Goal: Task Accomplishment & Management: Manage account settings

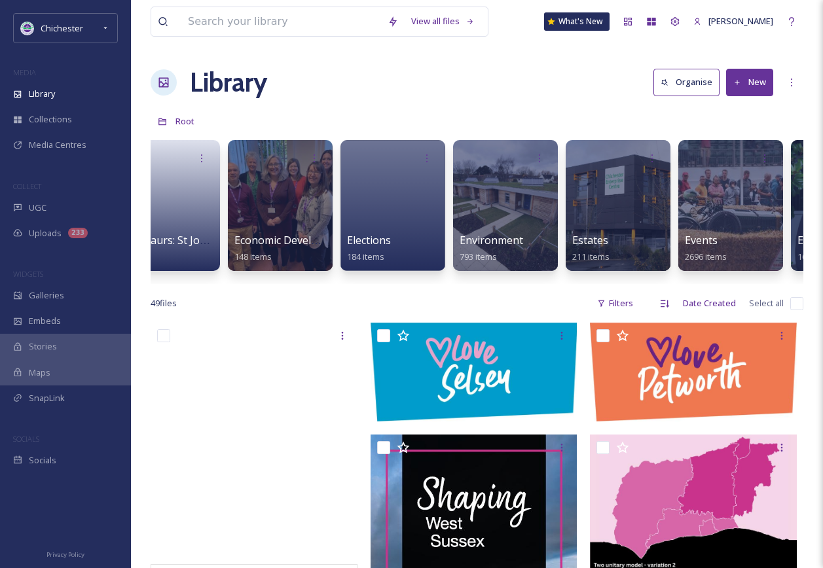
scroll to position [0, 2073]
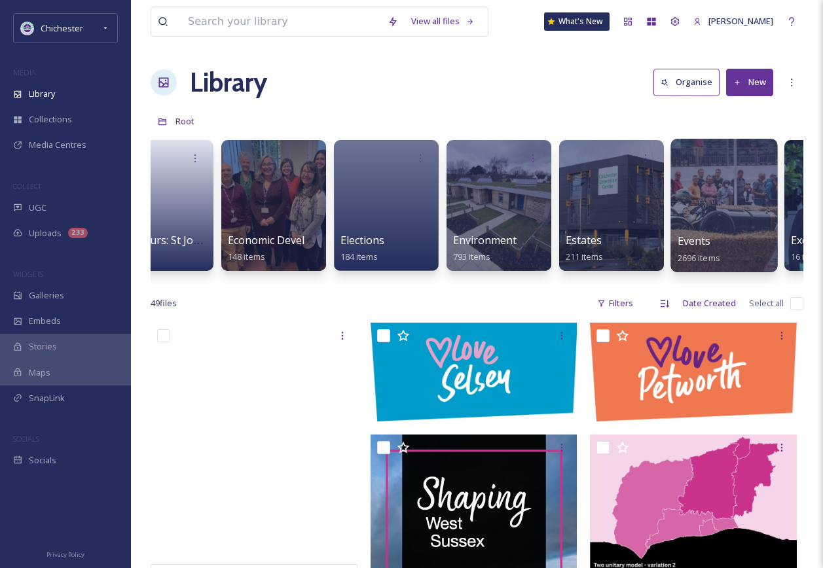
click at [723, 204] on div at bounding box center [724, 206] width 107 height 134
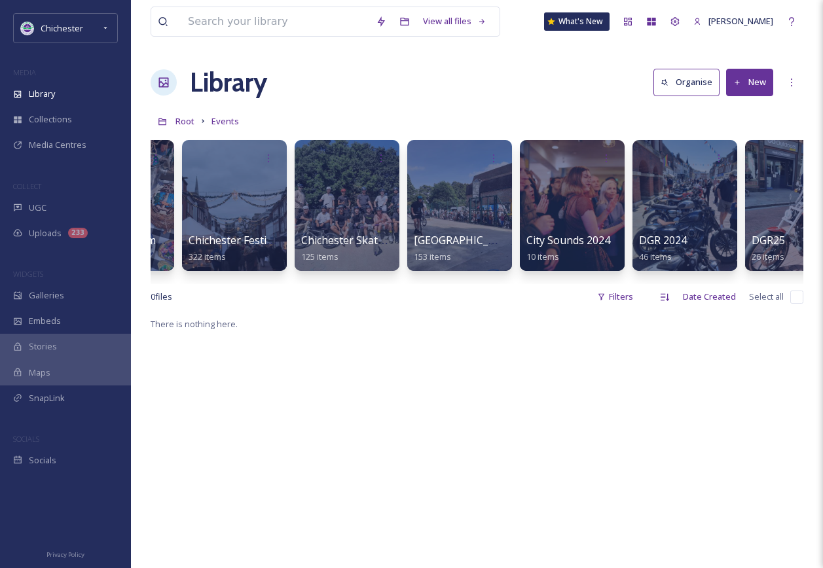
scroll to position [0, 508]
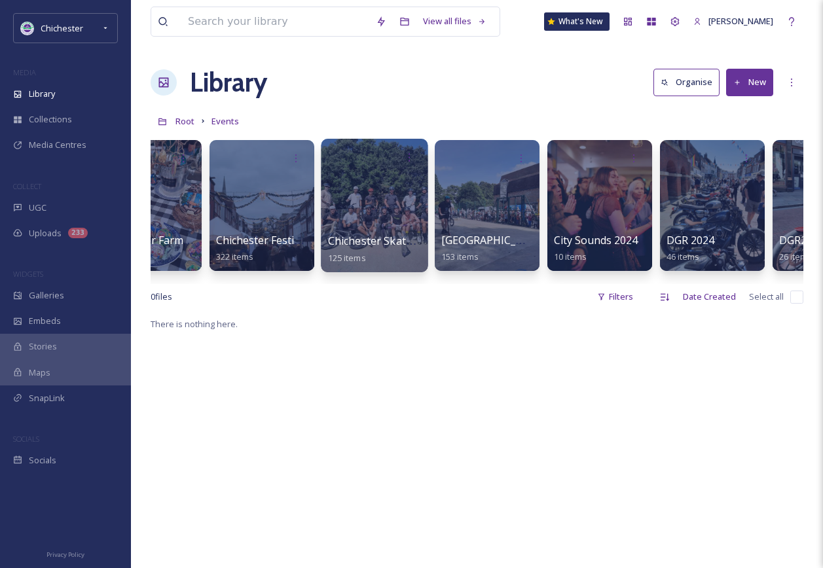
click at [369, 218] on div at bounding box center [374, 206] width 107 height 134
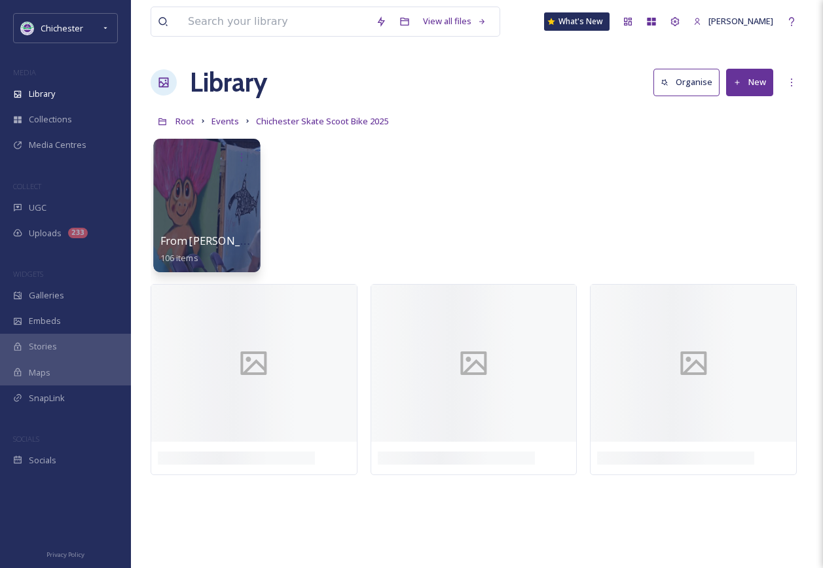
click at [244, 189] on div at bounding box center [206, 206] width 107 height 134
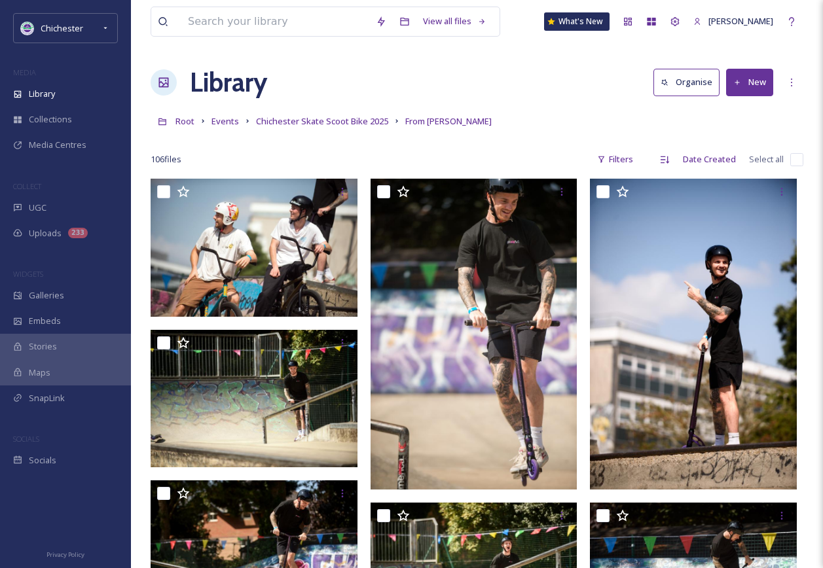
click at [322, 115] on link "Chichester Skate Scoot Bike 2025" at bounding box center [322, 121] width 132 height 16
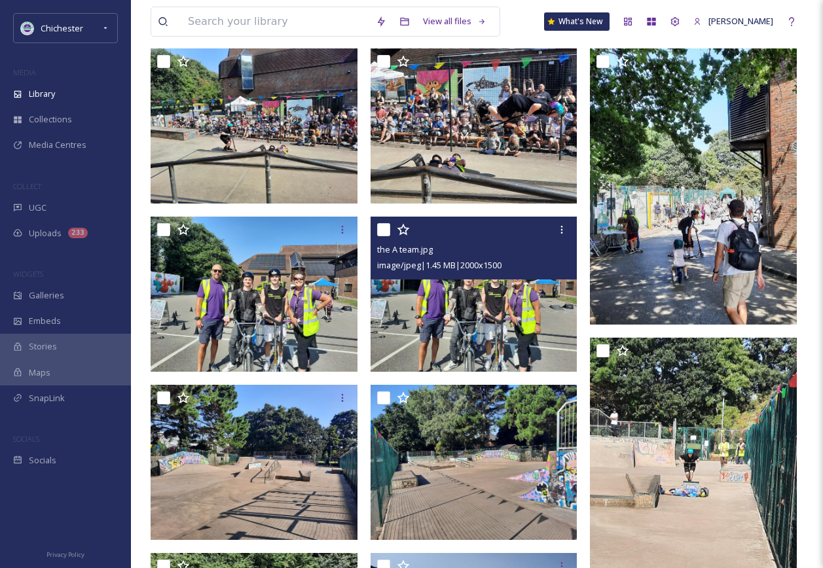
scroll to position [262, 0]
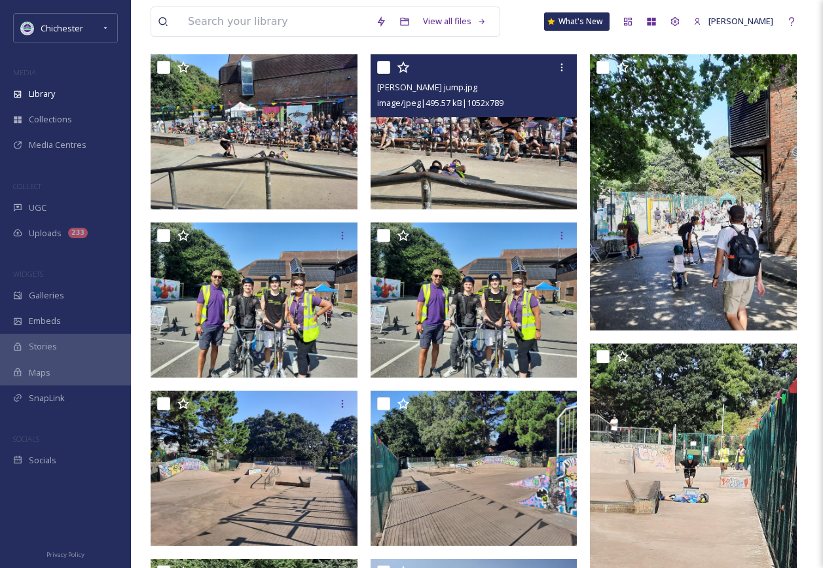
click at [441, 196] on img at bounding box center [474, 131] width 207 height 155
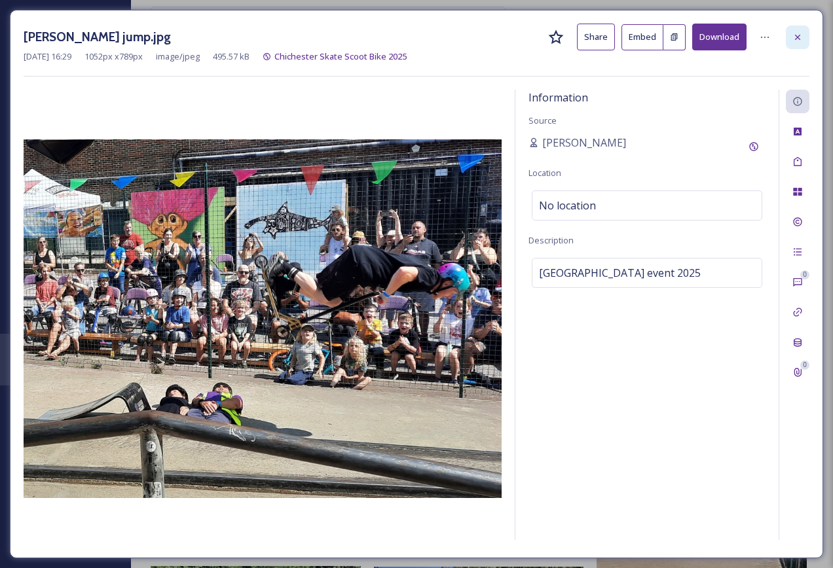
click at [796, 39] on icon at bounding box center [797, 36] width 5 height 5
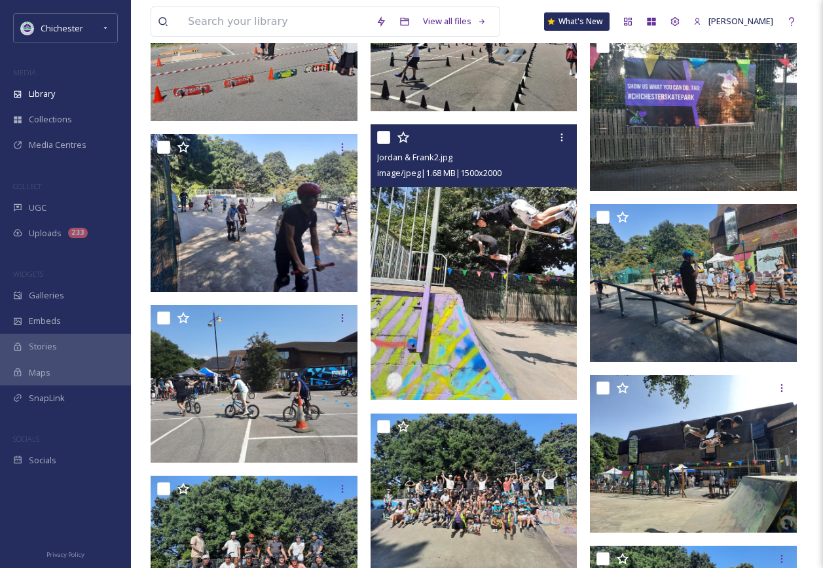
scroll to position [982, 0]
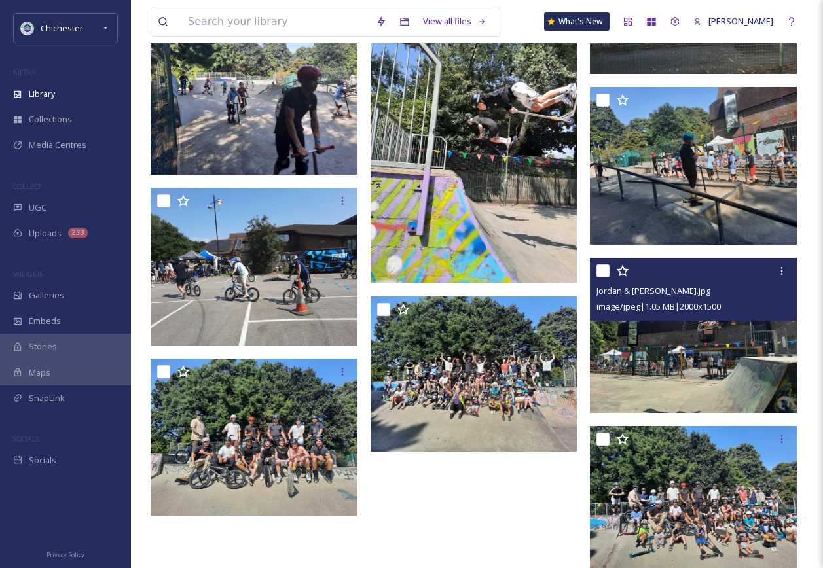
click at [698, 360] on img at bounding box center [693, 335] width 207 height 155
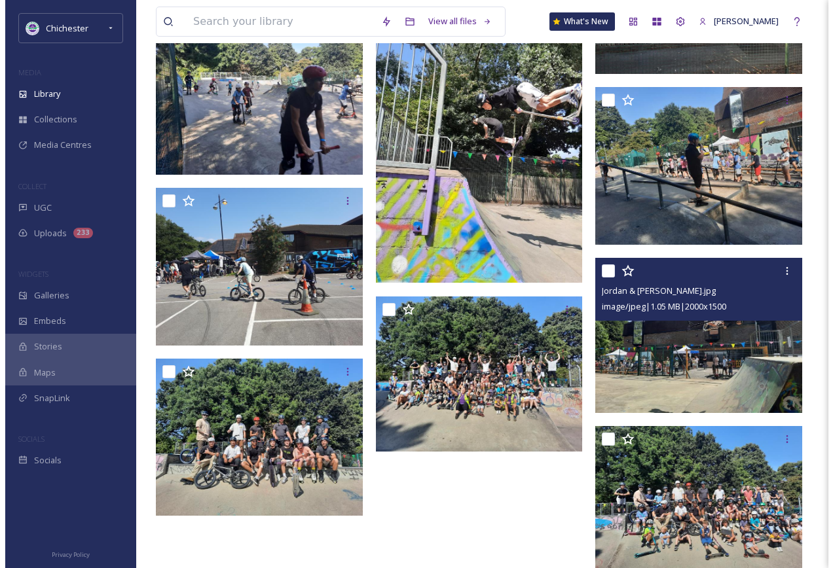
scroll to position [952, 0]
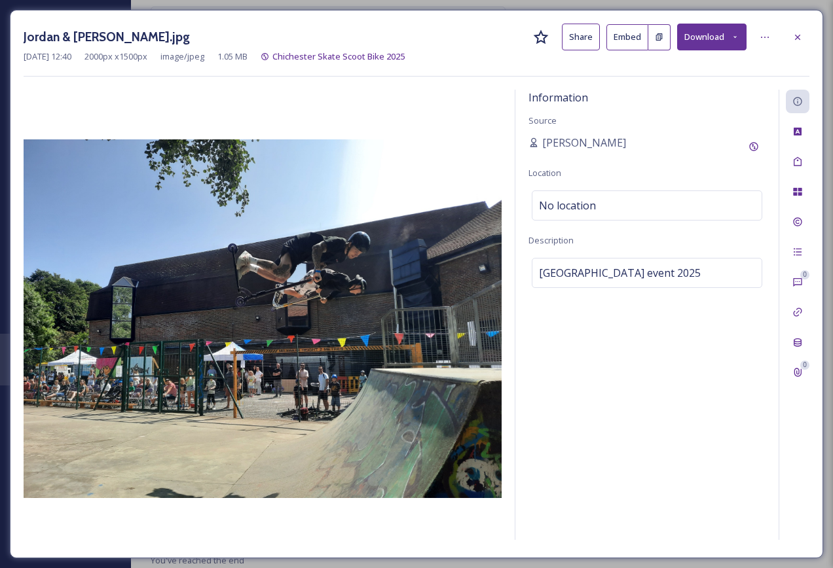
click at [782, 45] on div "Jordan & [PERSON_NAME].jpg Share Embed Download" at bounding box center [417, 37] width 786 height 27
click at [793, 46] on div at bounding box center [798, 38] width 24 height 24
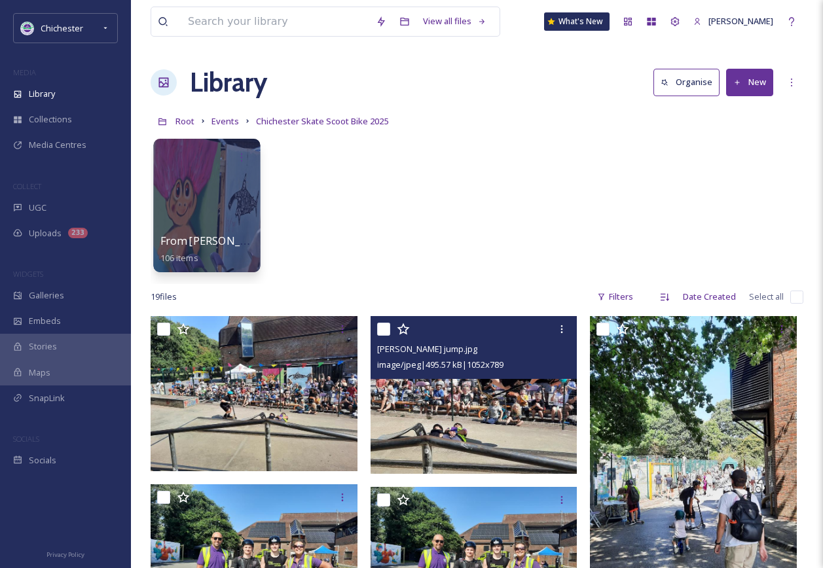
click at [234, 184] on div at bounding box center [206, 206] width 107 height 134
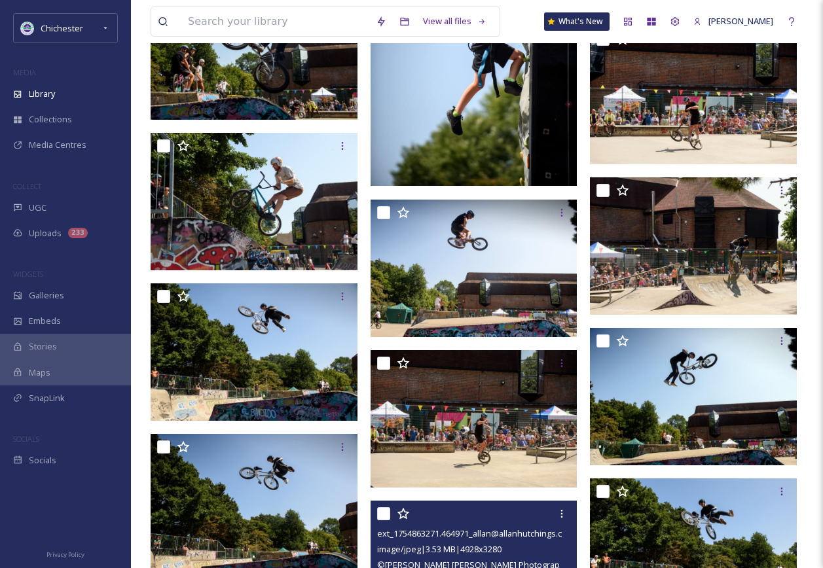
scroll to position [4715, 0]
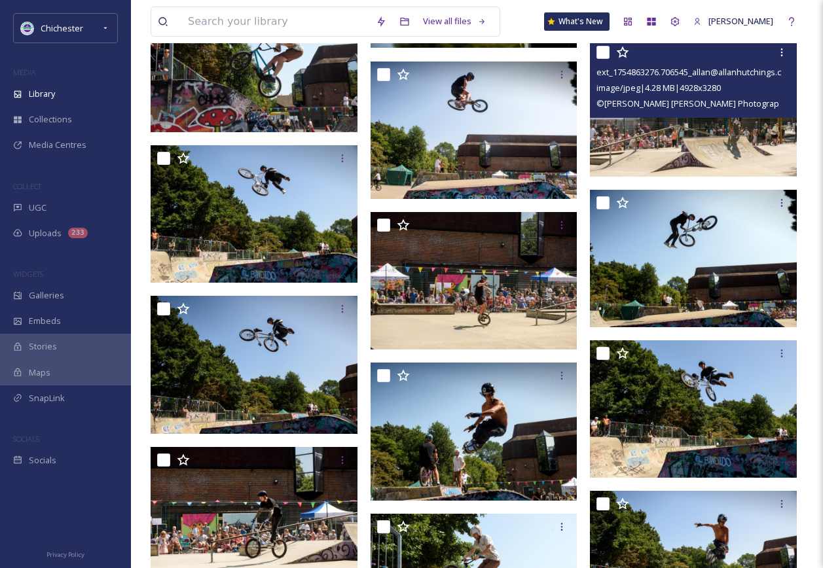
click at [700, 139] on img at bounding box center [693, 108] width 207 height 138
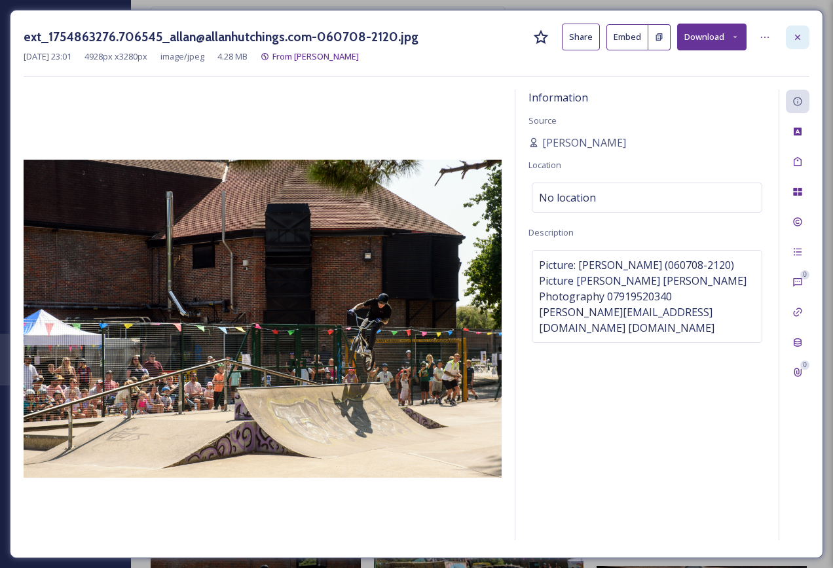
click at [800, 38] on icon at bounding box center [797, 37] width 10 height 10
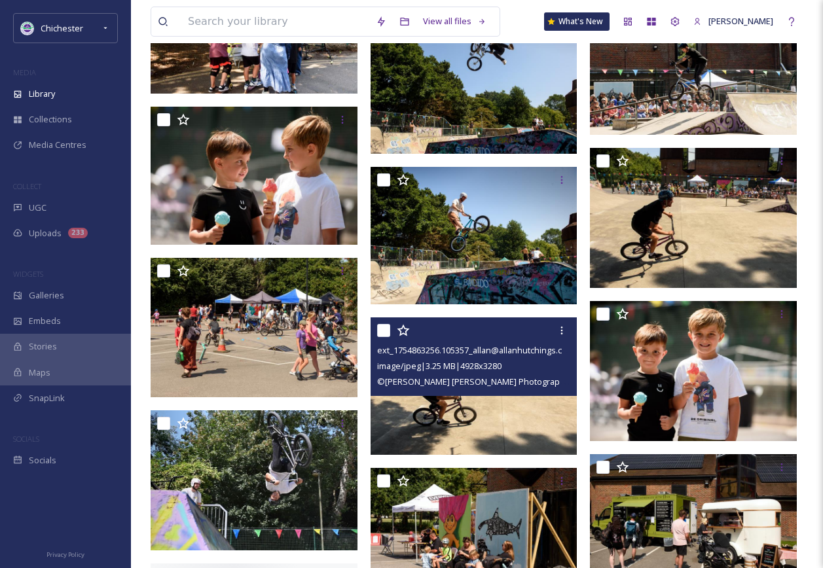
scroll to position [5436, 0]
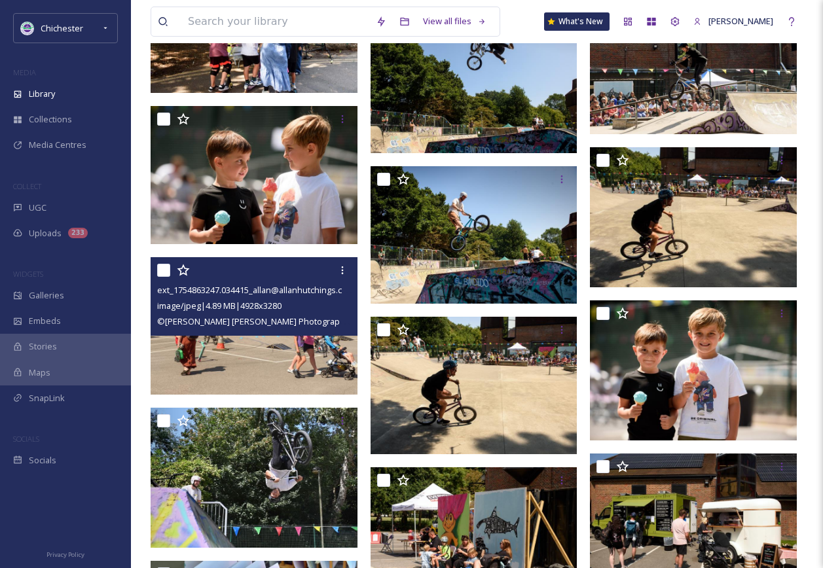
click at [303, 335] on div "ext_1754863247.034415_allan@allanhutchings.com-060708-2405.jpg image/jpeg | 4.8…" at bounding box center [254, 296] width 207 height 79
click at [313, 353] on img at bounding box center [254, 326] width 207 height 138
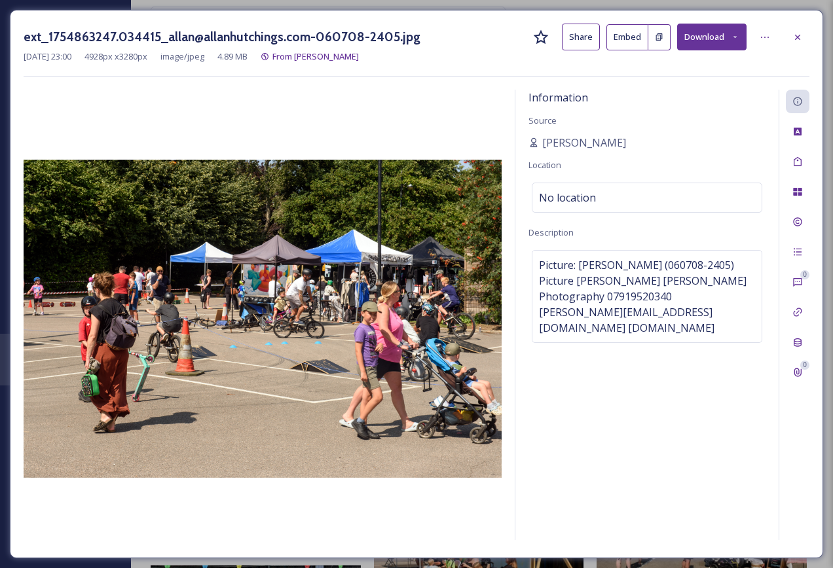
drag, startPoint x: 809, startPoint y: 39, endPoint x: 798, endPoint y: 37, distance: 12.1
click at [809, 39] on div "ext_1754863247.034415_allan@allanhutchings.com-060708-2405.jpg Share Embed Down…" at bounding box center [416, 284] width 813 height 549
click at [796, 37] on icon at bounding box center [797, 37] width 10 height 10
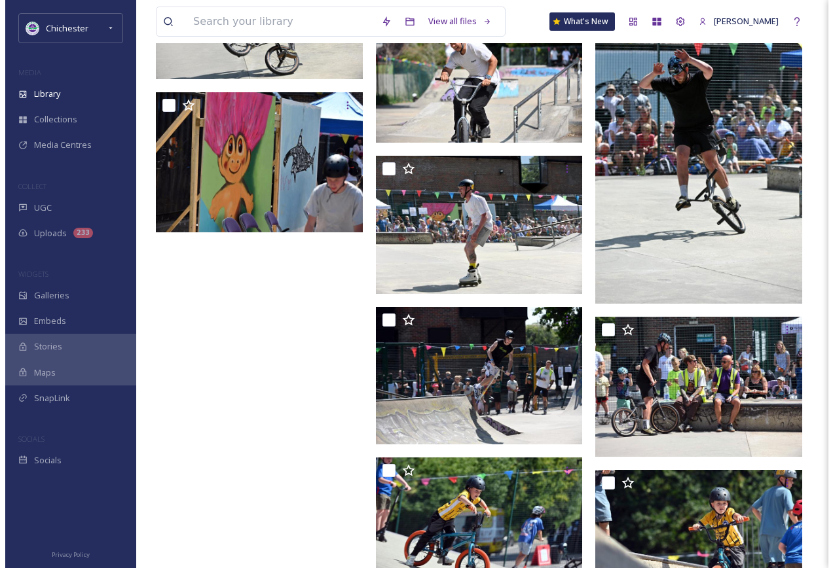
scroll to position [6731, 0]
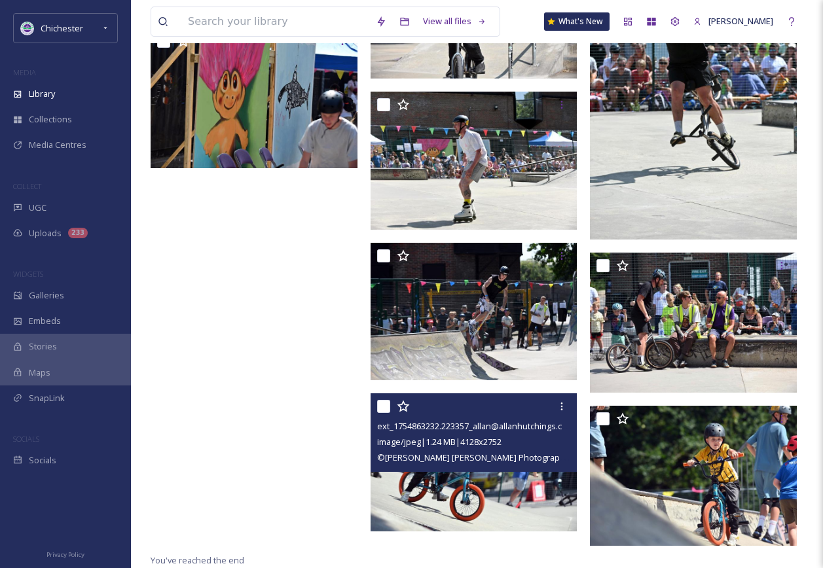
click at [414, 487] on img at bounding box center [474, 463] width 207 height 138
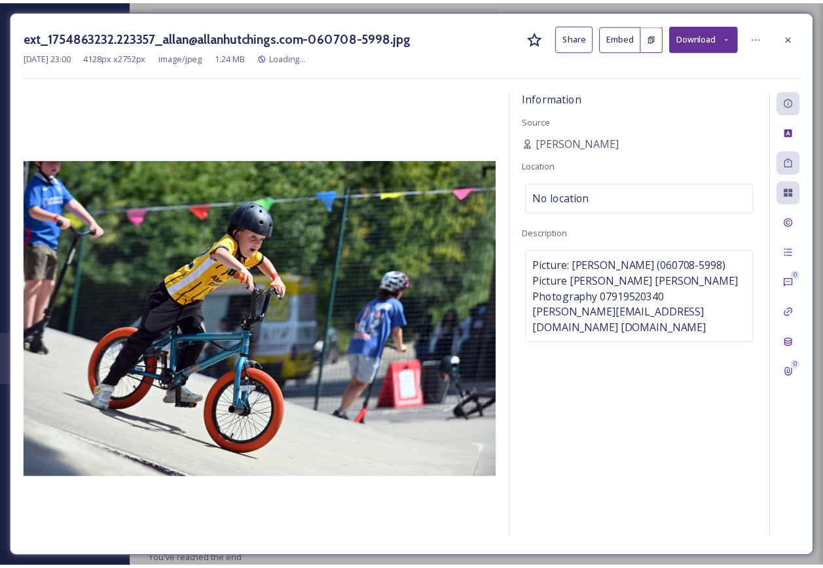
scroll to position [6735, 0]
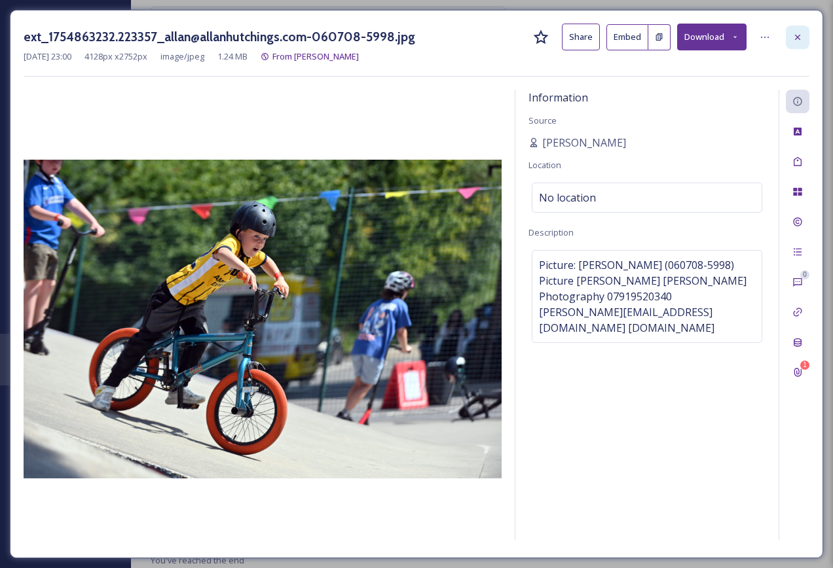
click at [792, 35] on div at bounding box center [798, 38] width 24 height 24
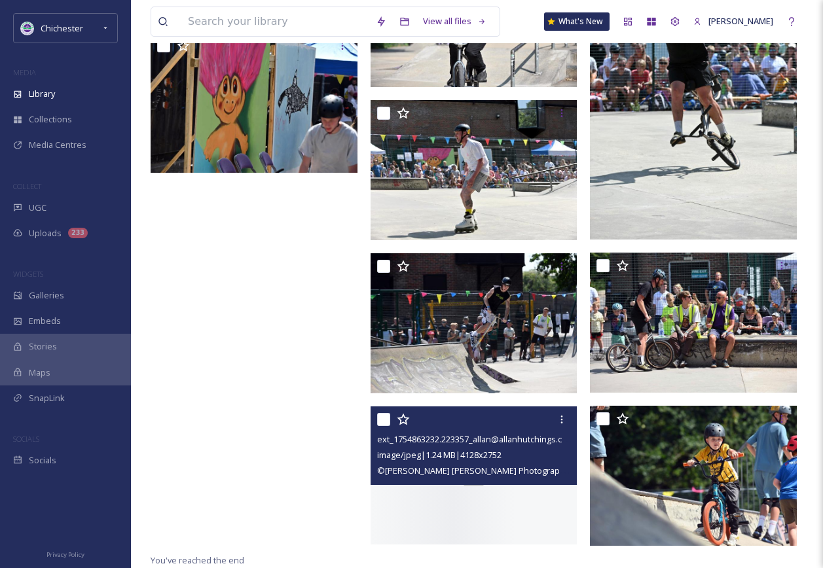
scroll to position [6734, 0]
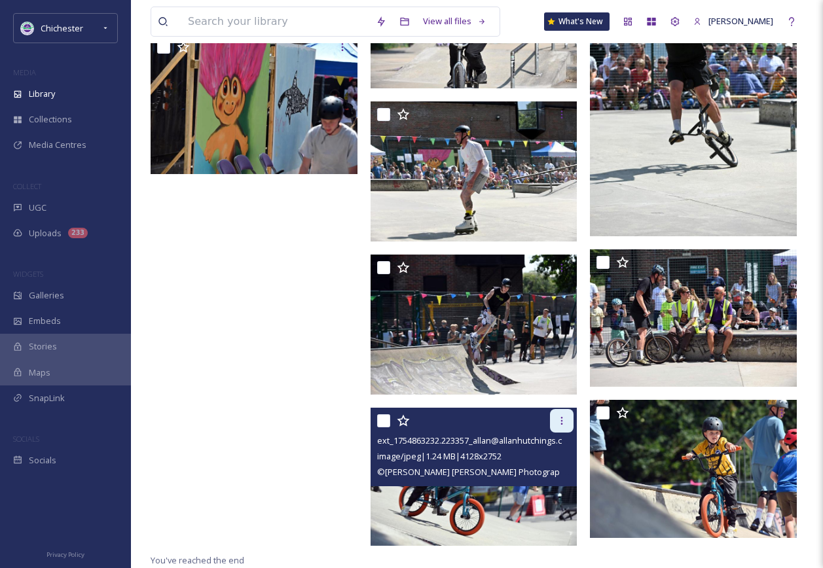
click at [553, 421] on div at bounding box center [562, 421] width 24 height 24
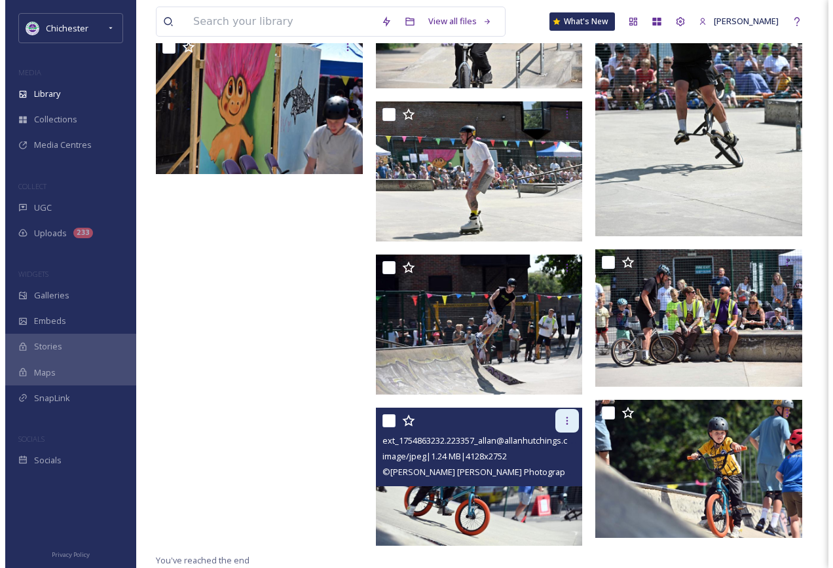
scroll to position [6740, 0]
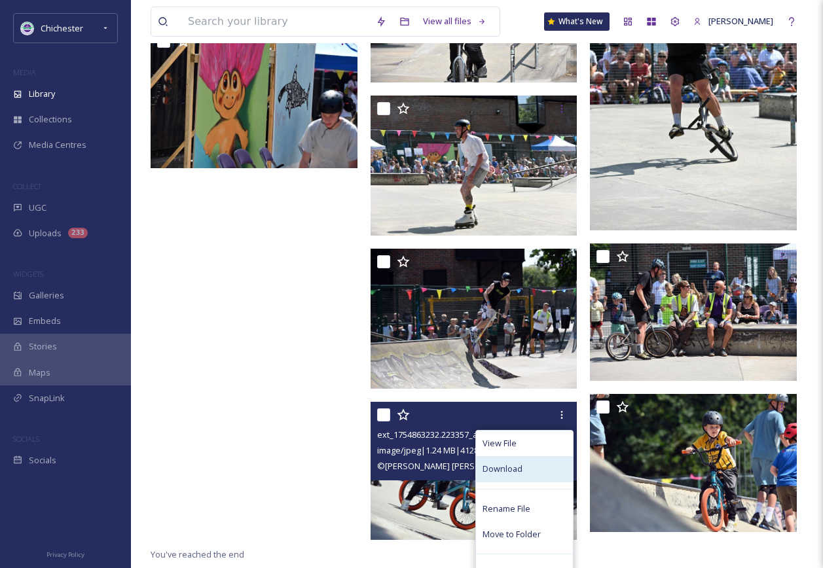
click at [520, 475] on span "Download" at bounding box center [503, 469] width 40 height 12
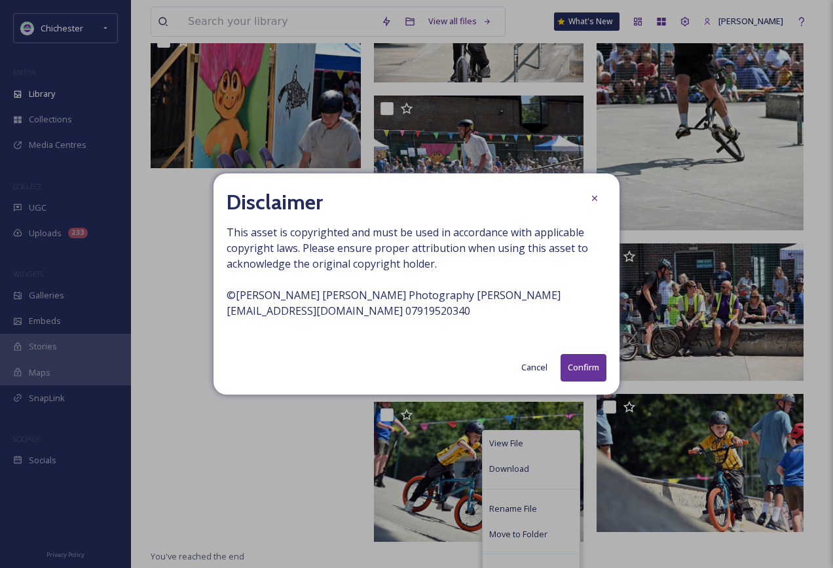
drag, startPoint x: 585, startPoint y: 365, endPoint x: 589, endPoint y: 355, distance: 11.2
click at [585, 366] on button "Confirm" at bounding box center [584, 367] width 46 height 27
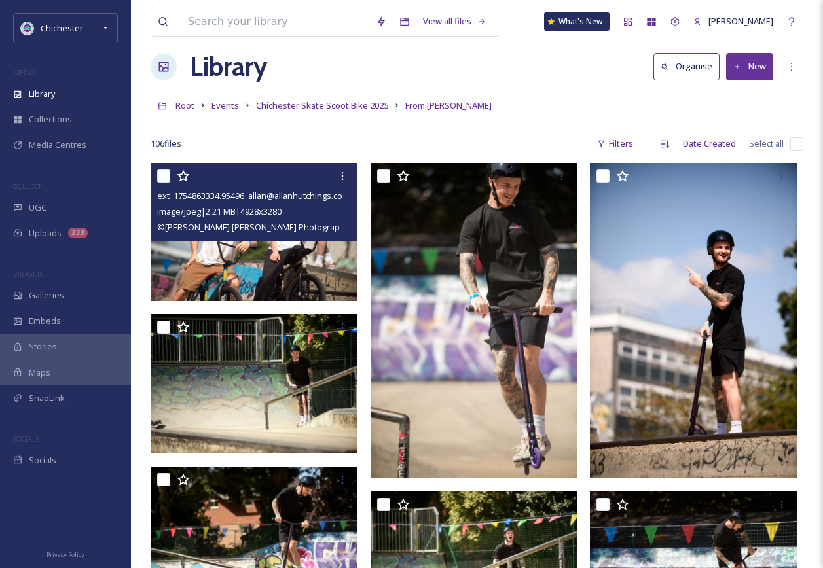
scroll to position [0, 0]
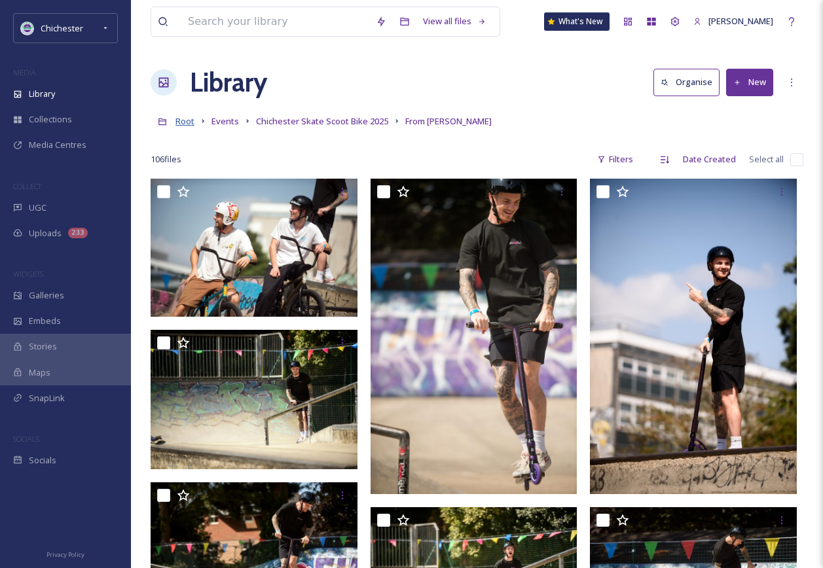
click at [189, 123] on span "Root" at bounding box center [185, 121] width 19 height 12
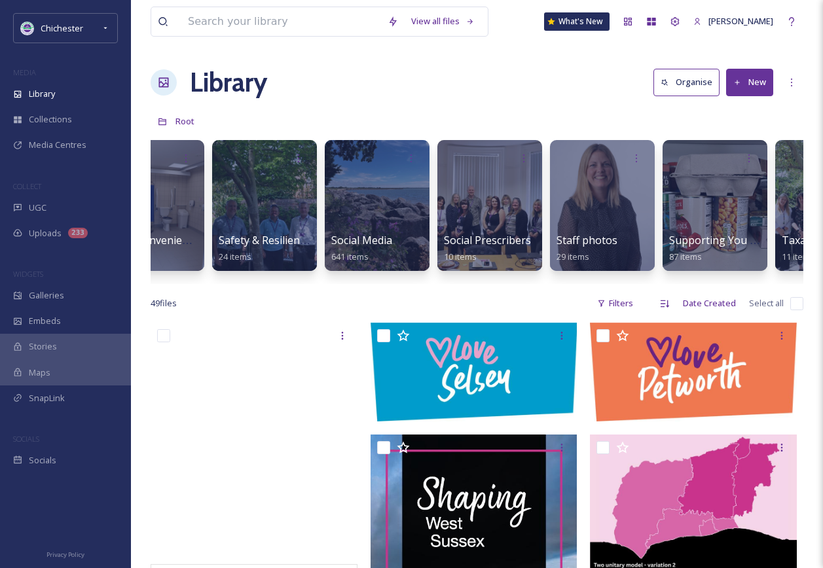
scroll to position [0, 4681]
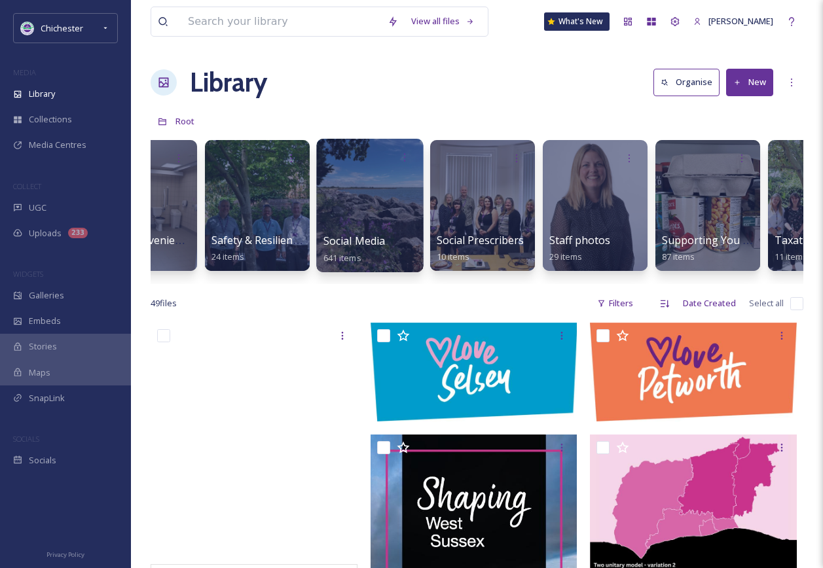
click at [330, 217] on div at bounding box center [369, 206] width 107 height 134
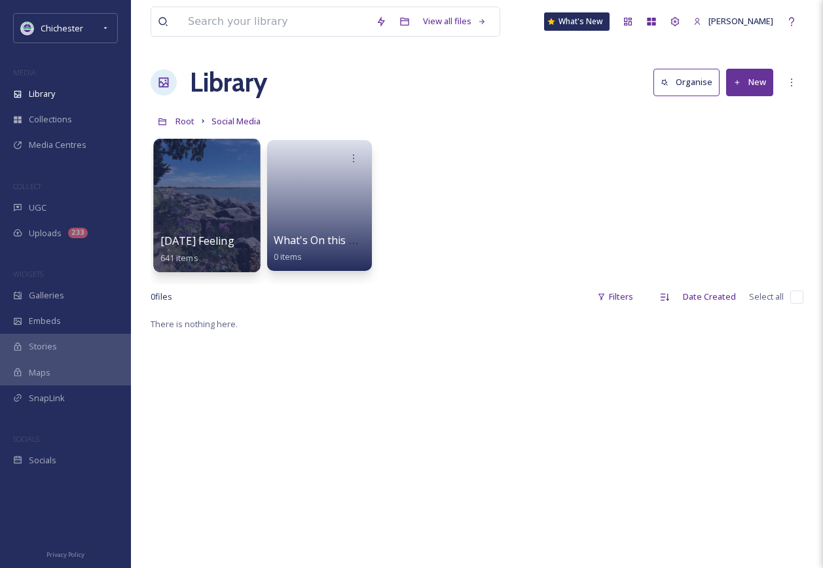
click at [226, 207] on div at bounding box center [206, 206] width 107 height 134
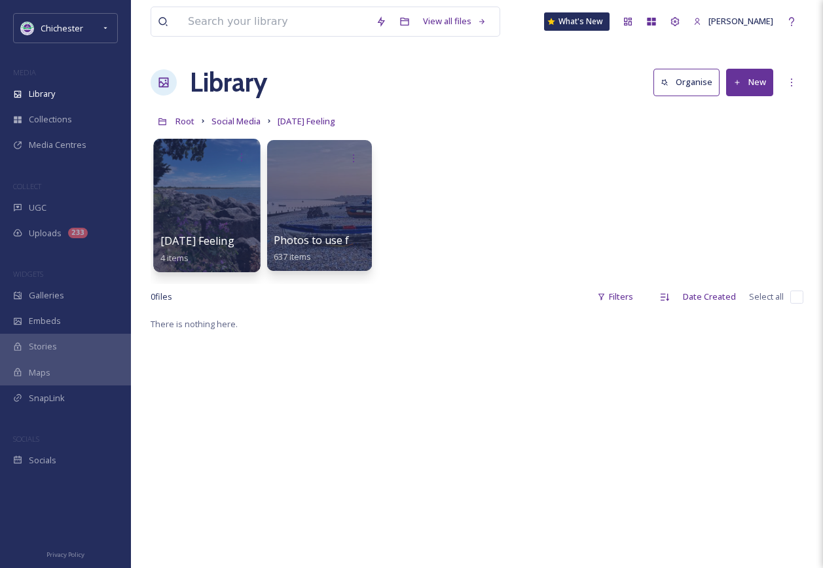
click at [214, 228] on div at bounding box center [206, 206] width 107 height 134
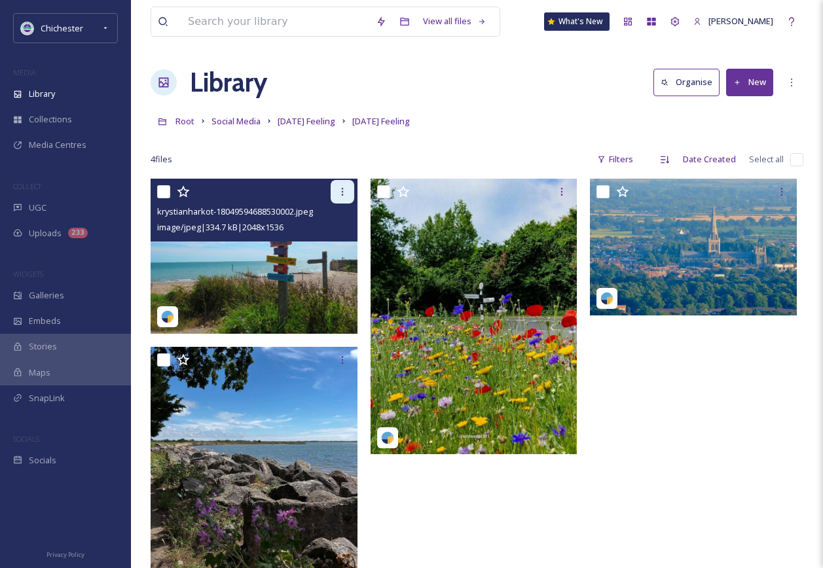
click at [339, 191] on icon at bounding box center [342, 192] width 10 height 10
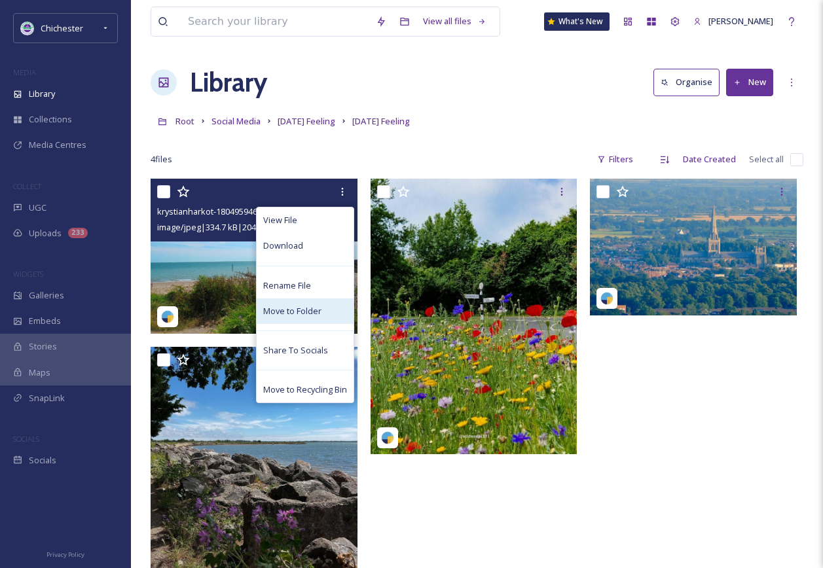
click at [280, 310] on span "Move to Folder" at bounding box center [292, 311] width 58 height 12
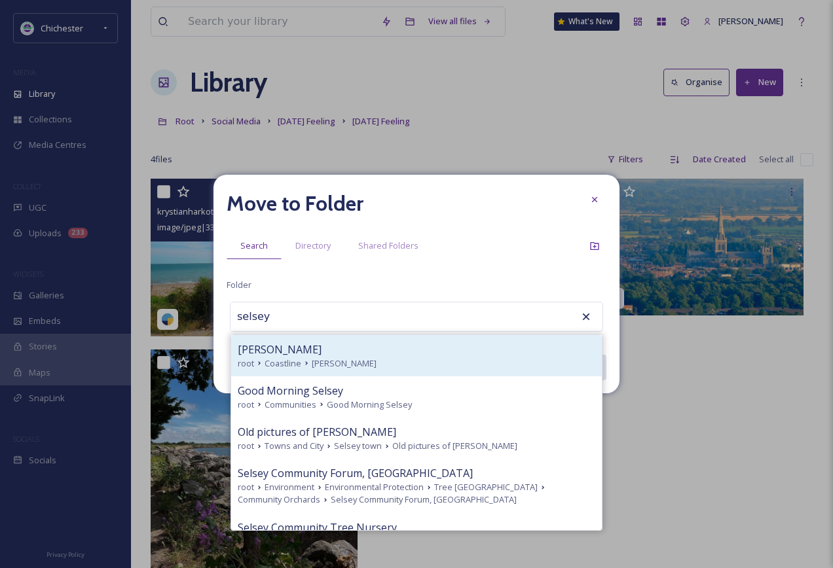
click at [381, 358] on div "root Coastline Selsey" at bounding box center [417, 364] width 358 height 12
type input "[PERSON_NAME]"
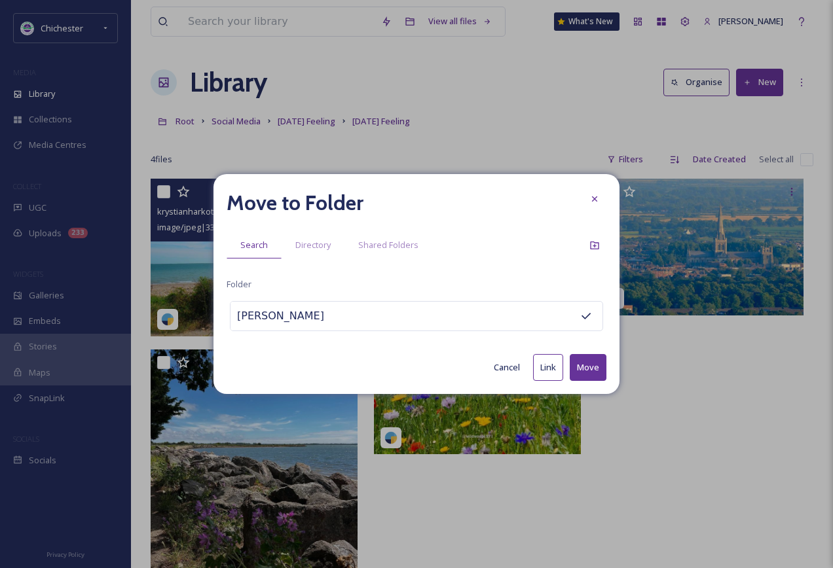
click at [579, 365] on button "Move" at bounding box center [588, 367] width 37 height 27
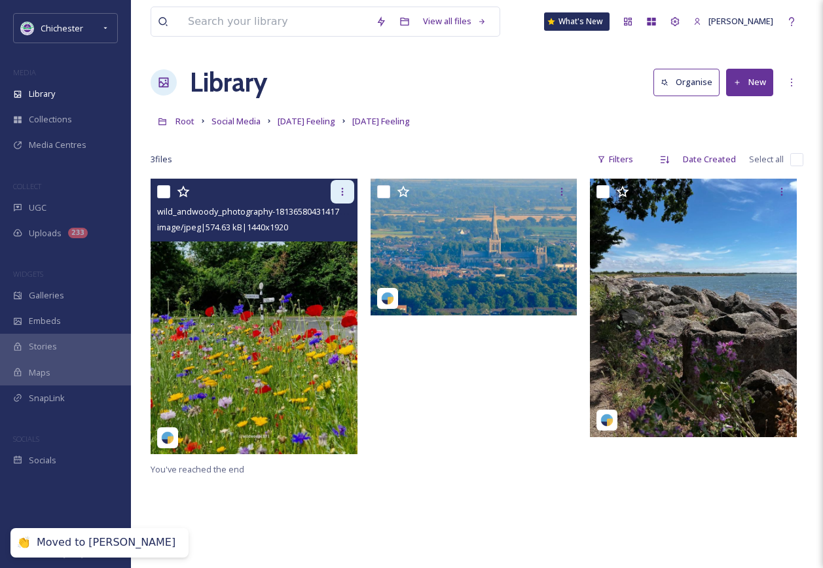
click at [346, 189] on icon at bounding box center [342, 192] width 10 height 10
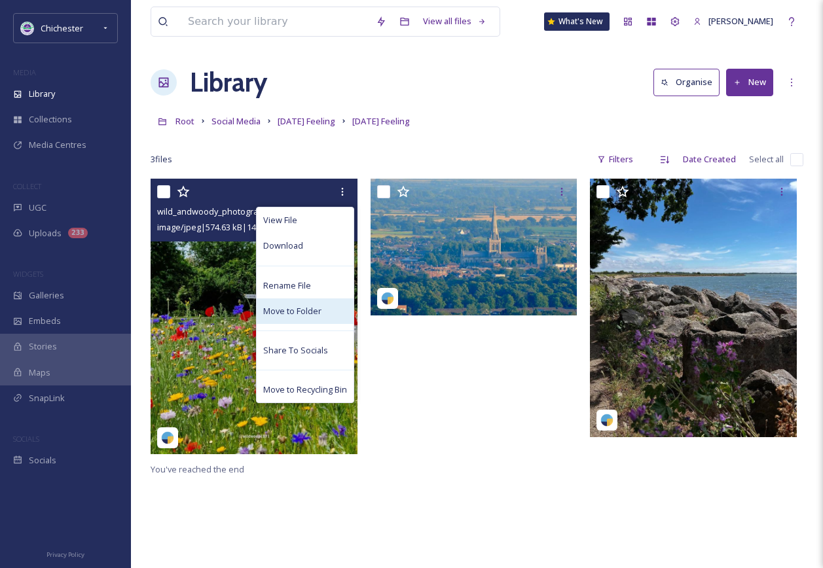
click at [299, 308] on span "Move to Folder" at bounding box center [292, 311] width 58 height 12
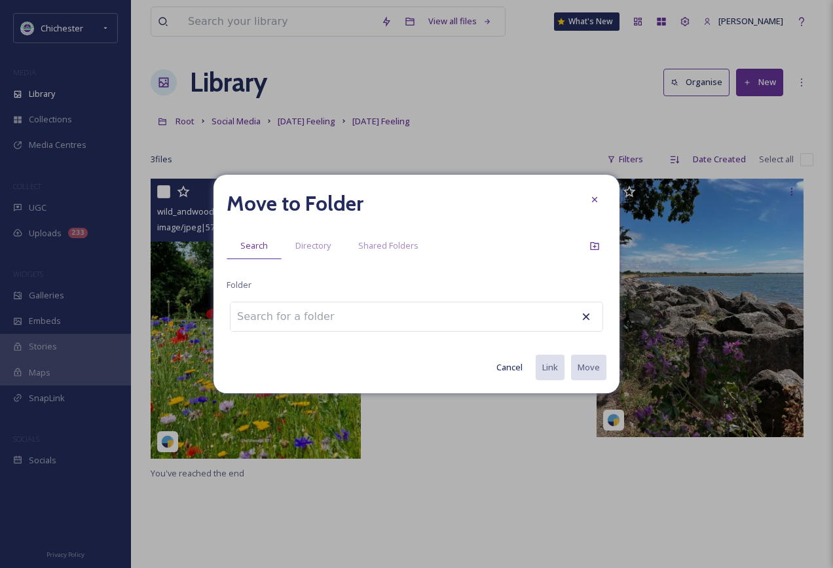
click at [291, 320] on input at bounding box center [303, 317] width 144 height 29
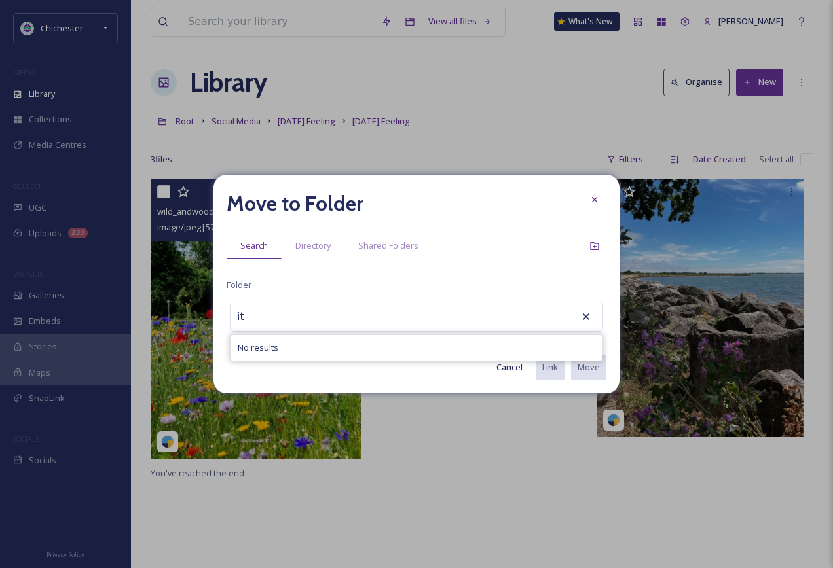
type input "i"
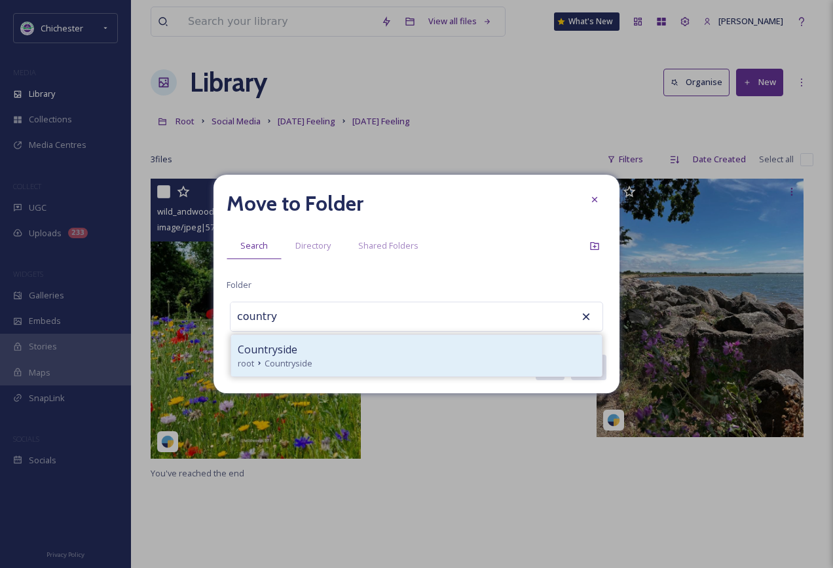
click at [315, 368] on div "root Countryside" at bounding box center [417, 364] width 358 height 12
type input "Countryside"
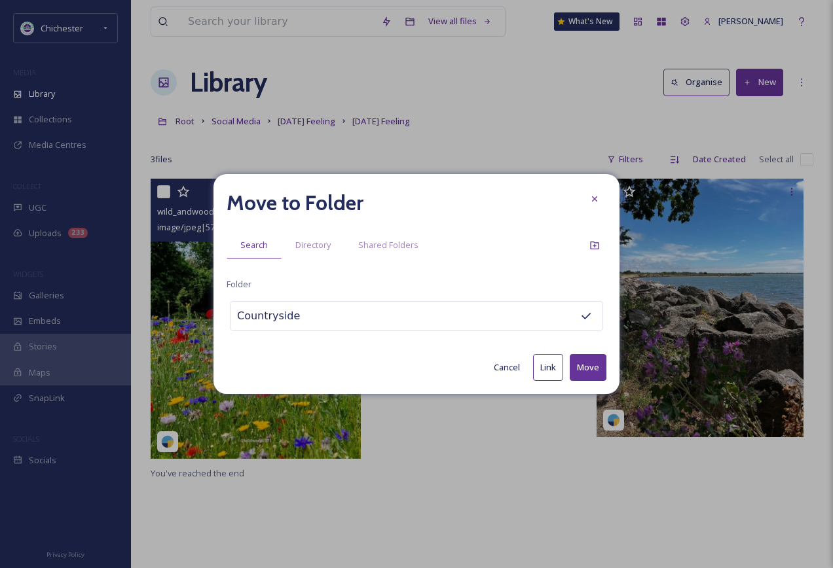
click at [584, 361] on button "Move" at bounding box center [588, 367] width 37 height 27
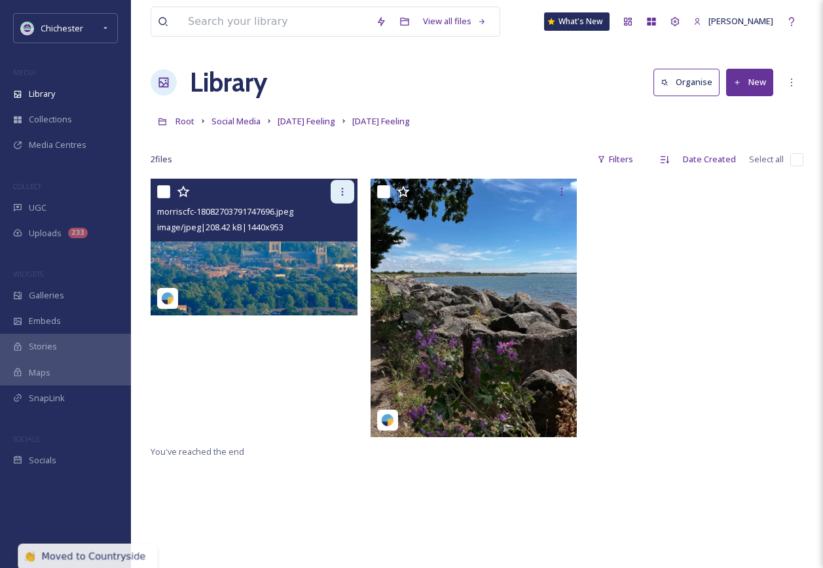
click at [336, 189] on div at bounding box center [343, 192] width 24 height 24
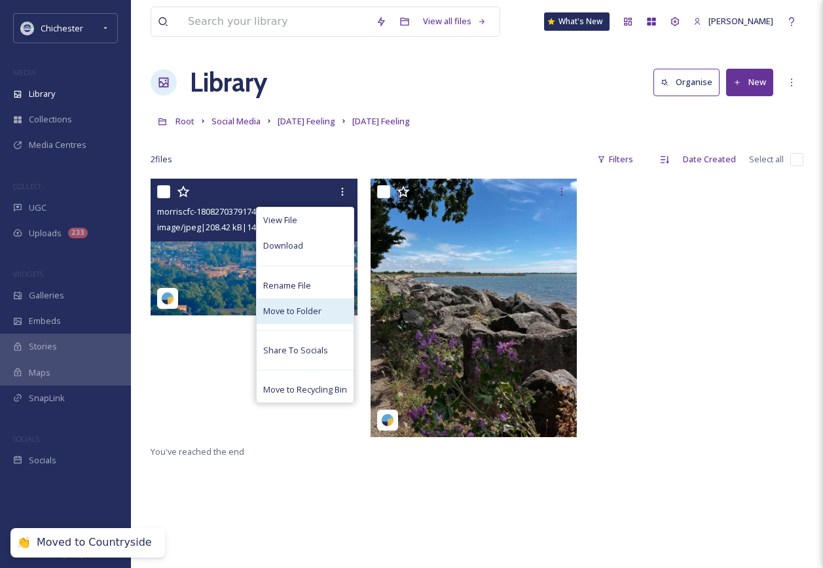
click at [291, 303] on div "Move to Folder" at bounding box center [305, 312] width 97 height 26
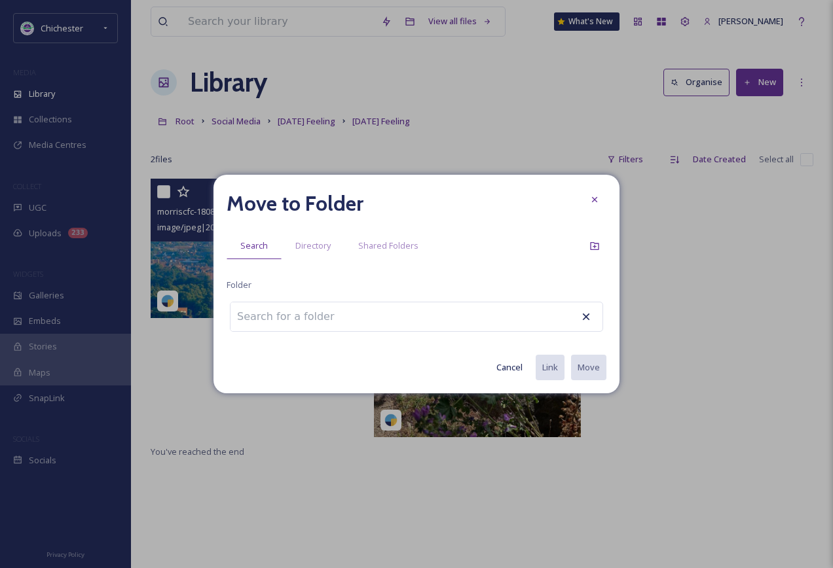
click at [316, 326] on input at bounding box center [303, 317] width 144 height 29
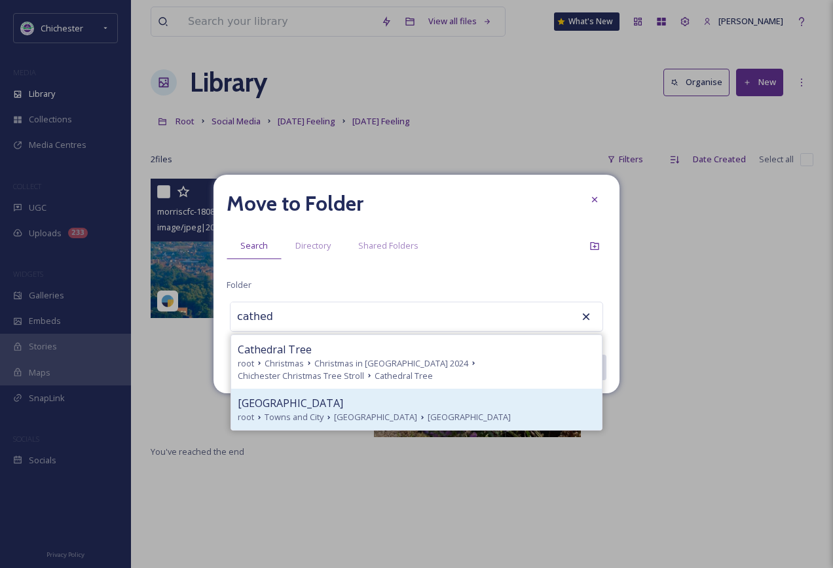
click at [336, 409] on span "[GEOGRAPHIC_DATA]" at bounding box center [290, 404] width 105 height 16
type input "[GEOGRAPHIC_DATA]"
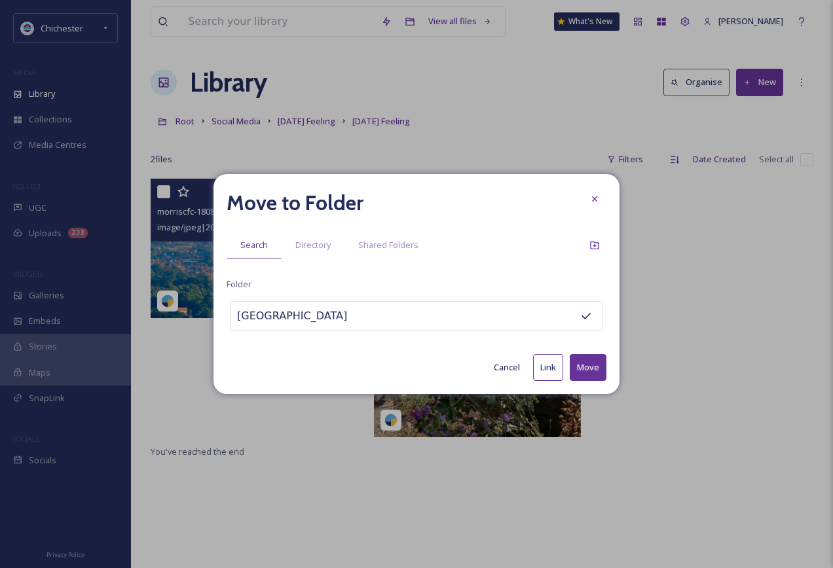
click at [592, 364] on button "Move" at bounding box center [588, 367] width 37 height 27
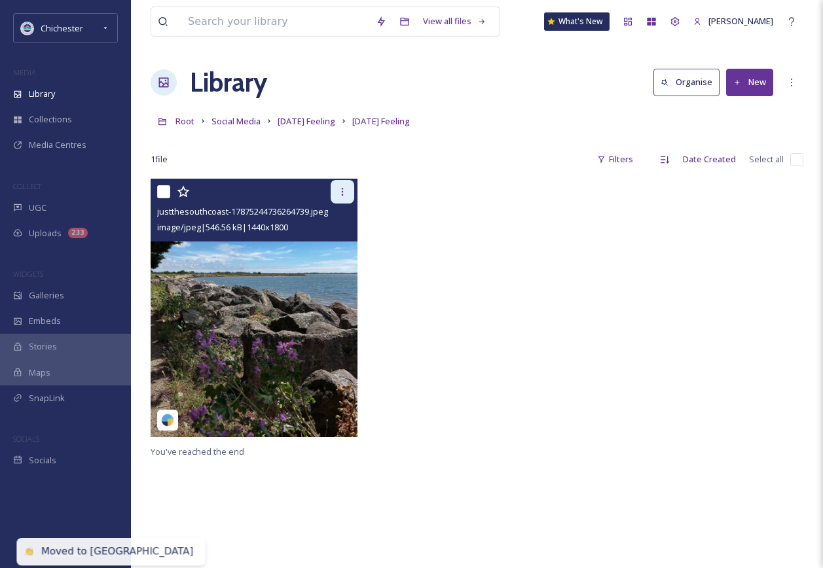
click at [337, 195] on icon at bounding box center [342, 192] width 10 height 10
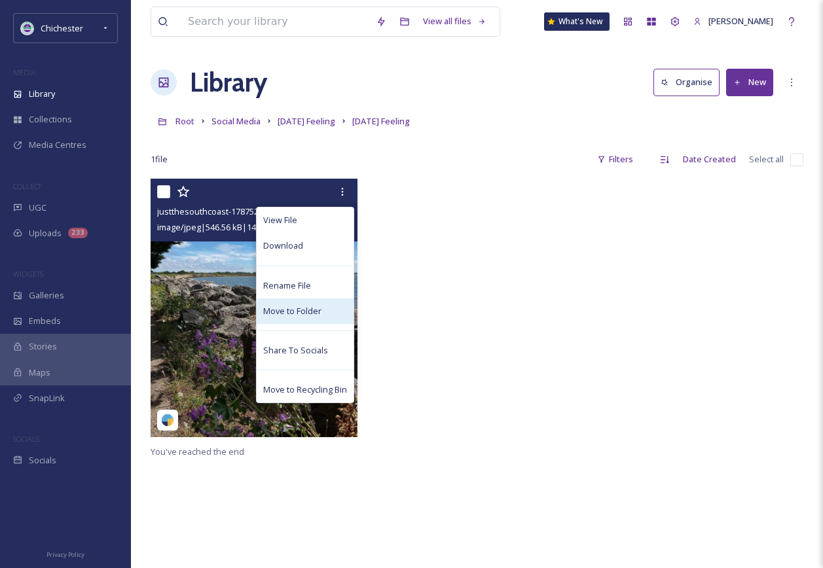
click at [280, 317] on span "Move to Folder" at bounding box center [292, 311] width 58 height 12
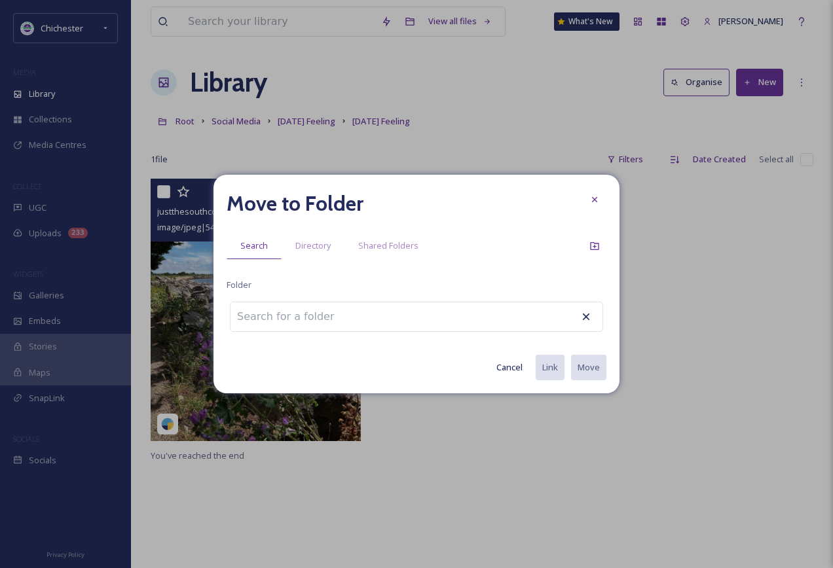
click at [312, 317] on input at bounding box center [303, 317] width 144 height 29
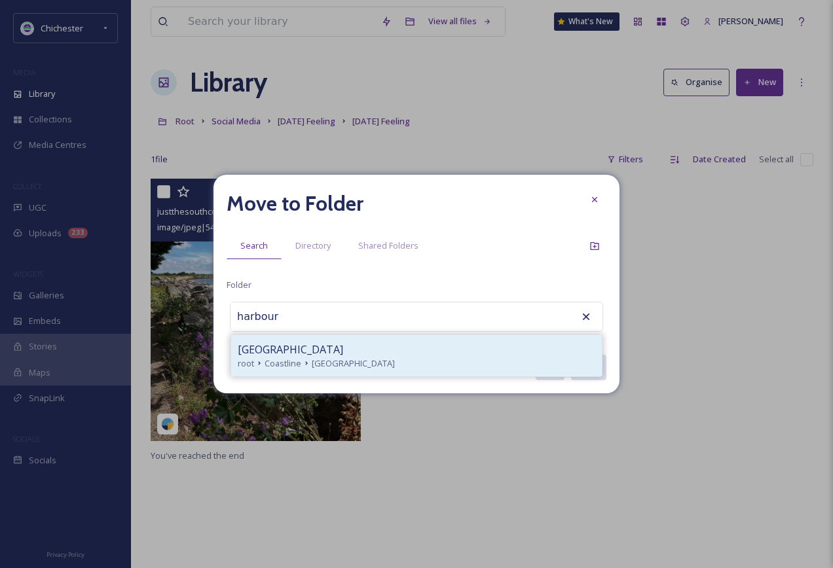
click at [316, 348] on span "[GEOGRAPHIC_DATA]" at bounding box center [290, 350] width 105 height 16
type input "[GEOGRAPHIC_DATA]"
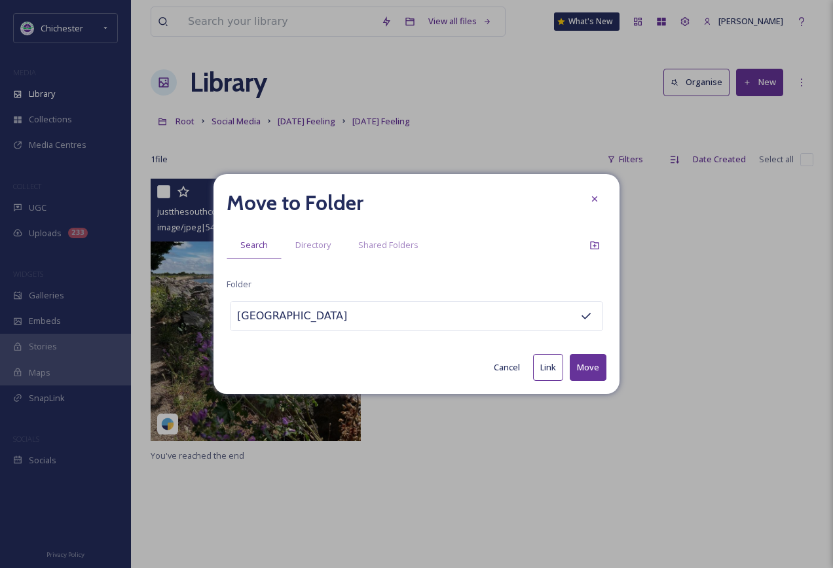
click at [593, 367] on button "Move" at bounding box center [588, 367] width 37 height 27
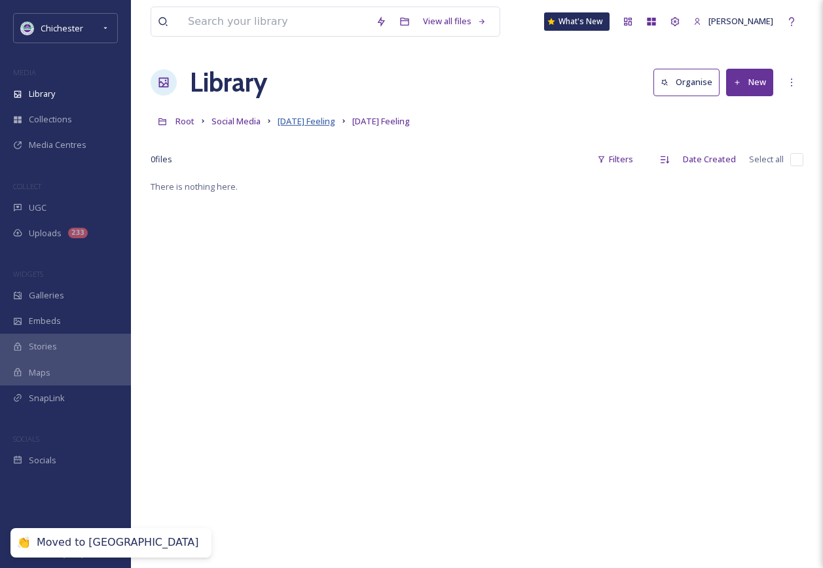
click at [316, 118] on span "[DATE] Feeling" at bounding box center [307, 121] width 58 height 12
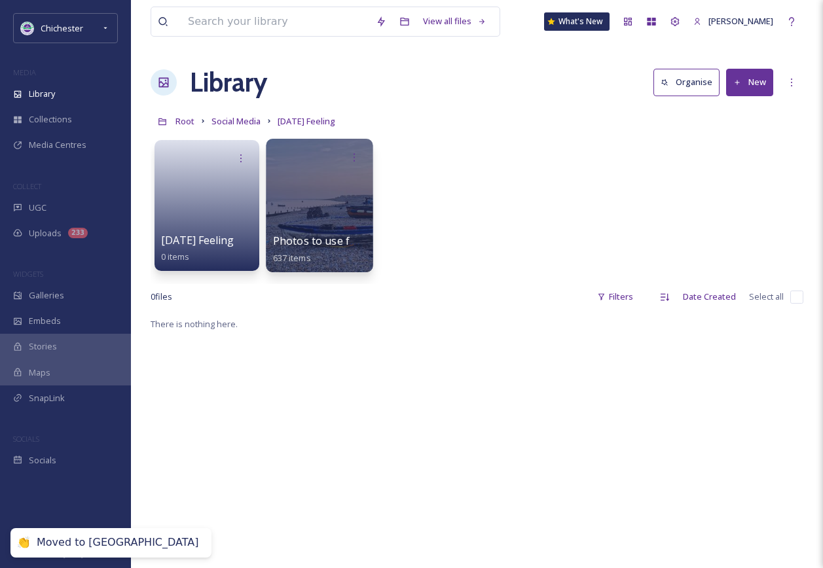
click at [331, 193] on div at bounding box center [319, 206] width 107 height 134
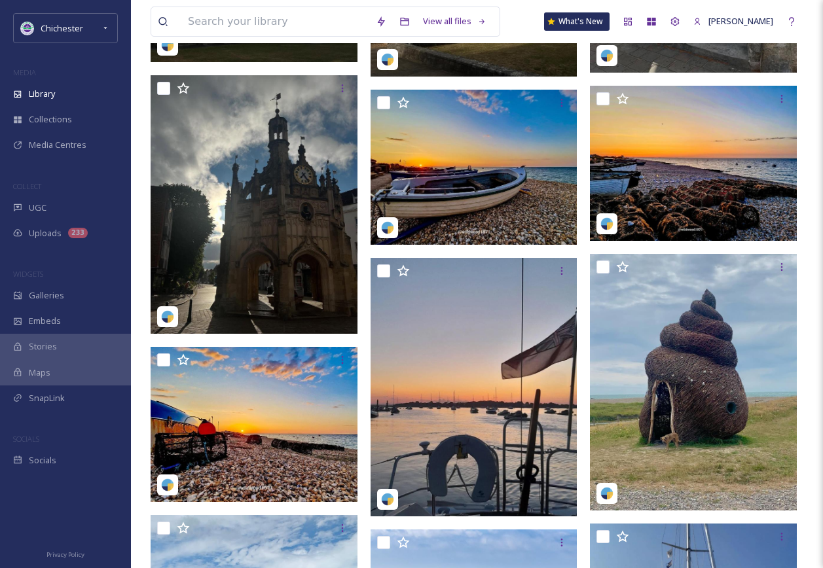
scroll to position [9496, 0]
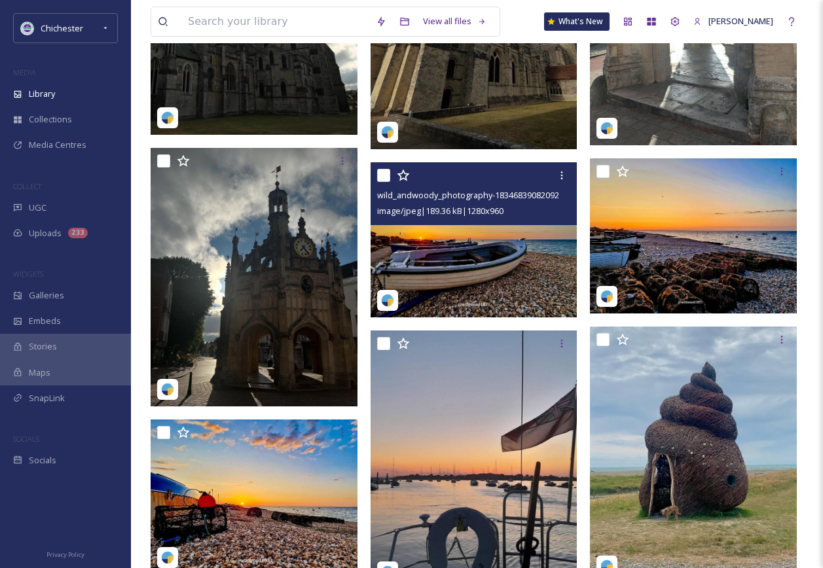
click at [464, 265] on img at bounding box center [474, 239] width 207 height 155
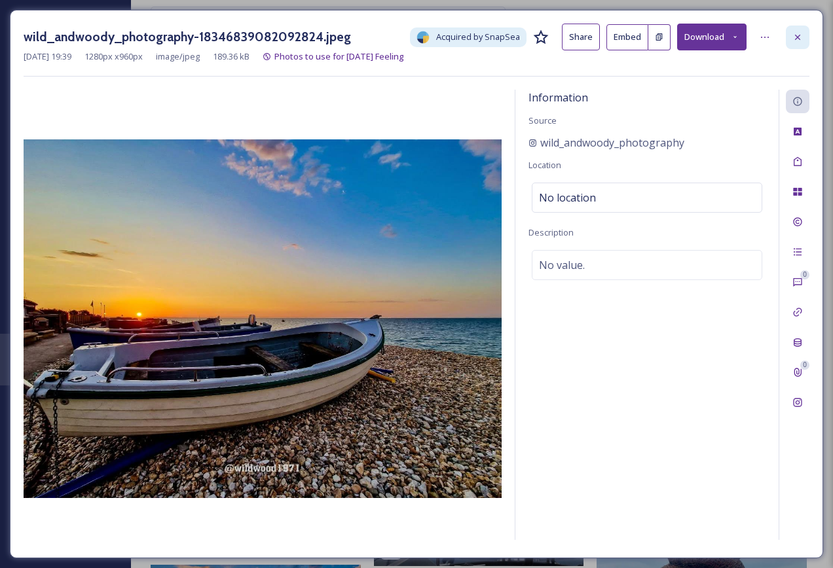
click at [797, 42] on icon at bounding box center [797, 37] width 10 height 10
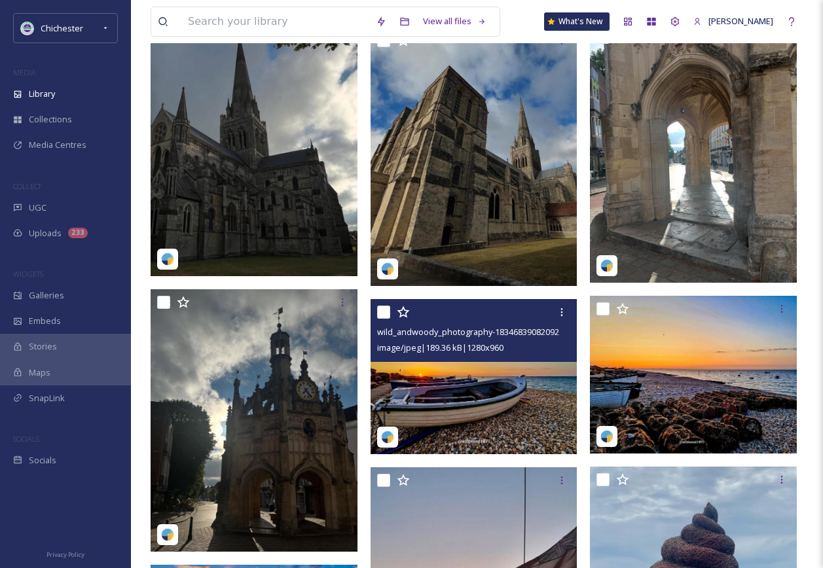
click at [382, 311] on input "checkbox" at bounding box center [383, 312] width 13 height 13
checkbox input "true"
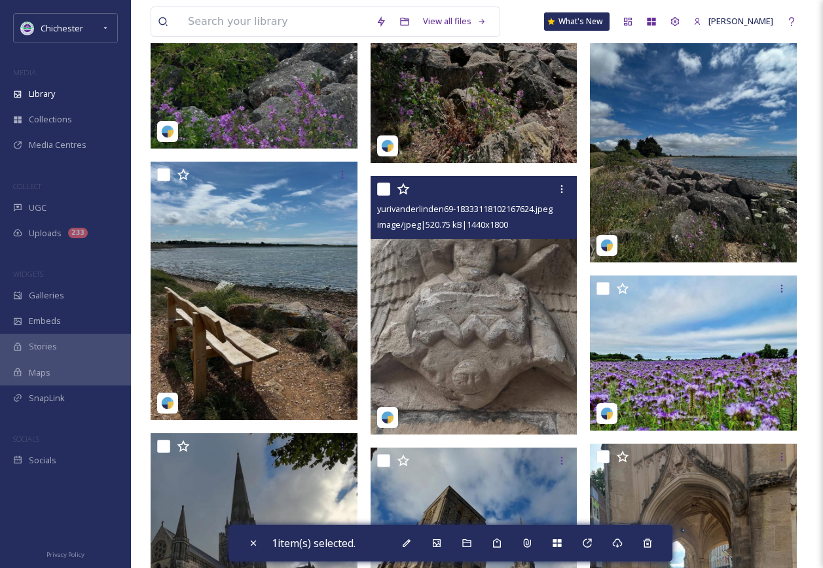
scroll to position [8972, 0]
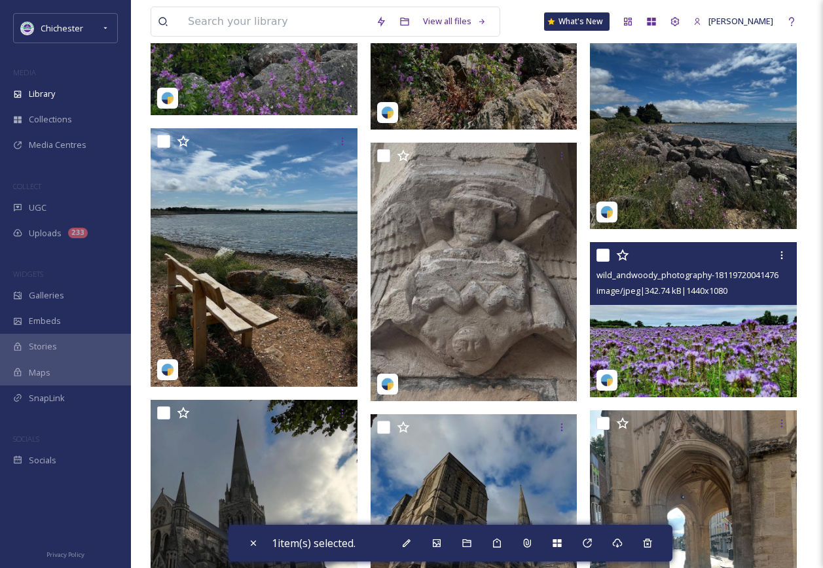
click at [699, 335] on img at bounding box center [693, 319] width 207 height 155
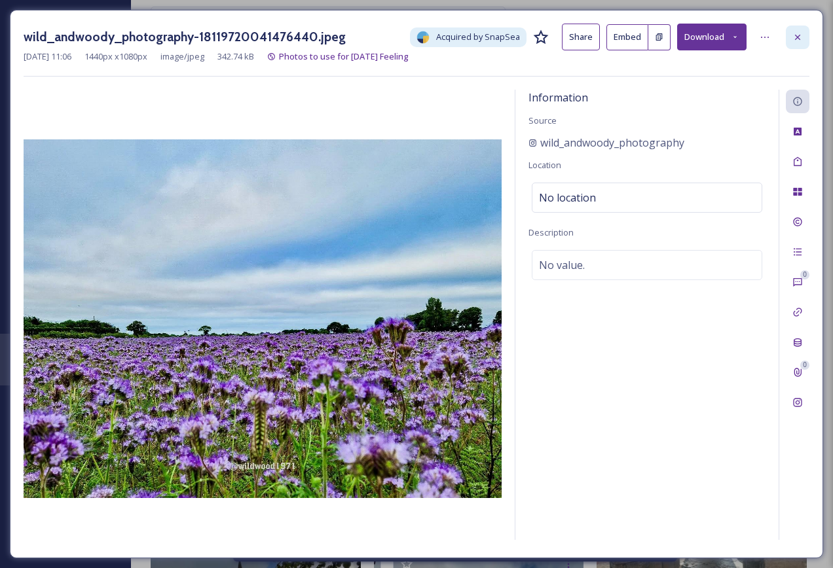
click at [800, 35] on icon at bounding box center [797, 36] width 5 height 5
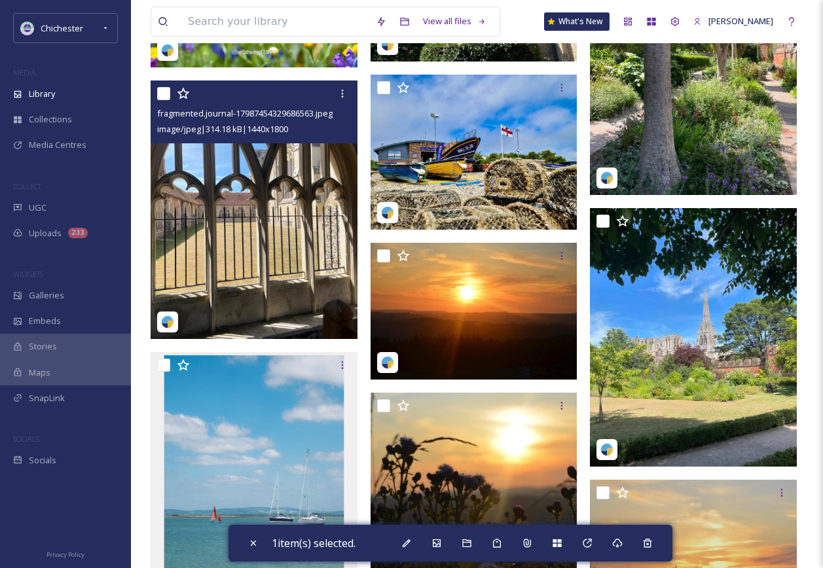
scroll to position [7401, 0]
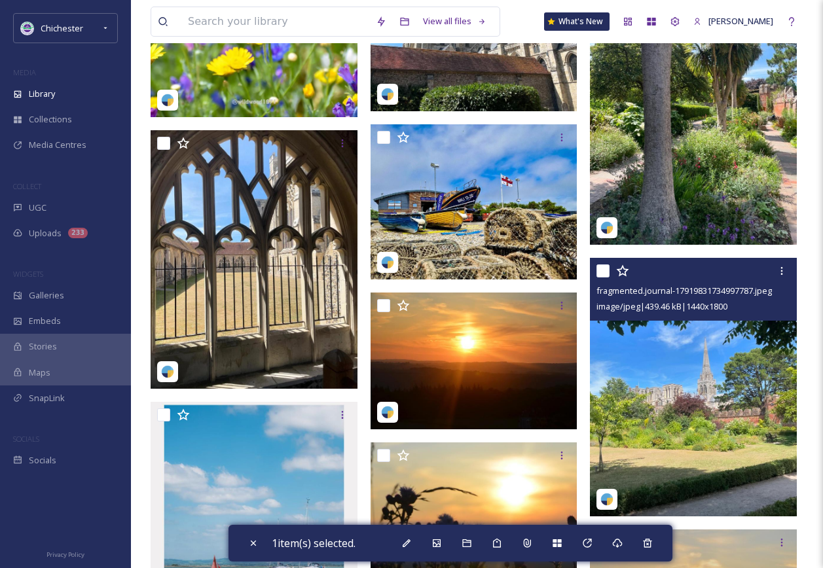
click at [599, 272] on input "checkbox" at bounding box center [603, 271] width 13 height 13
checkbox input "true"
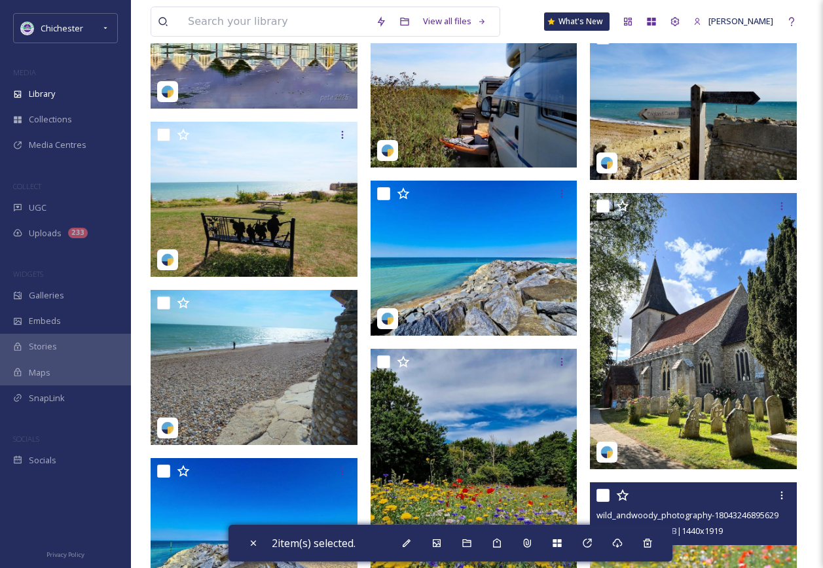
scroll to position [6615, 0]
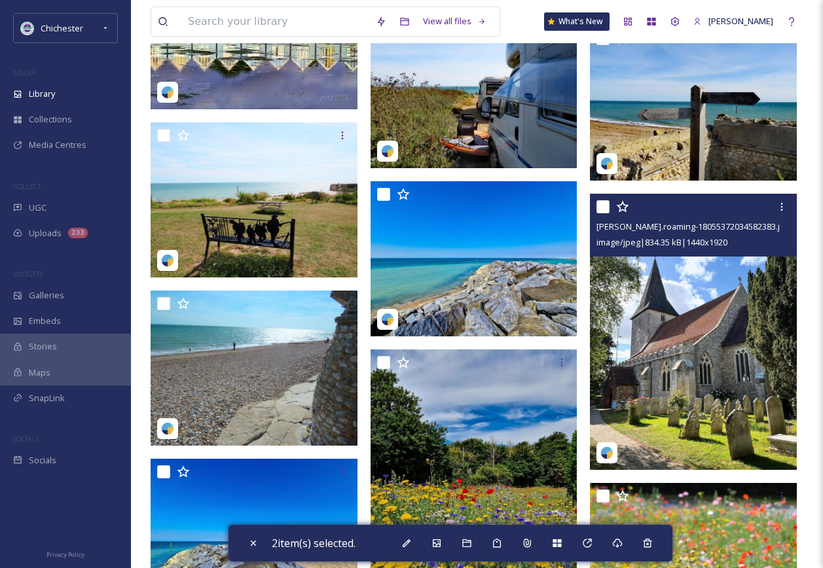
click at [602, 207] on input "checkbox" at bounding box center [603, 206] width 13 height 13
checkbox input "true"
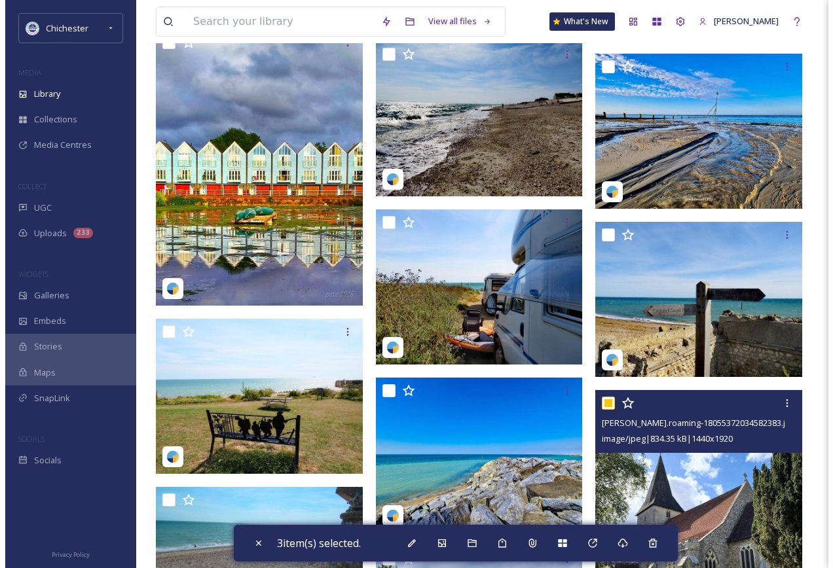
scroll to position [6353, 0]
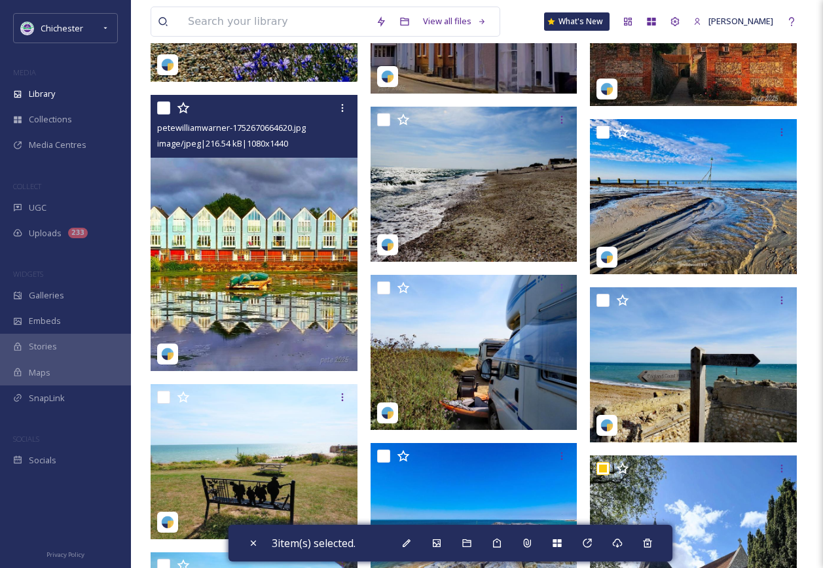
click at [163, 105] on input "checkbox" at bounding box center [163, 108] width 13 height 13
checkbox input "true"
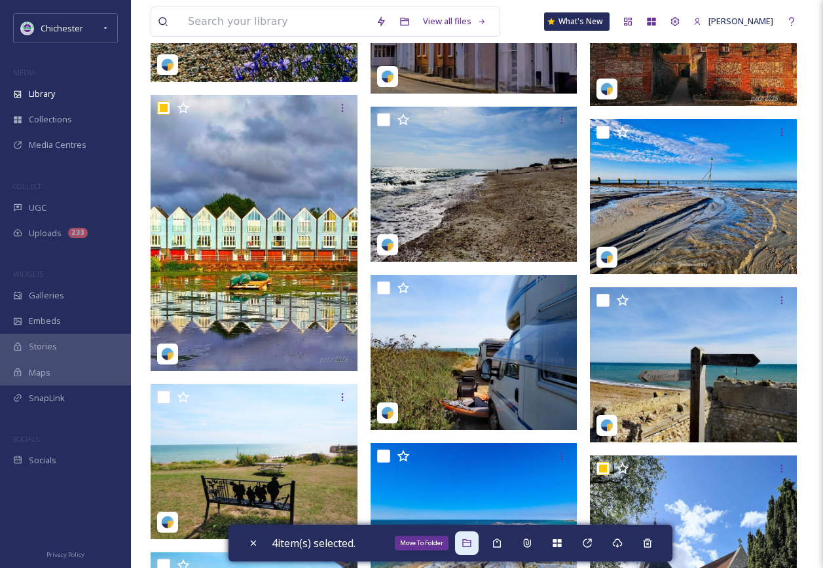
click at [470, 549] on div "Move To Folder" at bounding box center [467, 544] width 24 height 24
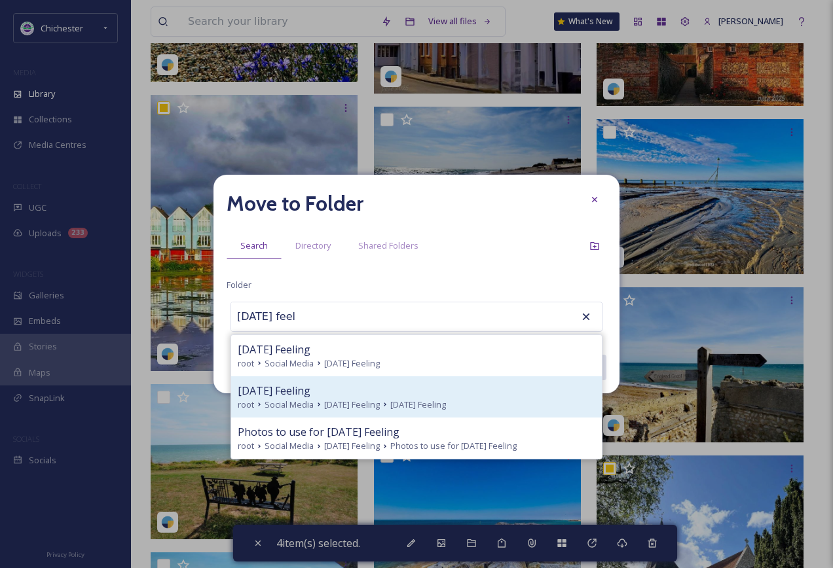
click at [322, 403] on icon at bounding box center [319, 405] width 10 height 10
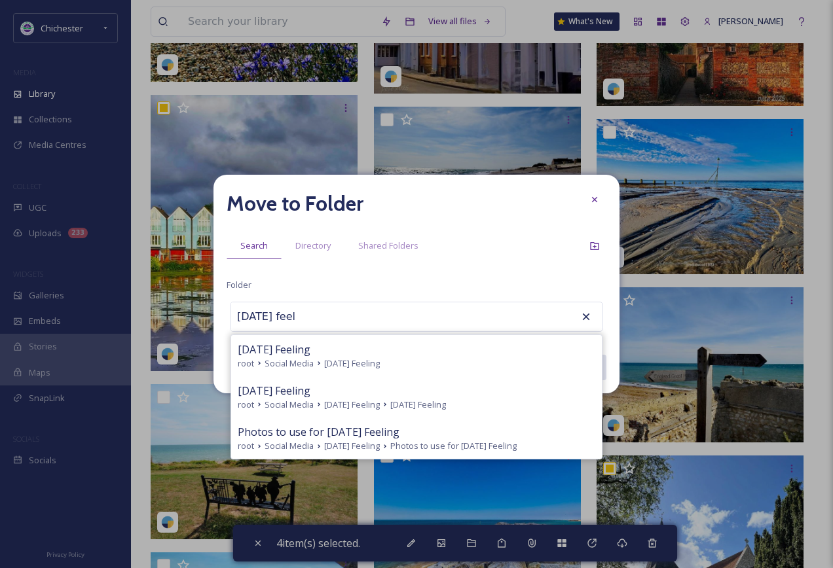
type input "[DATE] Feeling"
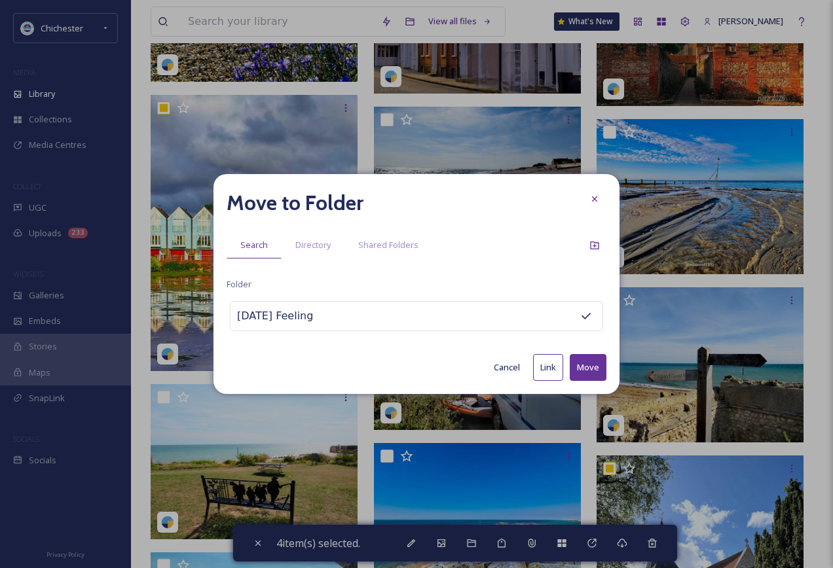
click at [585, 369] on button "Move" at bounding box center [588, 367] width 37 height 27
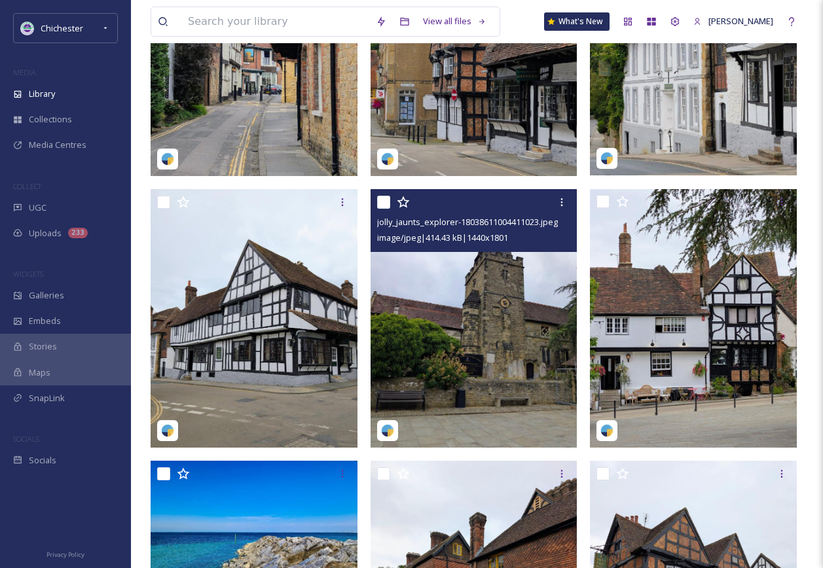
scroll to position [0, 0]
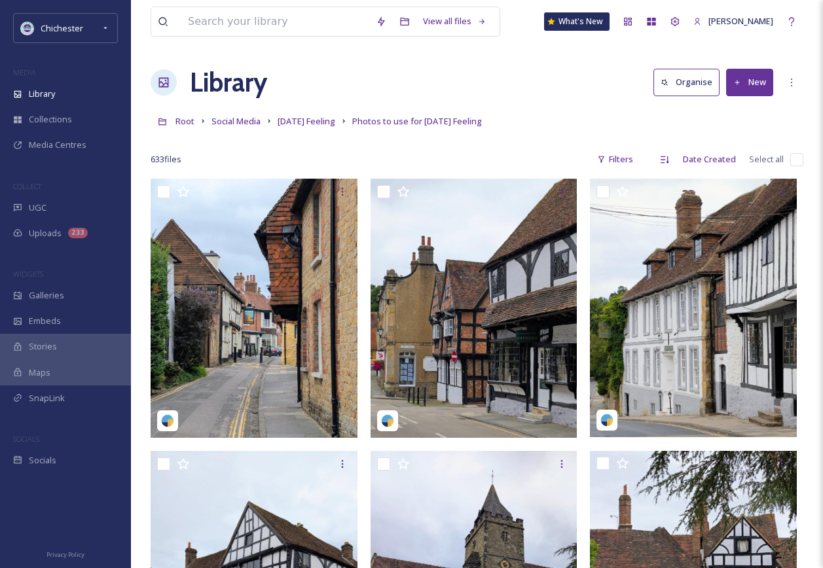
click at [316, 113] on link "[DATE] Feeling" at bounding box center [307, 121] width 58 height 16
click at [306, 121] on span "[DATE] Feeling" at bounding box center [307, 121] width 58 height 12
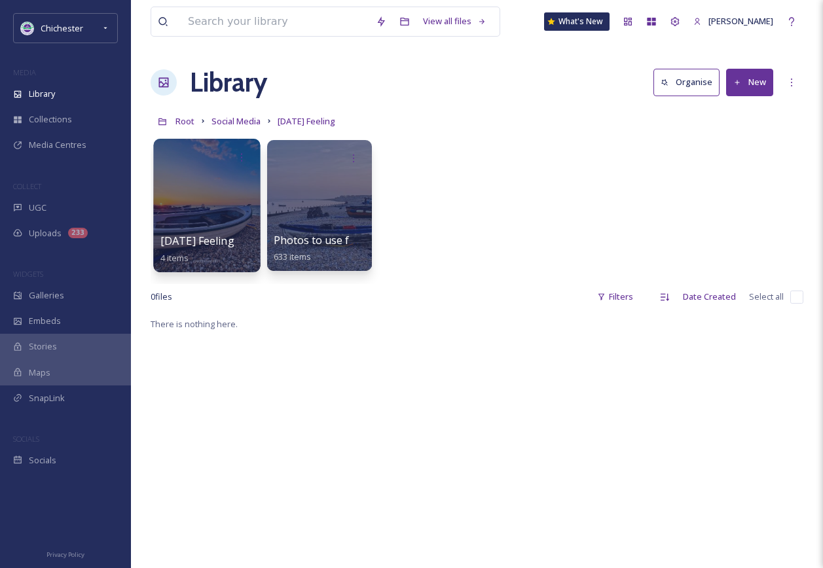
click at [231, 231] on div at bounding box center [206, 206] width 107 height 134
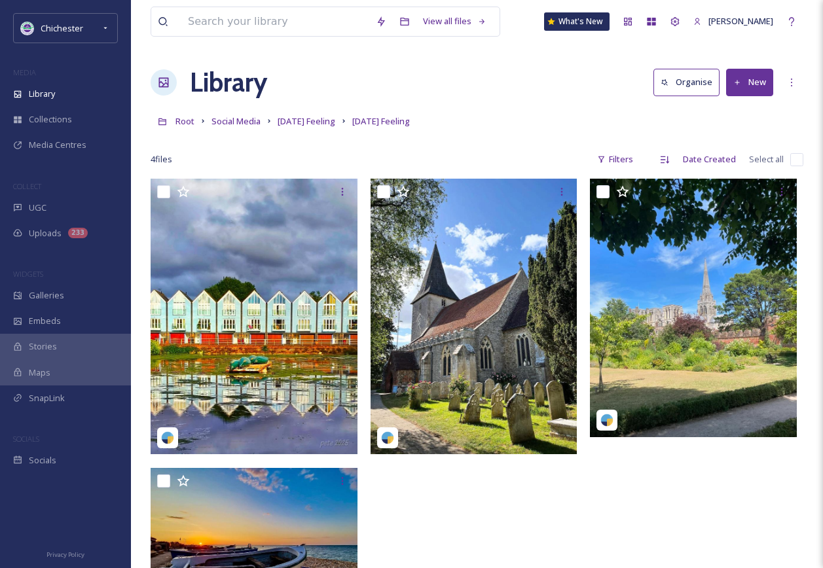
click at [800, 159] on input "checkbox" at bounding box center [796, 159] width 13 height 13
checkbox input "true"
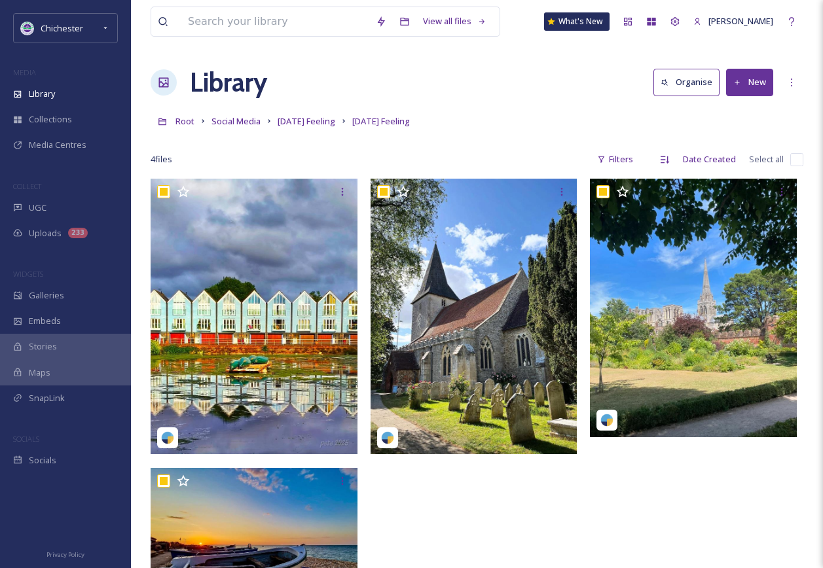
checkbox input "true"
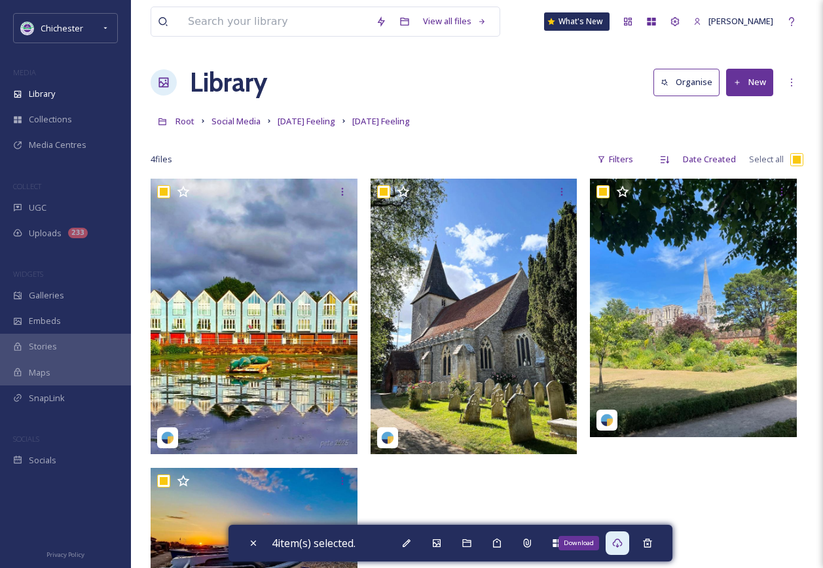
click at [625, 536] on div "Download" at bounding box center [618, 544] width 24 height 24
click at [255, 544] on icon at bounding box center [253, 543] width 10 height 10
checkbox input "false"
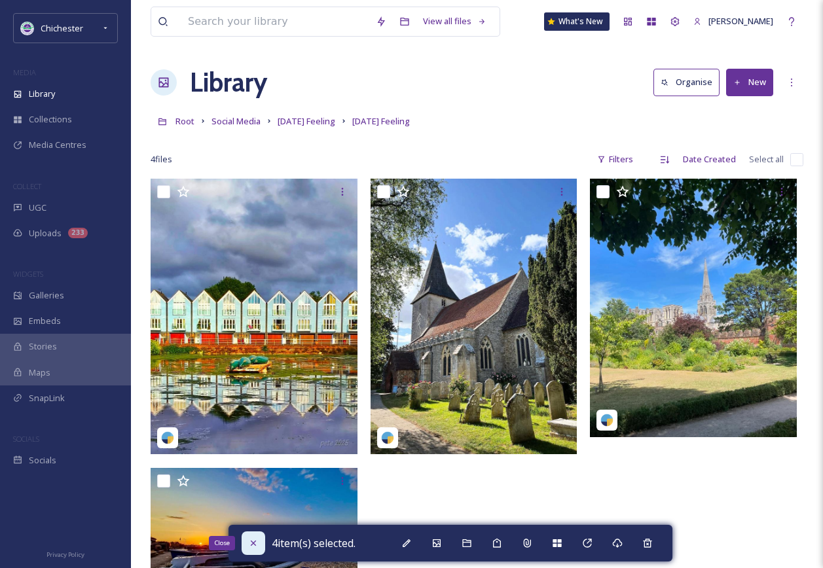
checkbox input "false"
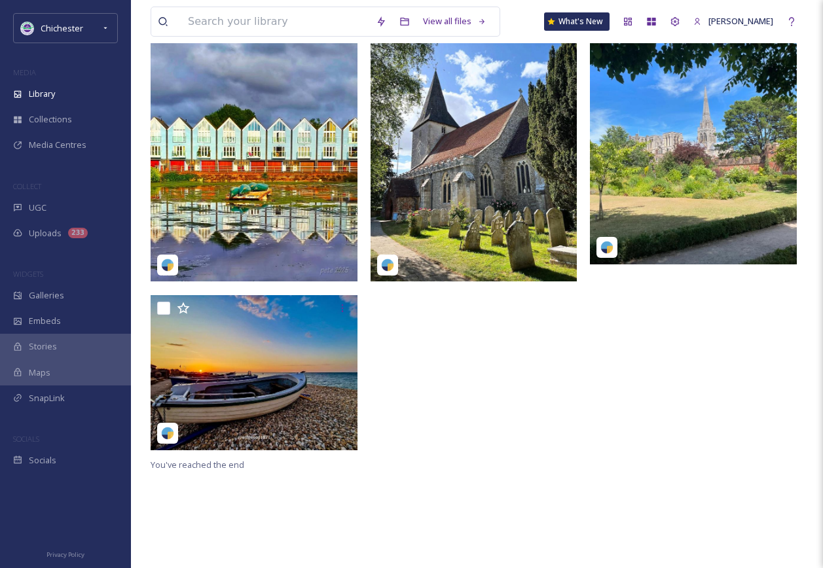
scroll to position [179, 0]
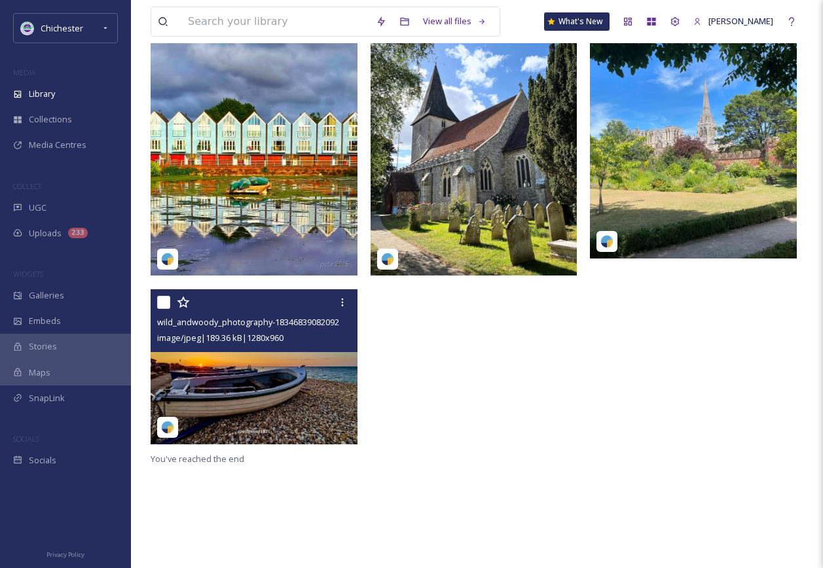
click at [287, 387] on img at bounding box center [254, 366] width 207 height 155
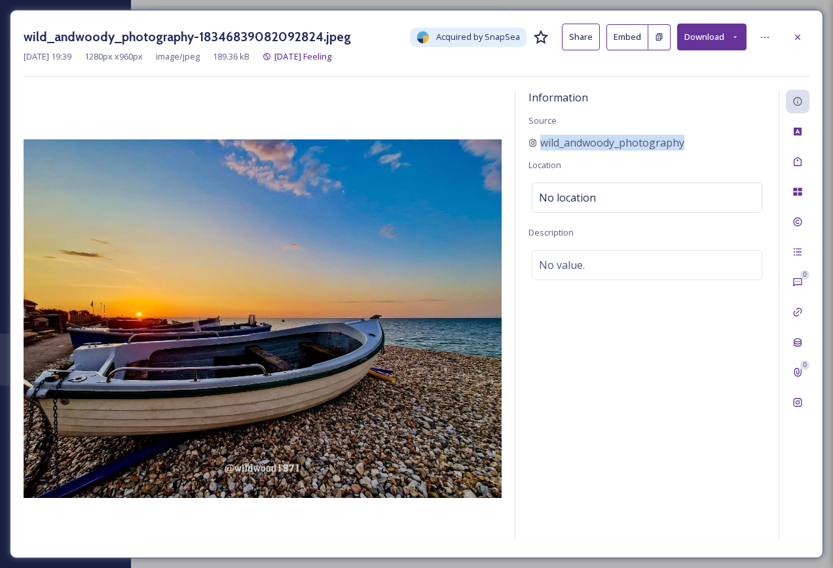
drag, startPoint x: 703, startPoint y: 145, endPoint x: 510, endPoint y: 143, distance: 192.6
click at [510, 143] on div "Information Source wild_andwoody_photography Location No location Description N…" at bounding box center [417, 317] width 786 height 455
copy span "wild_andwoody_photography"
click at [563, 257] on span "No value." at bounding box center [562, 265] width 46 height 16
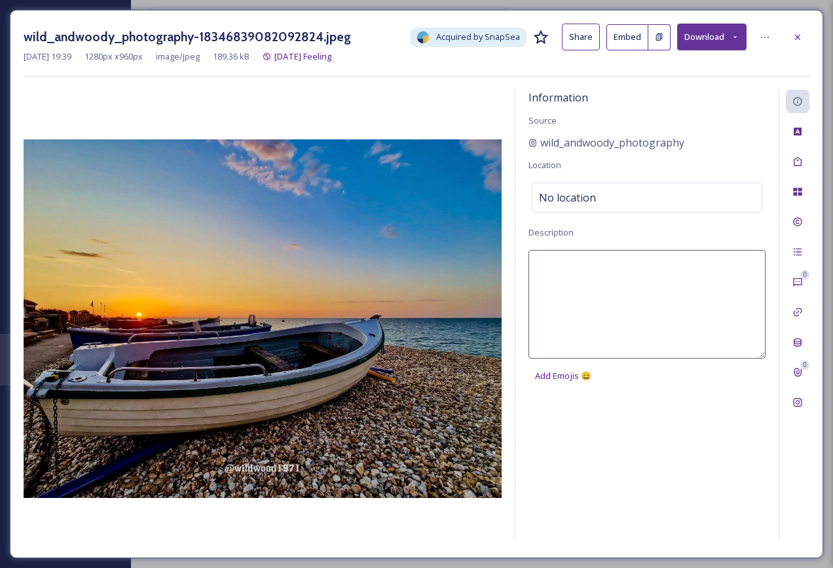
click at [557, 274] on textarea at bounding box center [647, 304] width 237 height 109
type textarea "Sunrise on [GEOGRAPHIC_DATA]"
click at [793, 158] on icon at bounding box center [797, 162] width 10 height 10
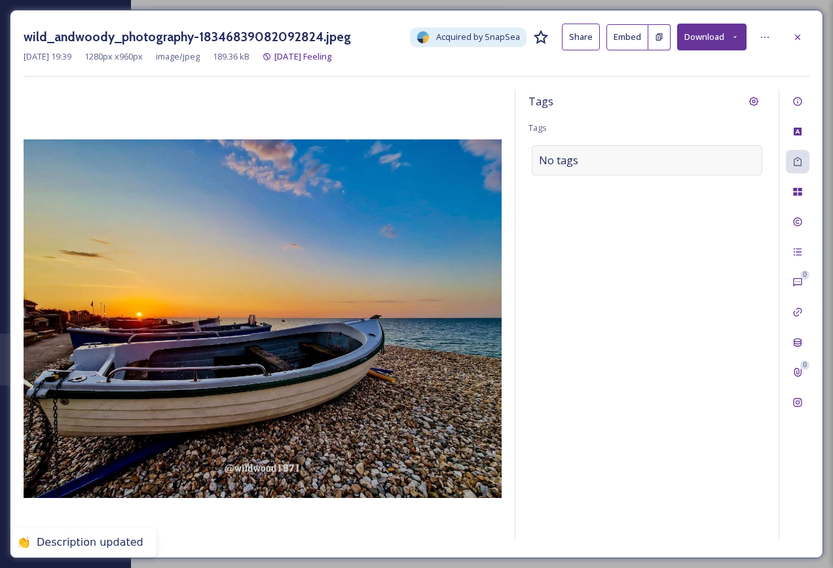
click at [667, 158] on div "No tags" at bounding box center [647, 160] width 231 height 30
click at [667, 158] on div at bounding box center [647, 160] width 231 height 30
drag, startPoint x: 667, startPoint y: 158, endPoint x: 639, endPoint y: 155, distance: 28.4
click at [639, 155] on input at bounding box center [604, 161] width 131 height 16
click at [576, 167] on input at bounding box center [604, 161] width 131 height 16
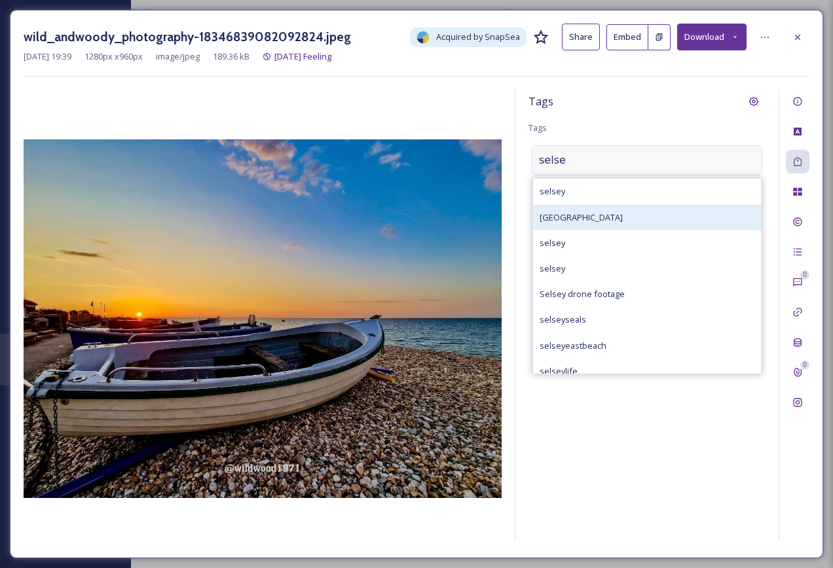
type input "selse"
click at [595, 209] on div "[GEOGRAPHIC_DATA]" at bounding box center [647, 218] width 228 height 26
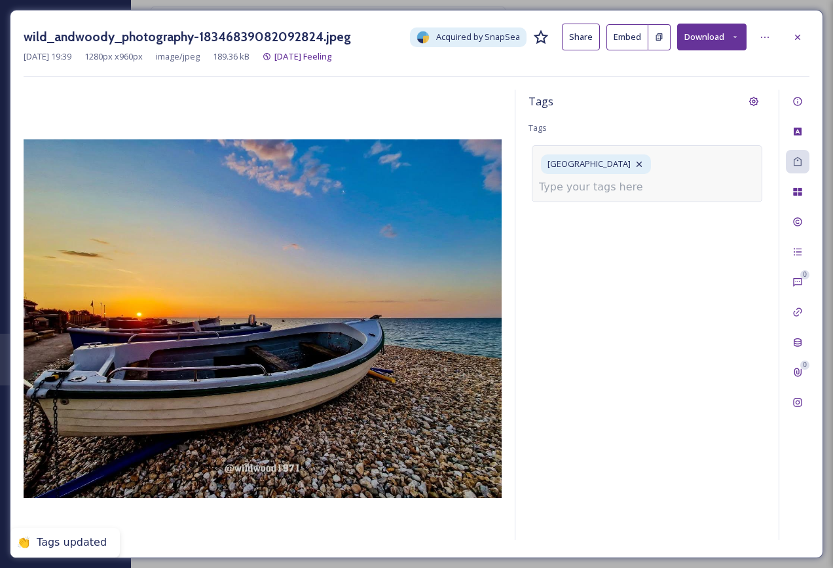
click at [665, 172] on div "[GEOGRAPHIC_DATA]" at bounding box center [647, 173] width 231 height 56
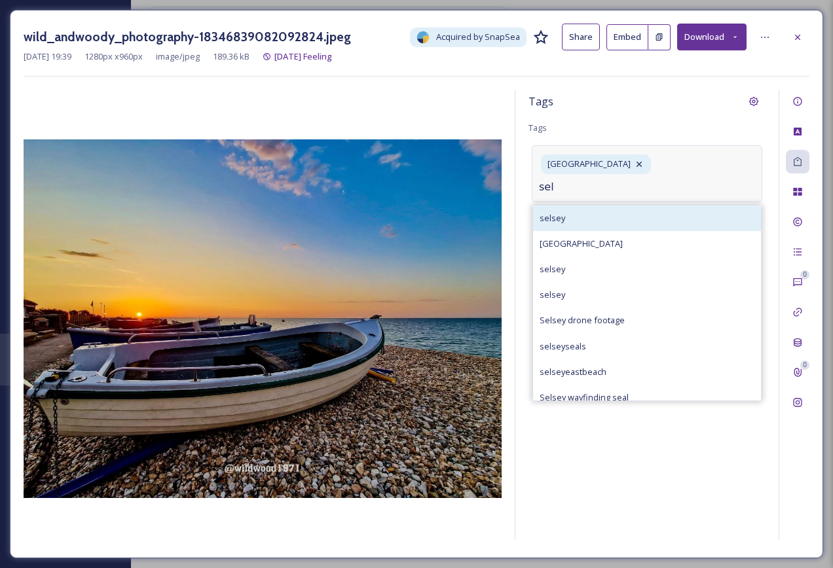
type input "sel"
click at [640, 206] on div "selsey" at bounding box center [647, 219] width 228 height 26
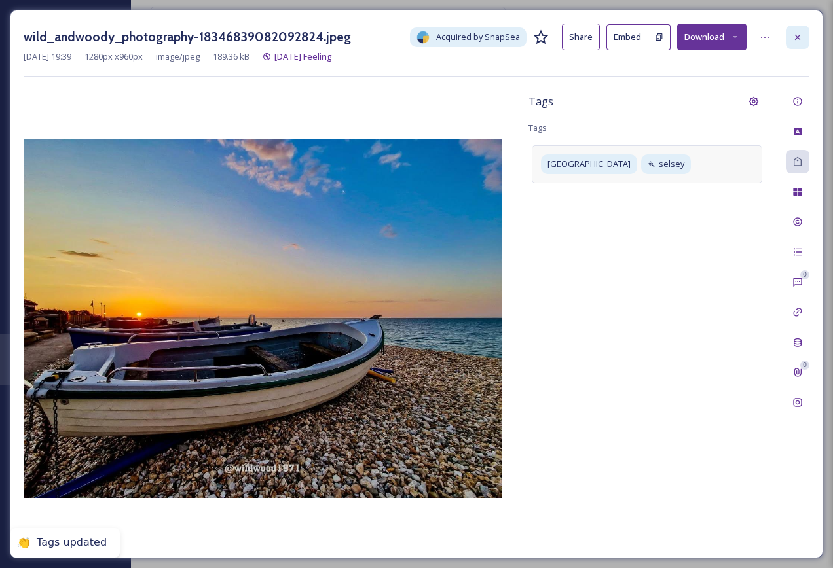
click at [800, 35] on icon at bounding box center [797, 37] width 10 height 10
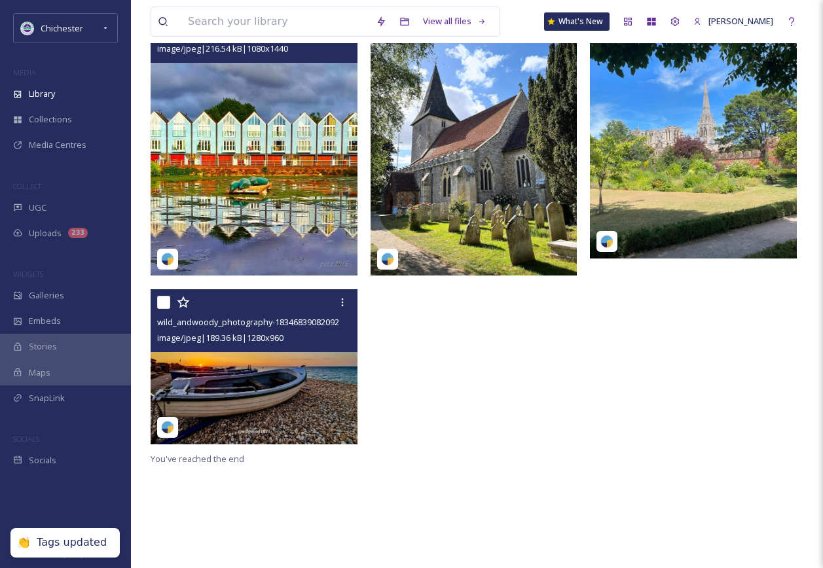
click at [306, 204] on img at bounding box center [254, 138] width 207 height 276
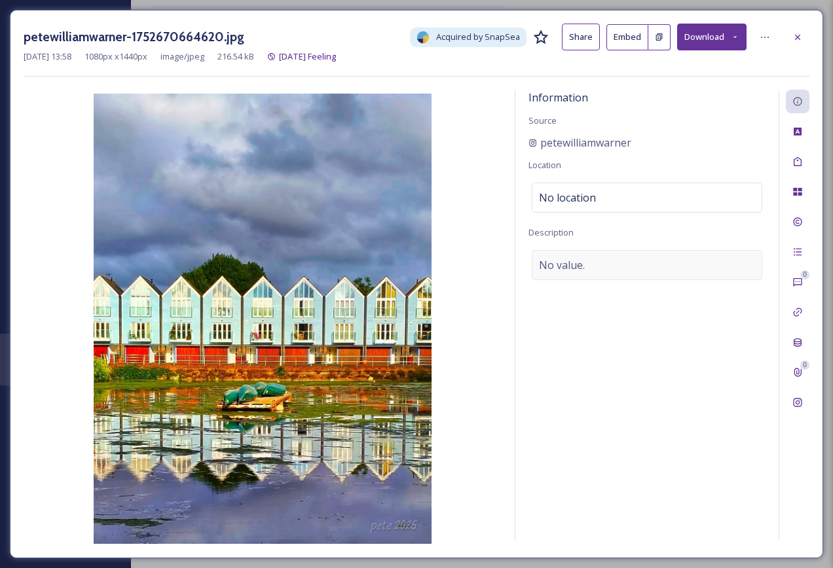
click at [599, 255] on div "No value." at bounding box center [647, 265] width 231 height 30
type textarea "[GEOGRAPHIC_DATA]"
drag, startPoint x: 823, startPoint y: 155, endPoint x: 817, endPoint y: 163, distance: 9.8
click at [823, 157] on div "petewilliamwarner-1752670664620.jpg Acquired by SnapSea Share Embed Download [D…" at bounding box center [416, 284] width 833 height 568
click at [804, 158] on div "Tags" at bounding box center [798, 162] width 24 height 24
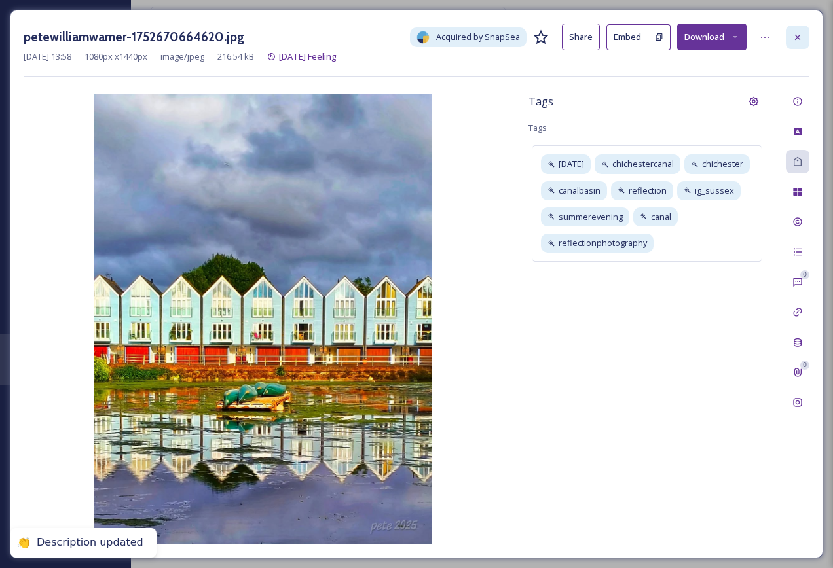
click at [792, 43] on div at bounding box center [798, 38] width 24 height 24
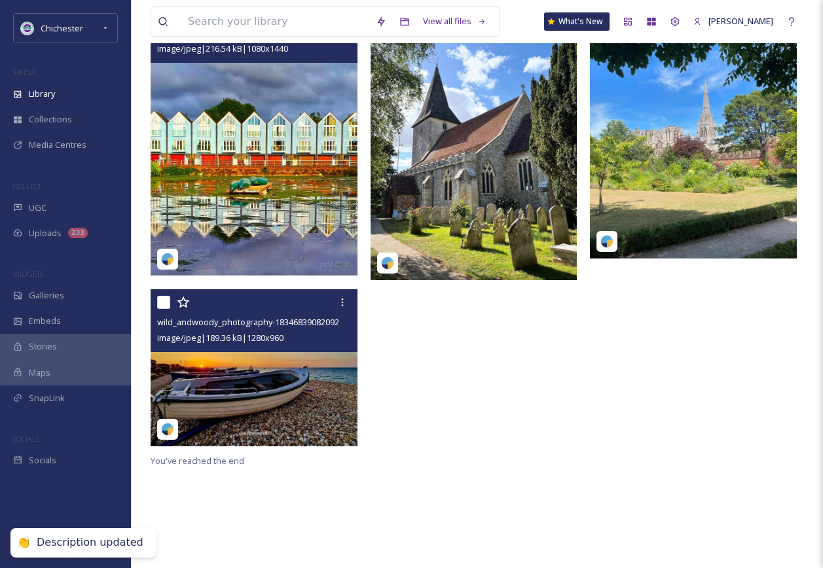
click at [521, 211] on img at bounding box center [476, 140] width 210 height 280
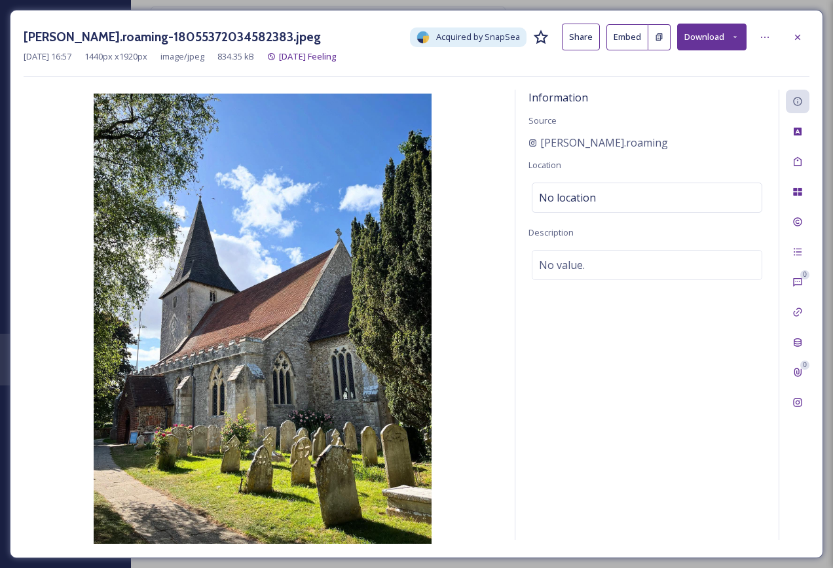
click at [550, 284] on div "Information Source [PERSON_NAME].roaming Location No location Description No va…" at bounding box center [646, 315] width 263 height 451
click at [568, 272] on div "No value." at bounding box center [647, 265] width 231 height 30
click at [568, 272] on textarea at bounding box center [647, 304] width 237 height 109
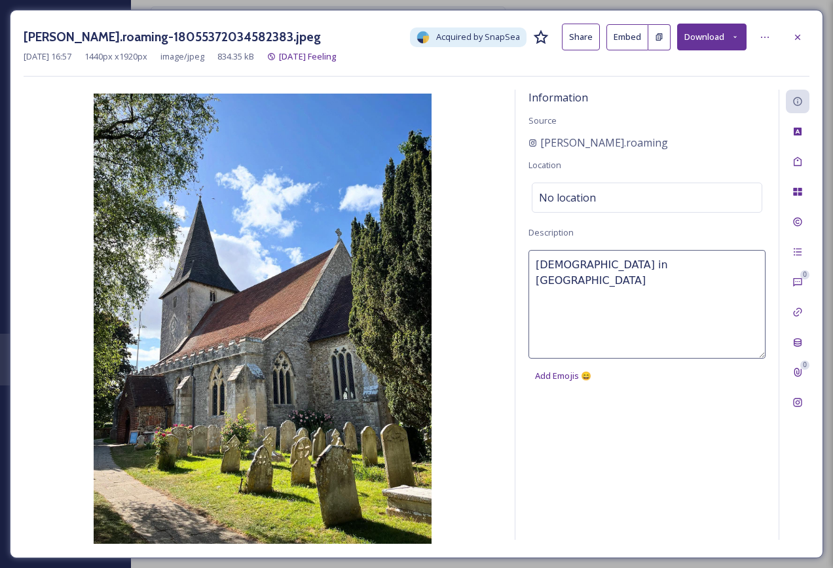
type textarea "[DEMOGRAPHIC_DATA] in [GEOGRAPHIC_DATA]"
click at [798, 162] on icon at bounding box center [797, 162] width 10 height 10
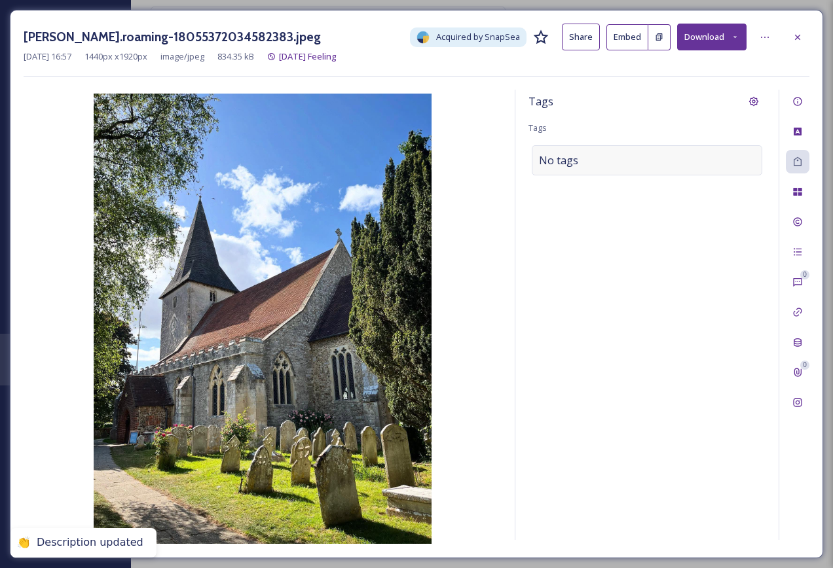
drag, startPoint x: 681, startPoint y: 170, endPoint x: 662, endPoint y: 155, distance: 24.2
click at [678, 170] on div "No tags" at bounding box center [647, 160] width 231 height 30
click at [662, 155] on div at bounding box center [647, 160] width 231 height 30
click at [662, 154] on div at bounding box center [647, 160] width 231 height 30
click at [636, 160] on input at bounding box center [604, 161] width 131 height 16
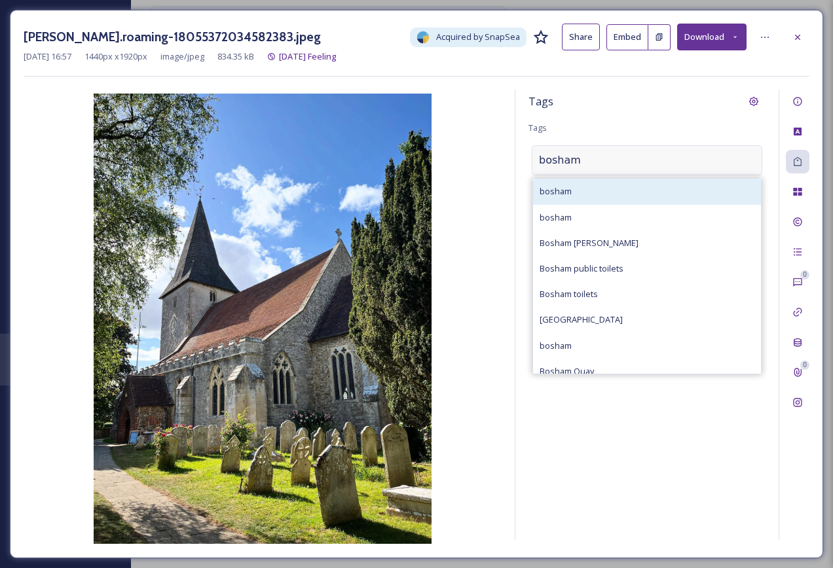
type input "bosham"
click at [642, 193] on div "bosham" at bounding box center [647, 192] width 228 height 26
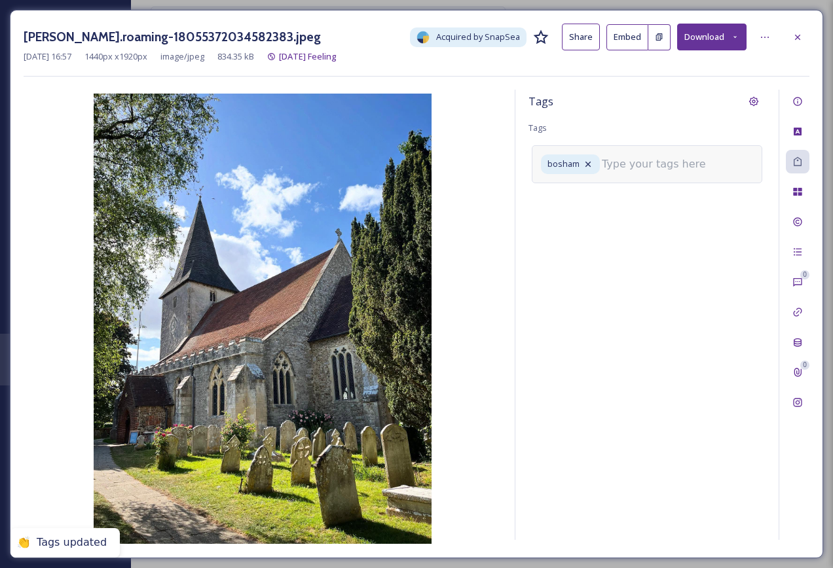
click at [679, 162] on input at bounding box center [667, 165] width 131 height 16
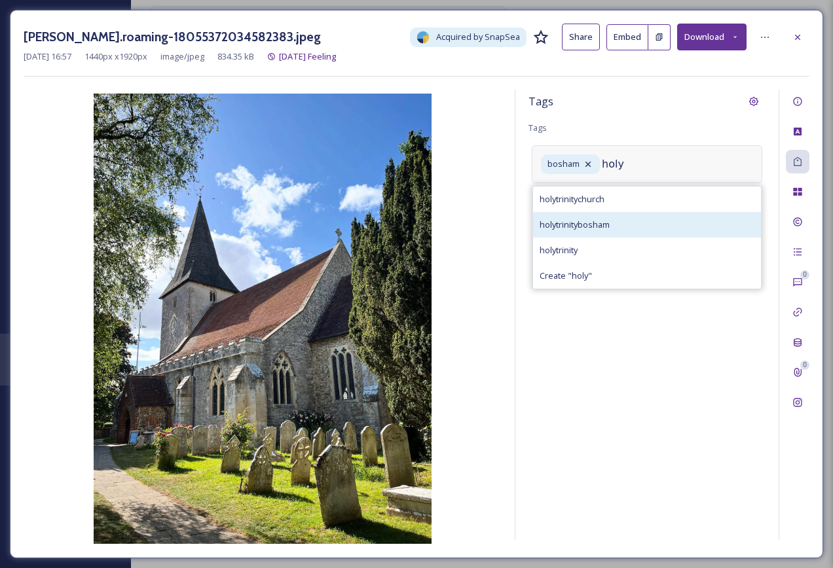
type input "holy"
click at [663, 213] on div "holytrinitybosham" at bounding box center [647, 225] width 228 height 26
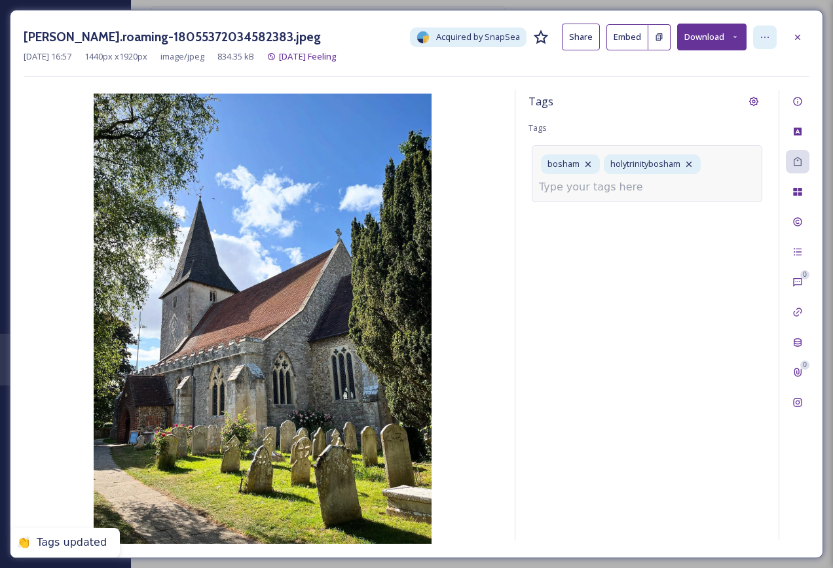
click at [764, 36] on icon at bounding box center [765, 37] width 10 height 10
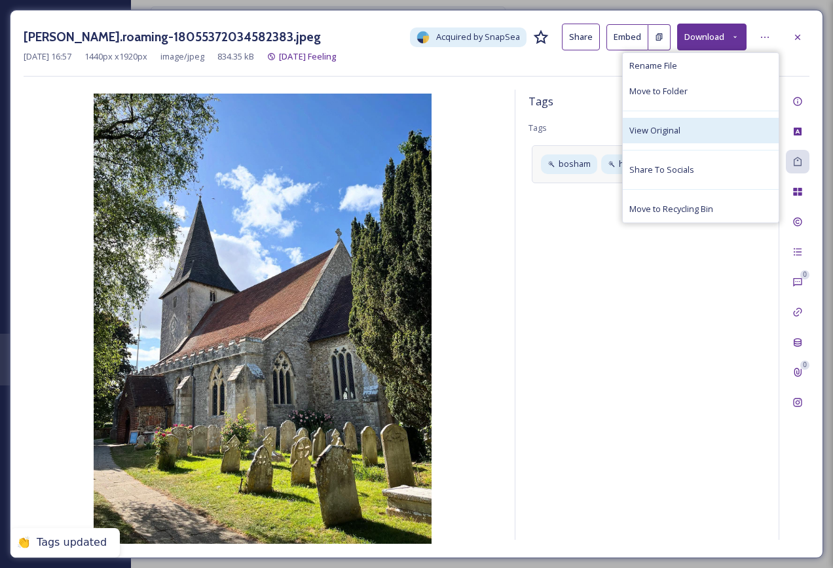
click at [715, 122] on div "View Original" at bounding box center [701, 131] width 156 height 26
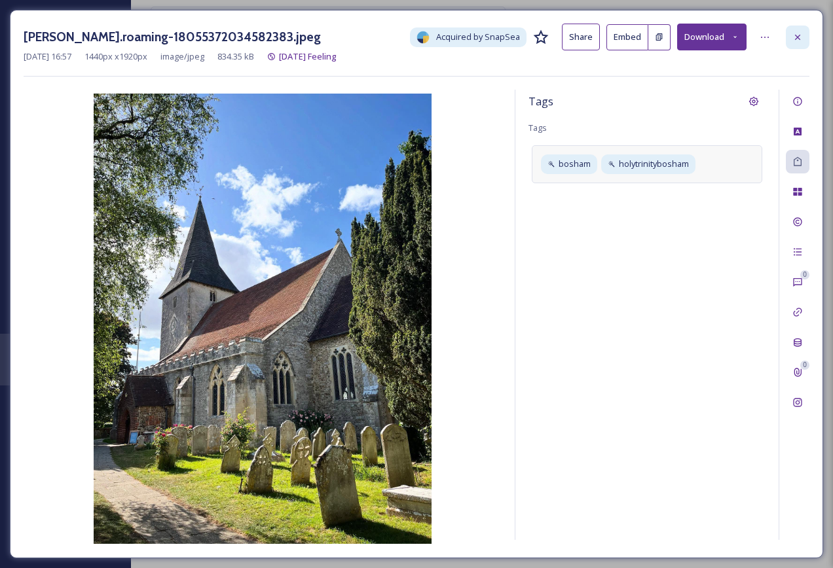
click at [796, 32] on icon at bounding box center [797, 37] width 10 height 10
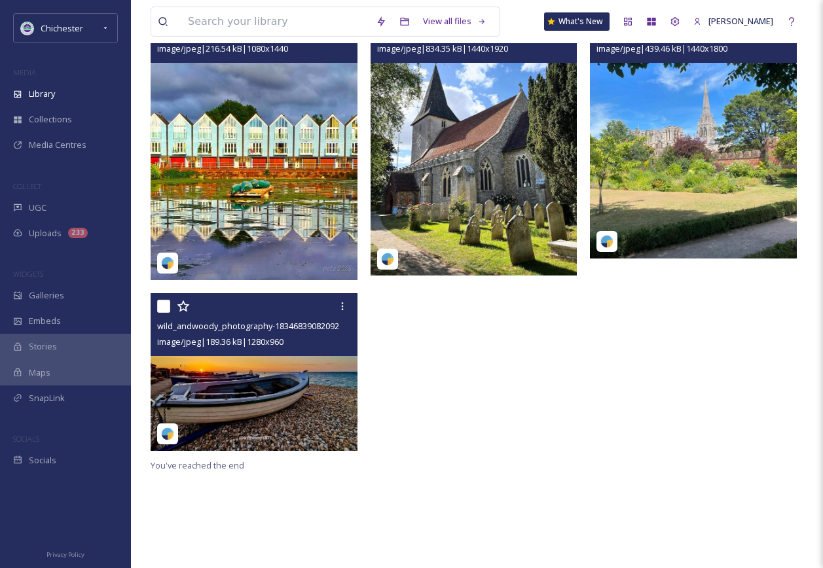
click at [709, 192] on img at bounding box center [693, 129] width 207 height 259
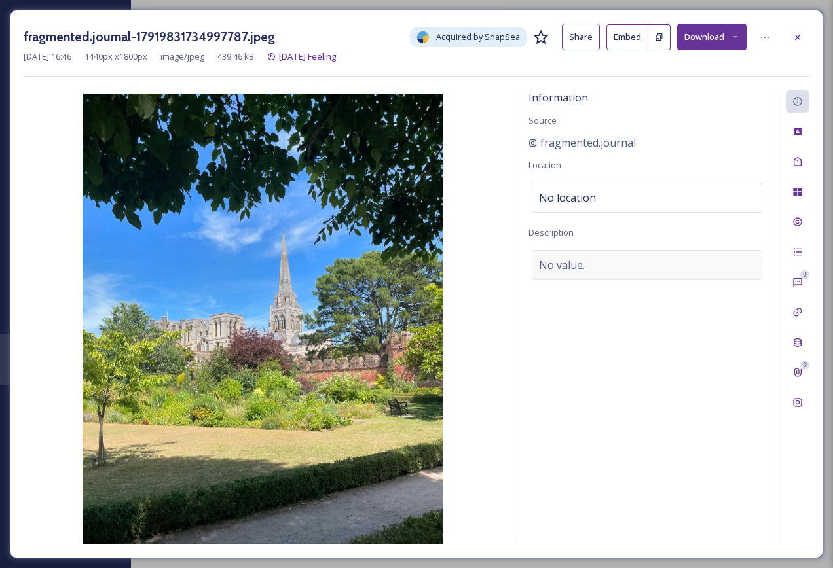
click at [584, 276] on div "No value." at bounding box center [647, 265] width 231 height 30
click at [582, 274] on textarea at bounding box center [647, 304] width 237 height 109
type textarea "[GEOGRAPHIC_DATA]"
click at [806, 168] on div "Tags" at bounding box center [798, 162] width 24 height 24
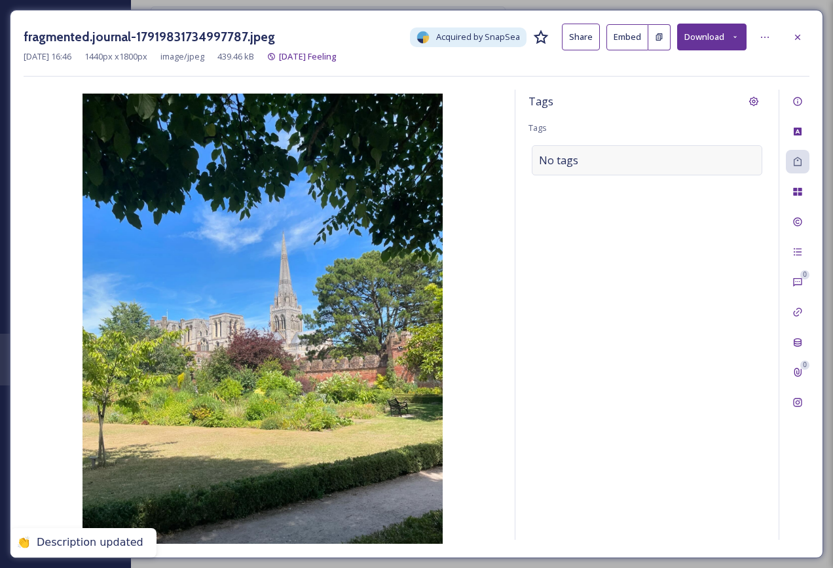
click at [591, 163] on div "No tags" at bounding box center [647, 160] width 231 height 30
click at [581, 167] on input at bounding box center [604, 161] width 131 height 16
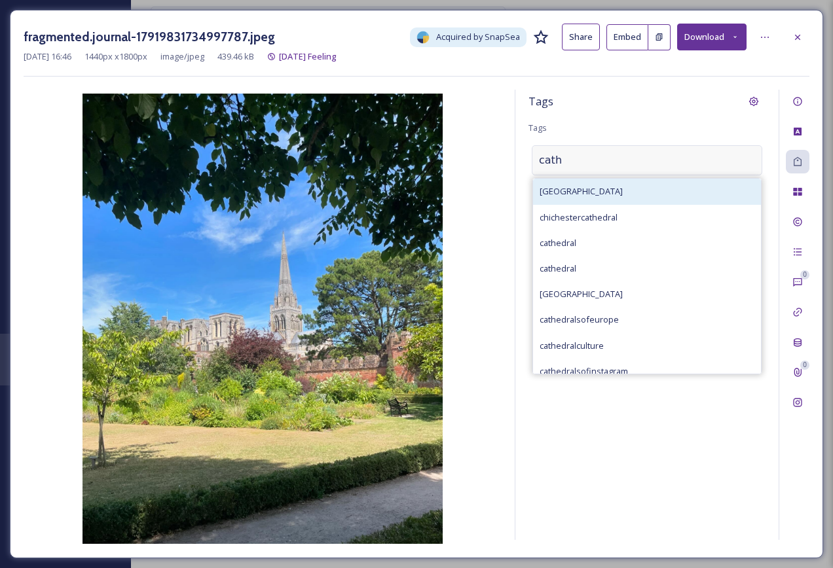
type input "cath"
click at [586, 181] on div "[GEOGRAPHIC_DATA]" at bounding box center [647, 192] width 228 height 26
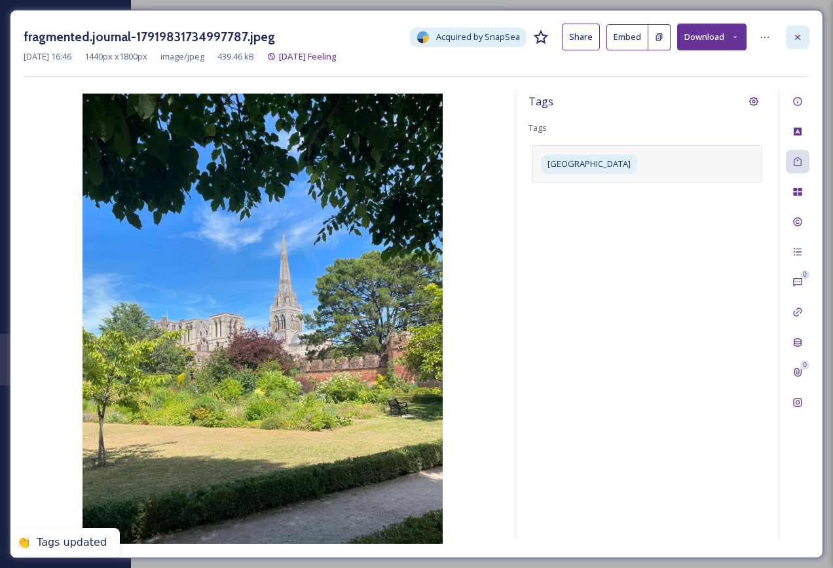
click at [801, 46] on div at bounding box center [798, 38] width 24 height 24
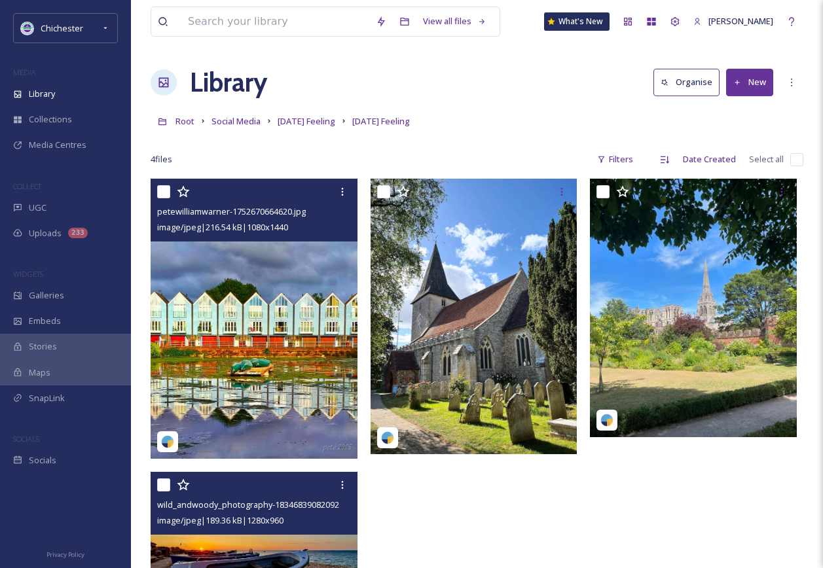
click at [302, 325] on img at bounding box center [256, 319] width 210 height 280
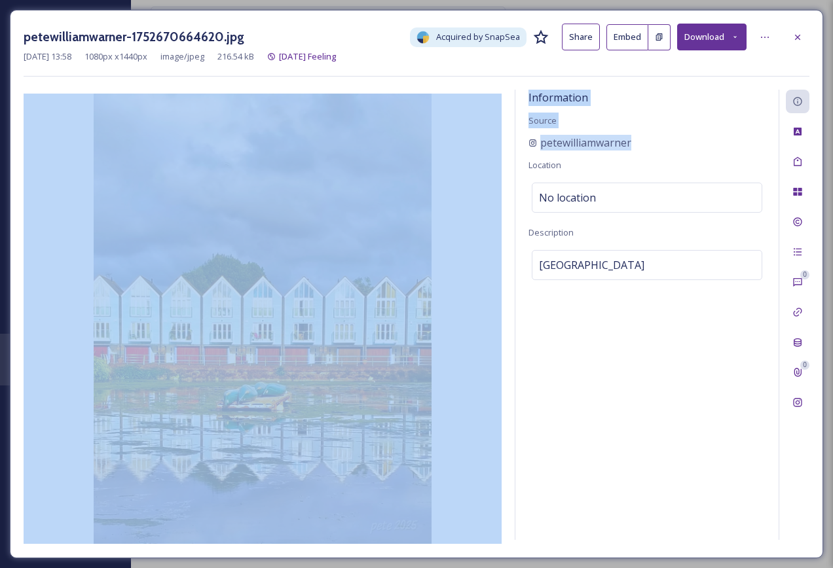
drag, startPoint x: 654, startPoint y: 142, endPoint x: 324, endPoint y: 141, distance: 329.4
click at [324, 141] on div "Information Source petewilliamwarner Location No location Description [GEOGRAPH…" at bounding box center [417, 317] width 786 height 455
click at [665, 135] on div "petewilliamwarner" at bounding box center [647, 143] width 237 height 16
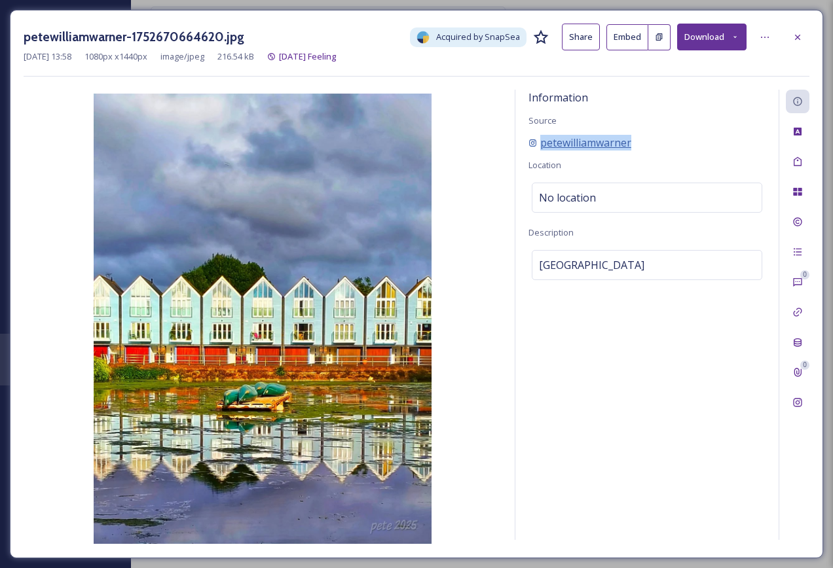
drag, startPoint x: 646, startPoint y: 140, endPoint x: 533, endPoint y: 143, distance: 112.7
click at [533, 143] on div "petewilliamwarner" at bounding box center [647, 143] width 237 height 16
copy span "petewilliamwarner"
click at [796, 32] on icon at bounding box center [797, 37] width 10 height 10
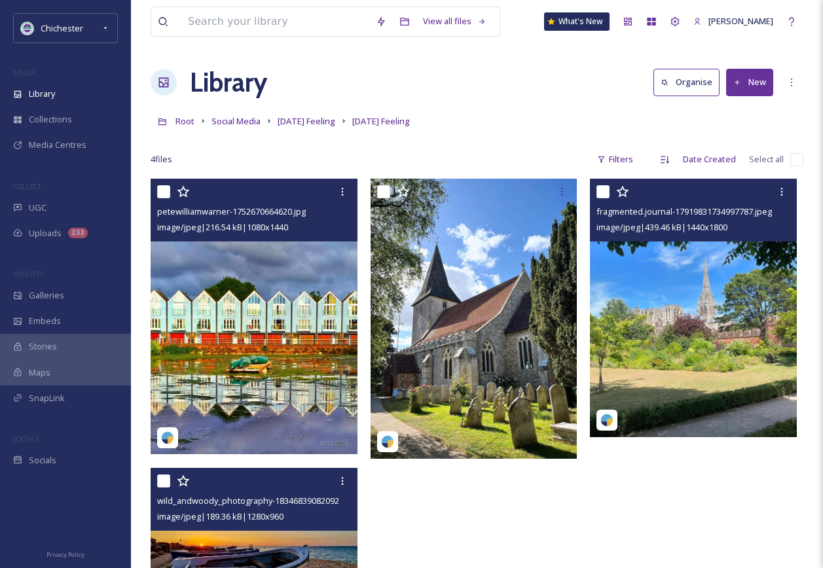
click at [703, 322] on img at bounding box center [693, 308] width 207 height 259
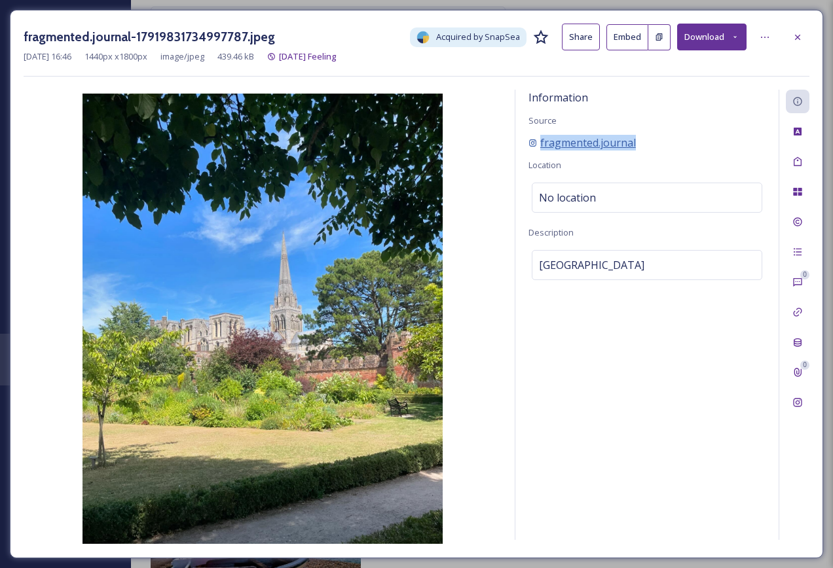
drag, startPoint x: 647, startPoint y: 141, endPoint x: 542, endPoint y: 146, distance: 105.5
click at [542, 146] on div "fragmented.journal" at bounding box center [647, 143] width 237 height 16
copy span "fragmented.journal"
click at [794, 33] on icon at bounding box center [797, 37] width 10 height 10
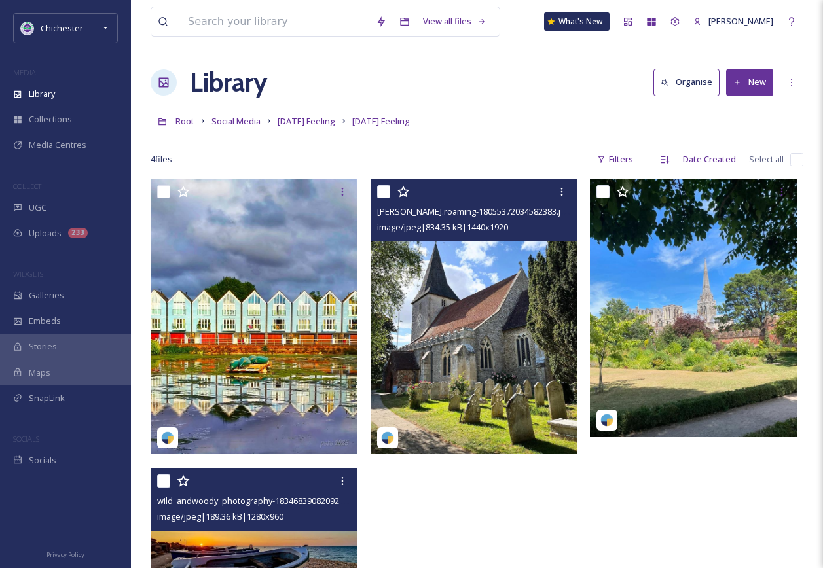
click at [475, 362] on img at bounding box center [474, 317] width 207 height 276
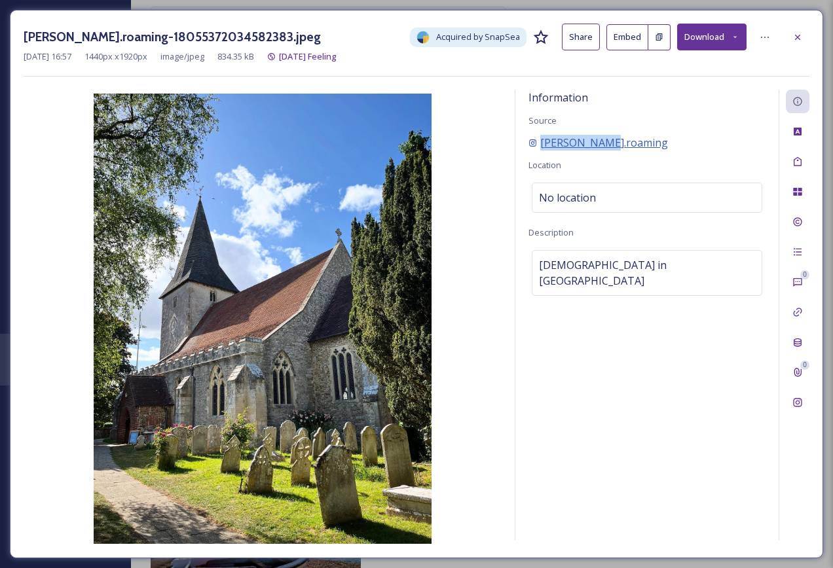
drag, startPoint x: 630, startPoint y: 139, endPoint x: 540, endPoint y: 143, distance: 90.4
click at [540, 143] on div "[PERSON_NAME].roaming" at bounding box center [647, 143] width 237 height 16
copy span "[PERSON_NAME].roaming"
click at [798, 219] on icon at bounding box center [797, 222] width 9 height 9
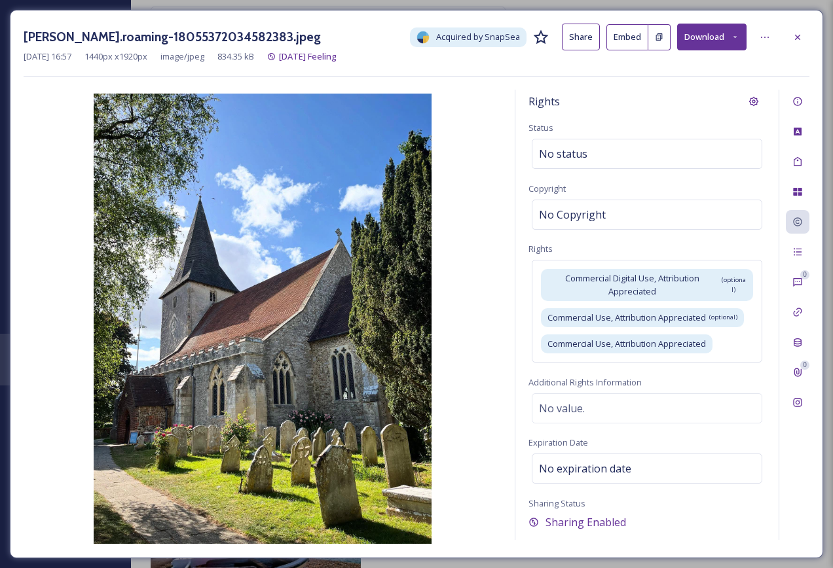
drag, startPoint x: 802, startPoint y: 35, endPoint x: 781, endPoint y: 61, distance: 33.5
click at [800, 36] on icon at bounding box center [797, 37] width 10 height 10
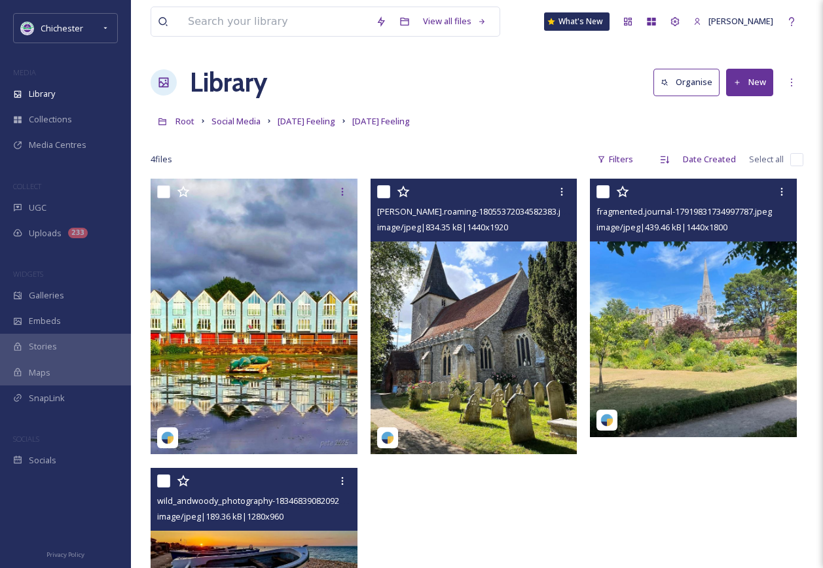
click at [705, 301] on img at bounding box center [693, 308] width 207 height 259
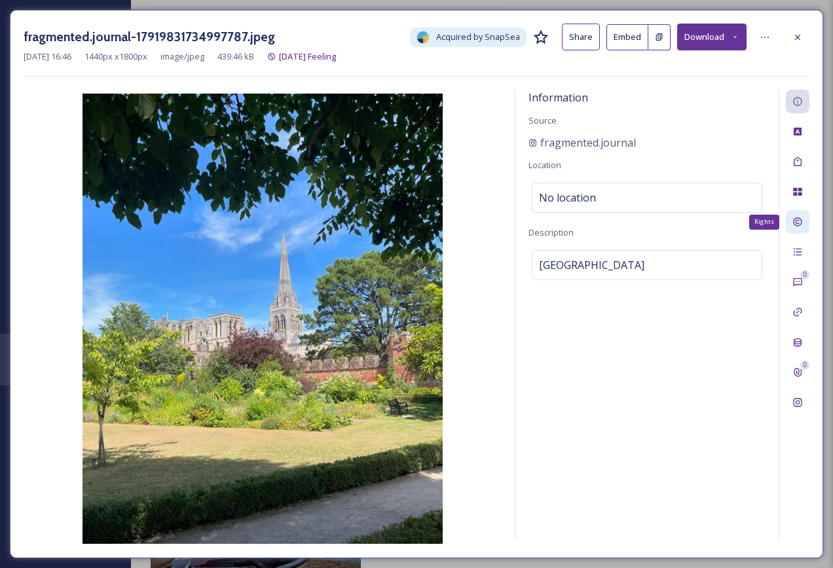
click at [806, 225] on div "Rights" at bounding box center [798, 222] width 24 height 24
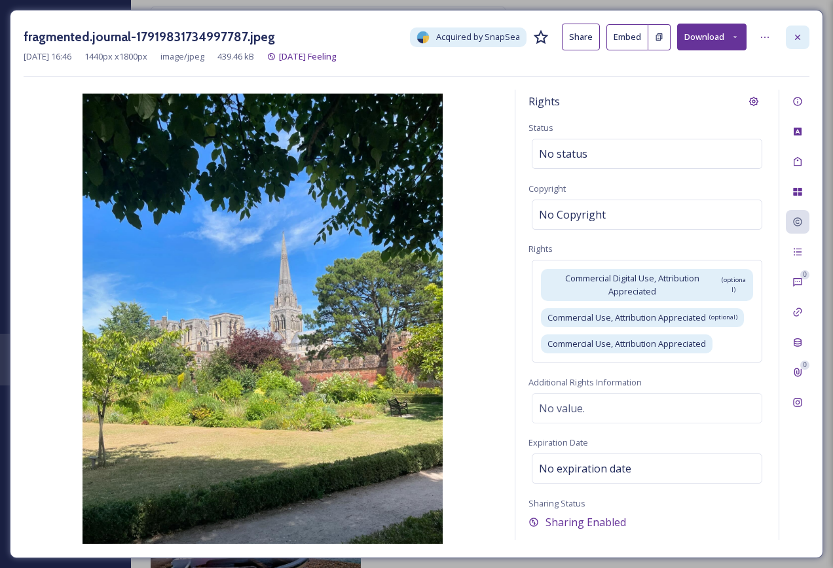
click at [791, 35] on div at bounding box center [798, 38] width 24 height 24
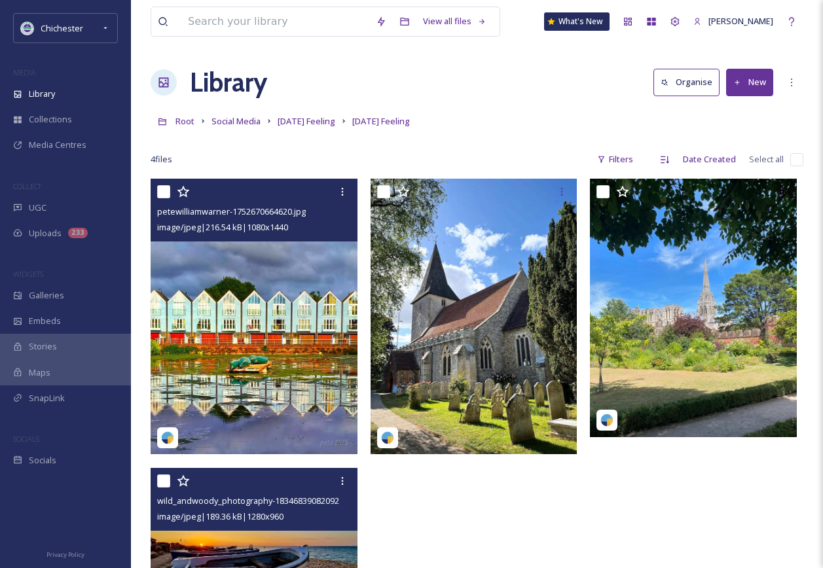
click at [329, 354] on img at bounding box center [254, 317] width 207 height 276
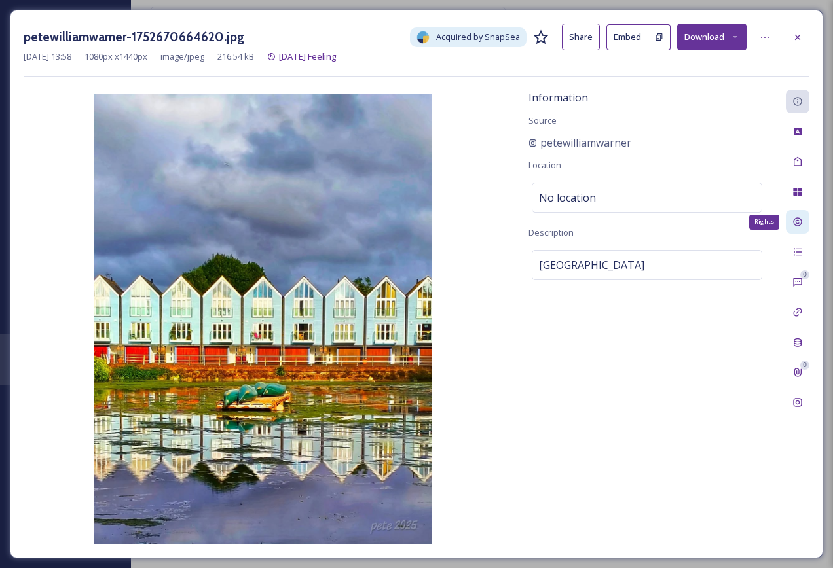
click at [802, 216] on div "Rights" at bounding box center [798, 222] width 24 height 24
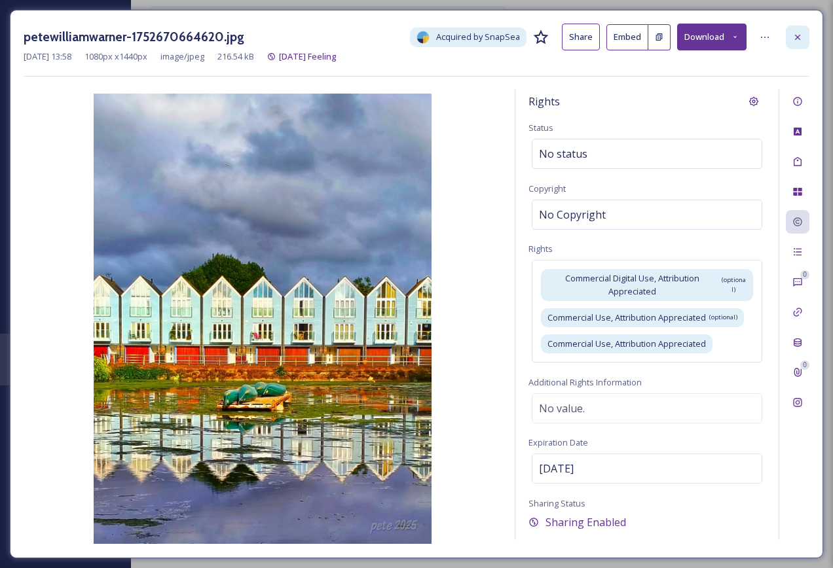
click at [796, 33] on icon at bounding box center [797, 37] width 10 height 10
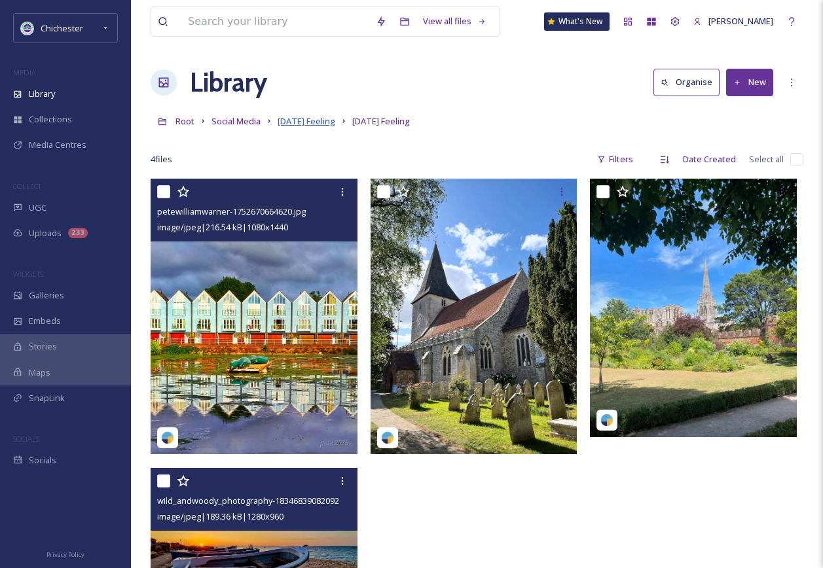
click at [324, 124] on span "[DATE] Feeling" at bounding box center [307, 121] width 58 height 12
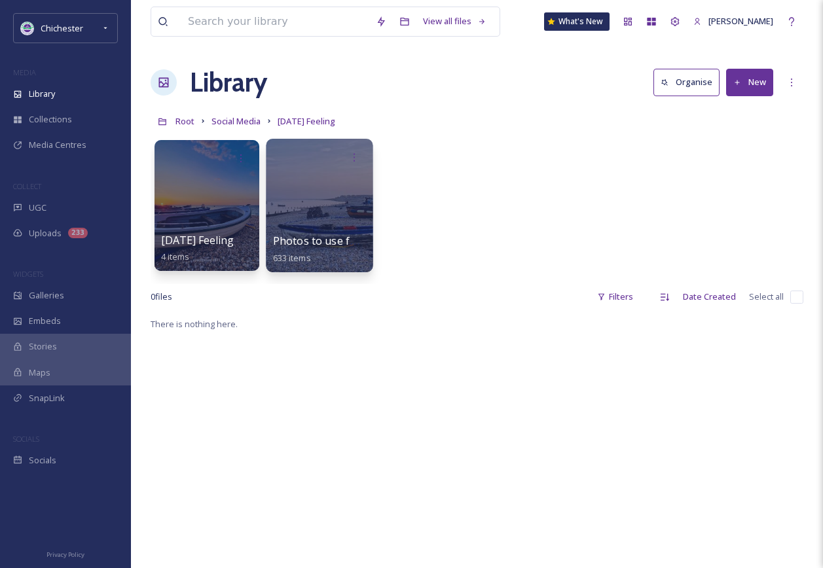
click at [293, 215] on div at bounding box center [319, 206] width 107 height 134
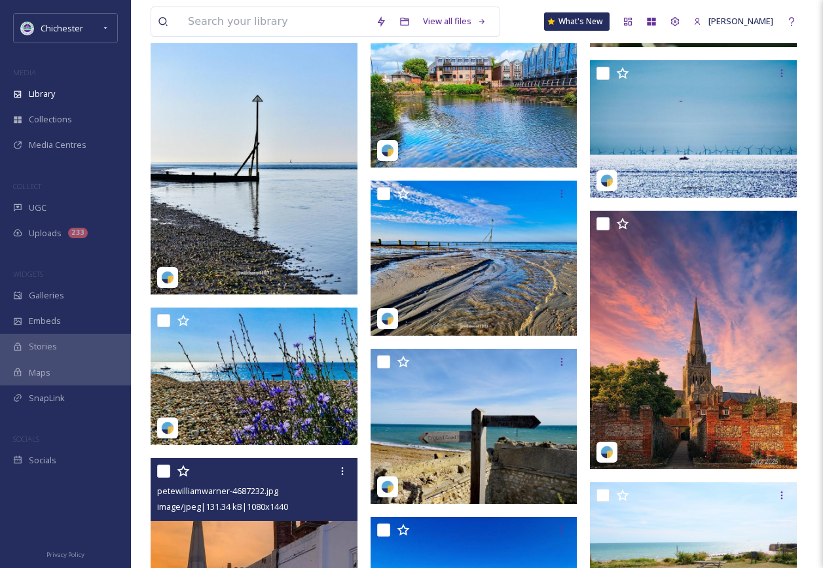
scroll to position [6287, 0]
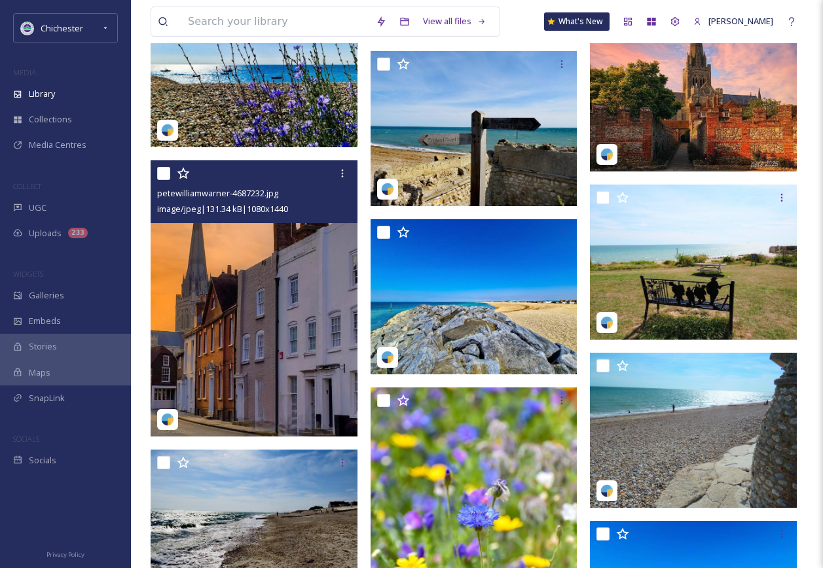
click at [162, 175] on input "checkbox" at bounding box center [163, 173] width 13 height 13
checkbox input "true"
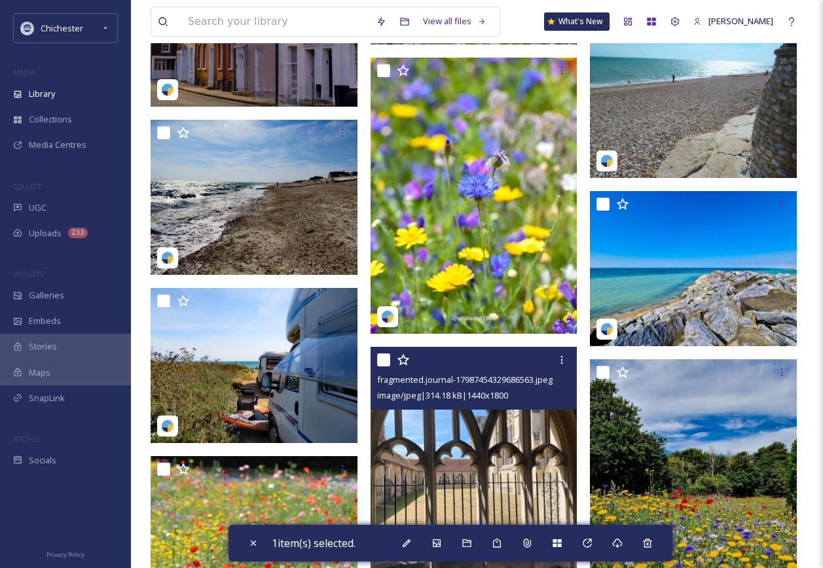
scroll to position [6615, 0]
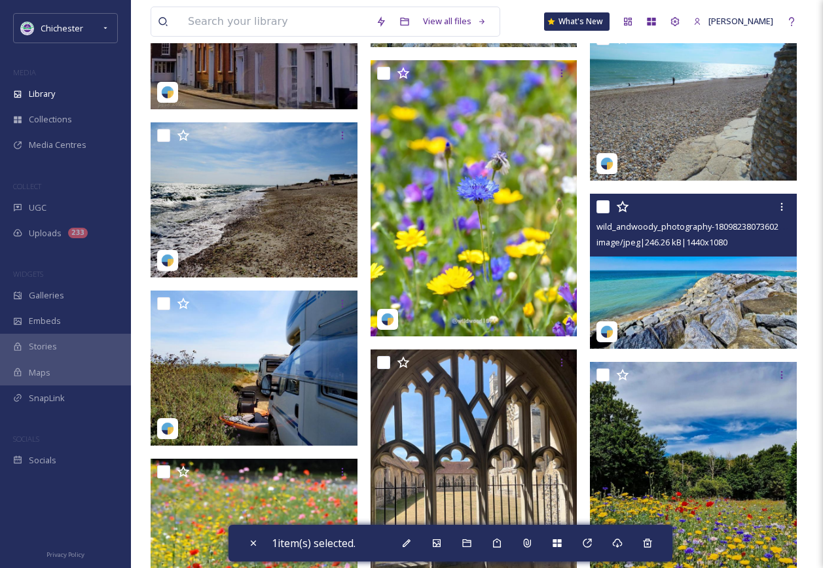
click at [601, 206] on input "checkbox" at bounding box center [603, 206] width 13 height 13
checkbox input "true"
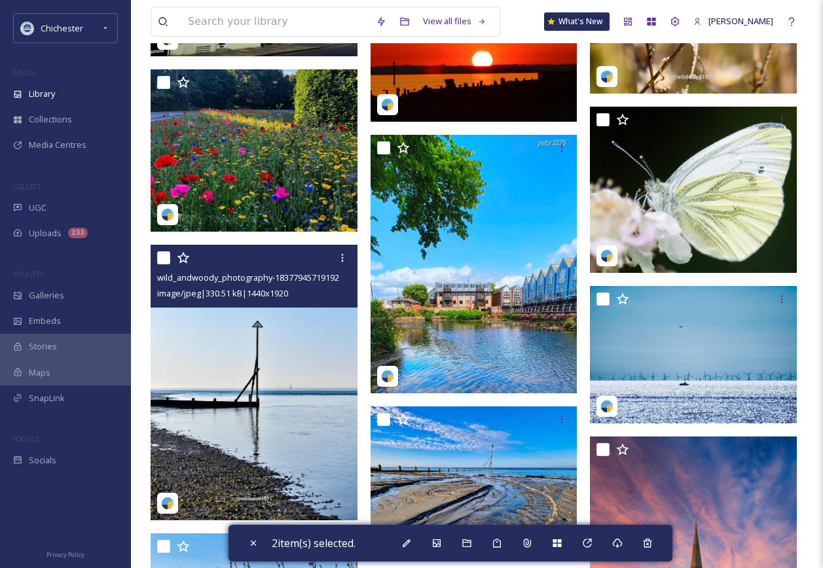
scroll to position [5567, 0]
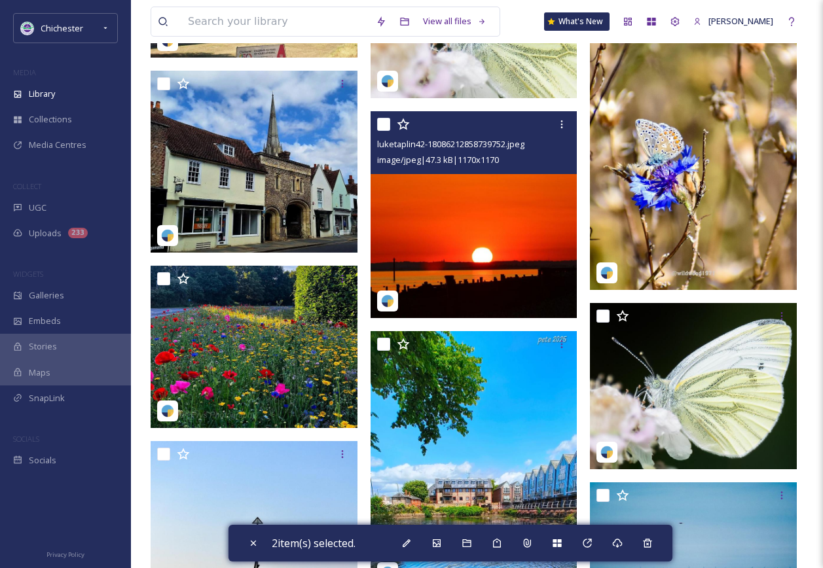
click at [382, 129] on input "checkbox" at bounding box center [383, 124] width 13 height 13
checkbox input "true"
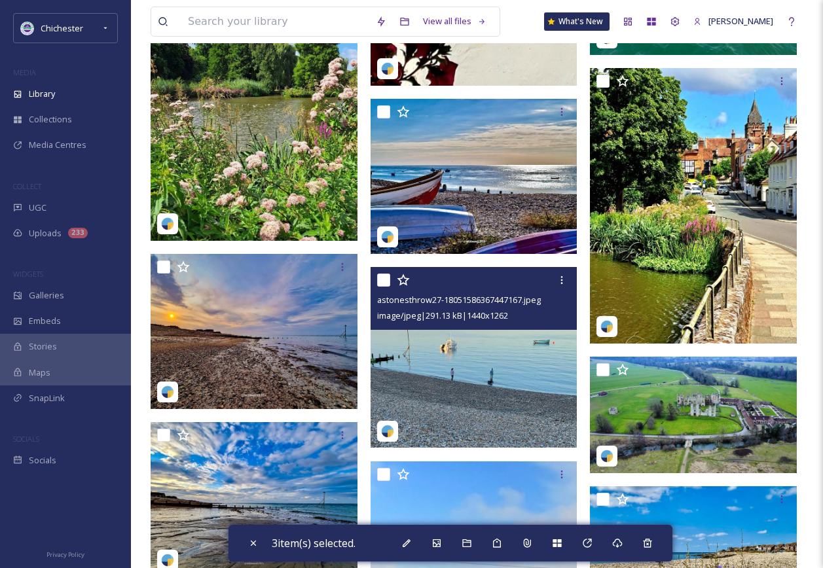
scroll to position [2489, 0]
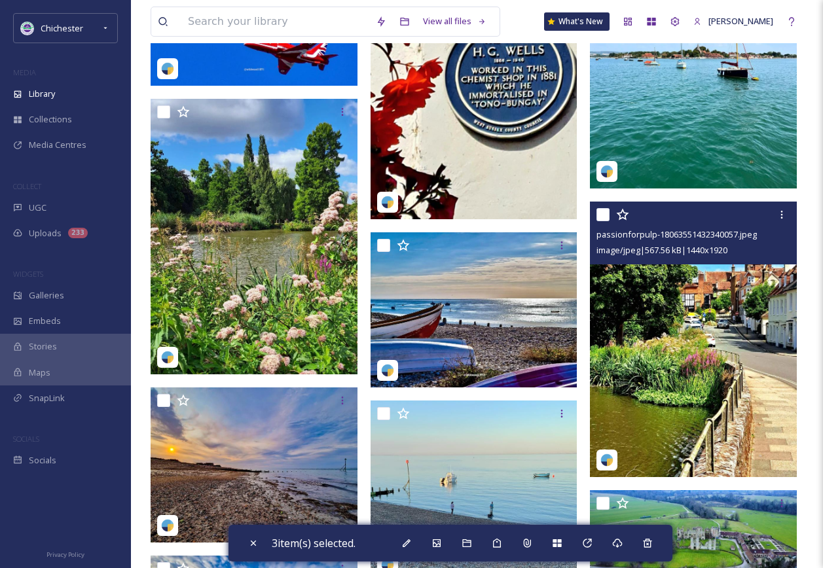
click at [604, 215] on input "checkbox" at bounding box center [603, 214] width 13 height 13
checkbox input "true"
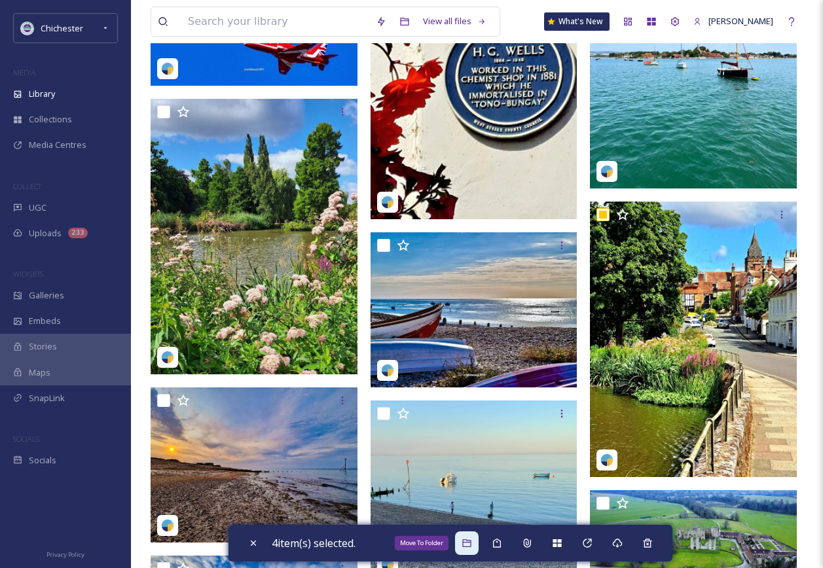
click at [469, 545] on icon at bounding box center [467, 543] width 10 height 10
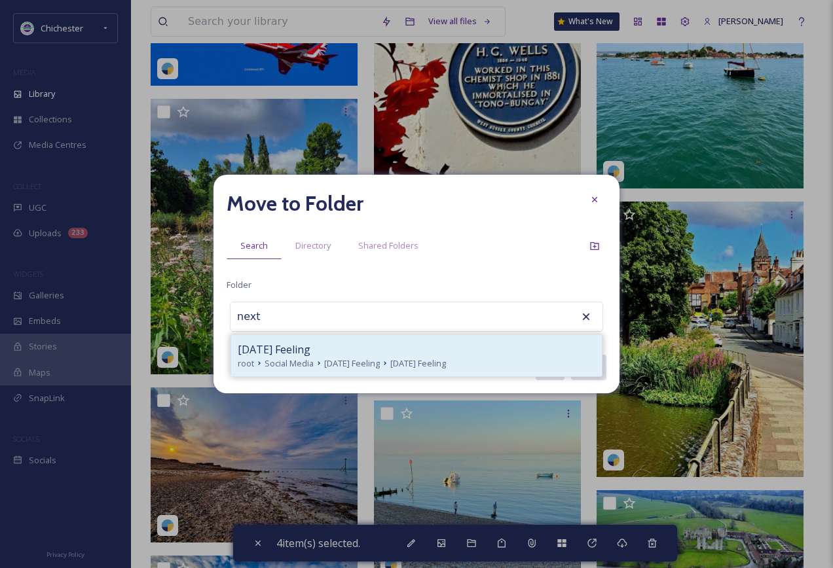
click at [412, 371] on div "[DATE] Feeling root Social Media [DATE] Feeling [DATE] Feeling" at bounding box center [416, 355] width 371 height 41
type input "[DATE] Feeling"
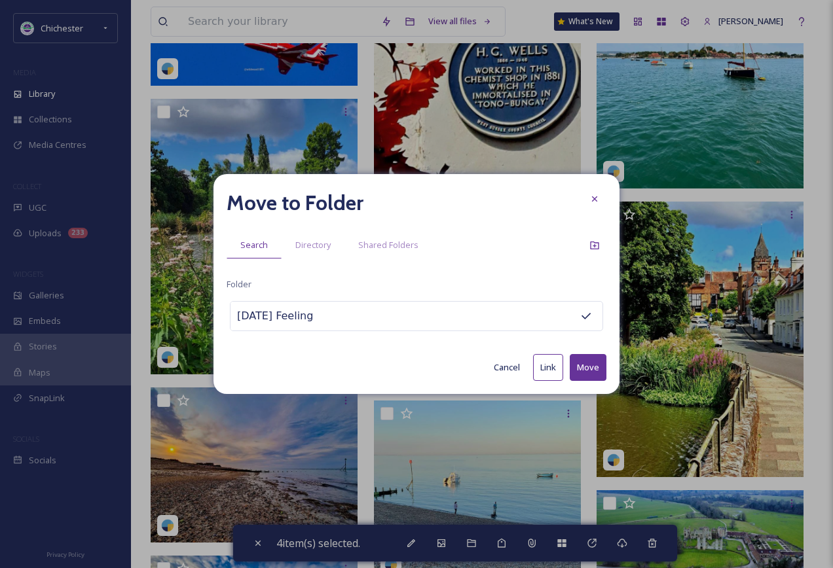
click at [599, 365] on button "Move" at bounding box center [588, 367] width 37 height 27
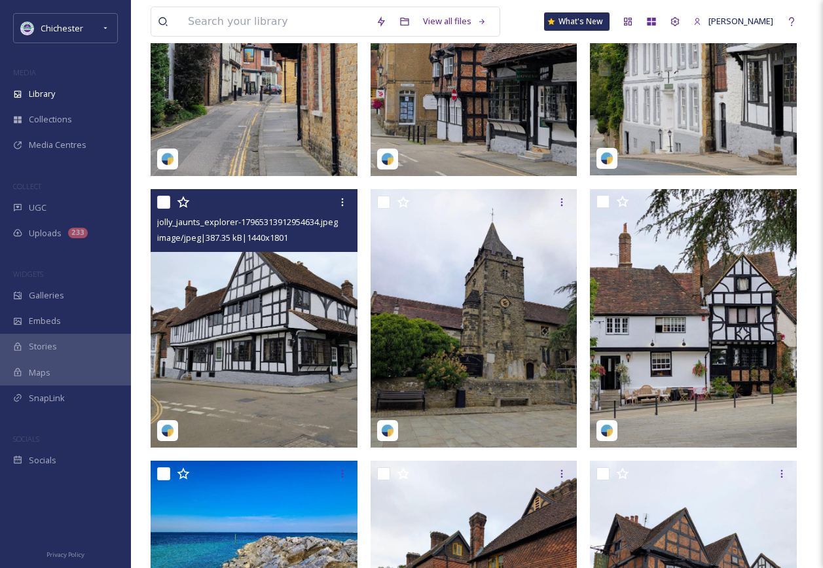
scroll to position [0, 0]
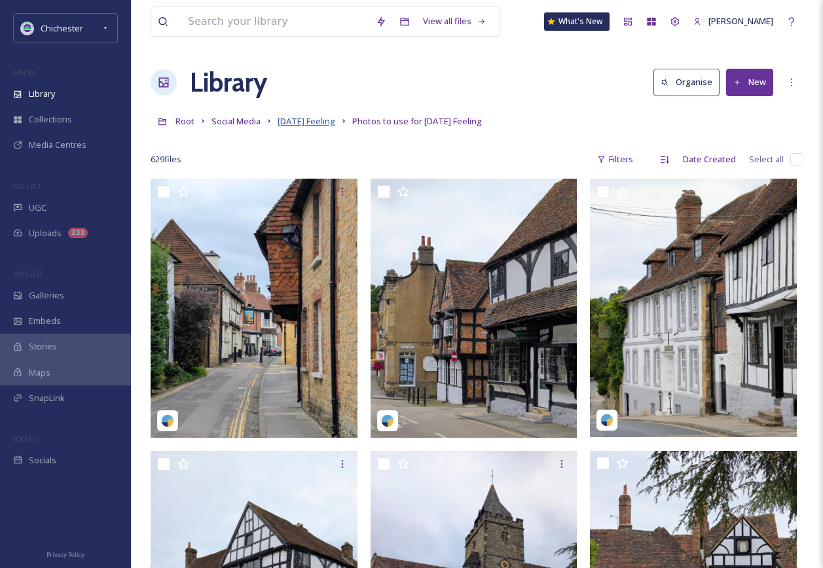
click at [322, 126] on span "[DATE] Feeling" at bounding box center [307, 121] width 58 height 12
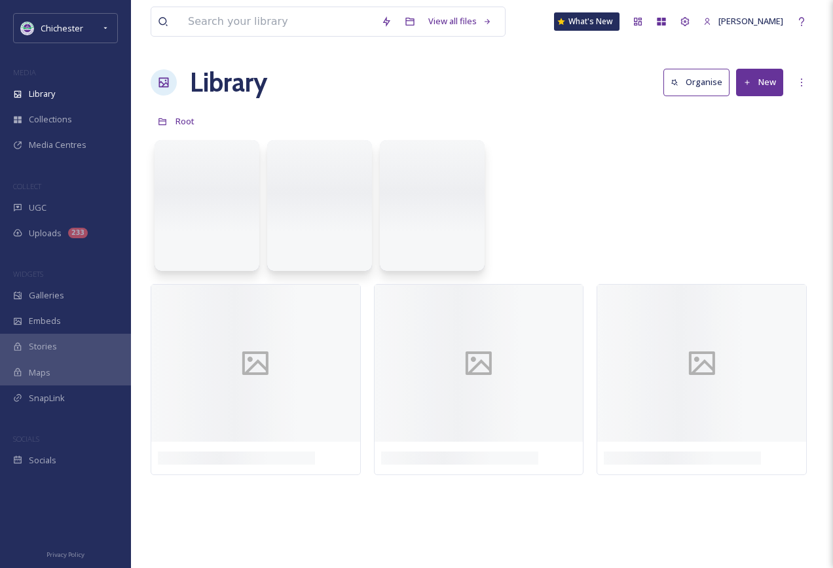
click at [318, 121] on div "Root" at bounding box center [482, 121] width 663 height 25
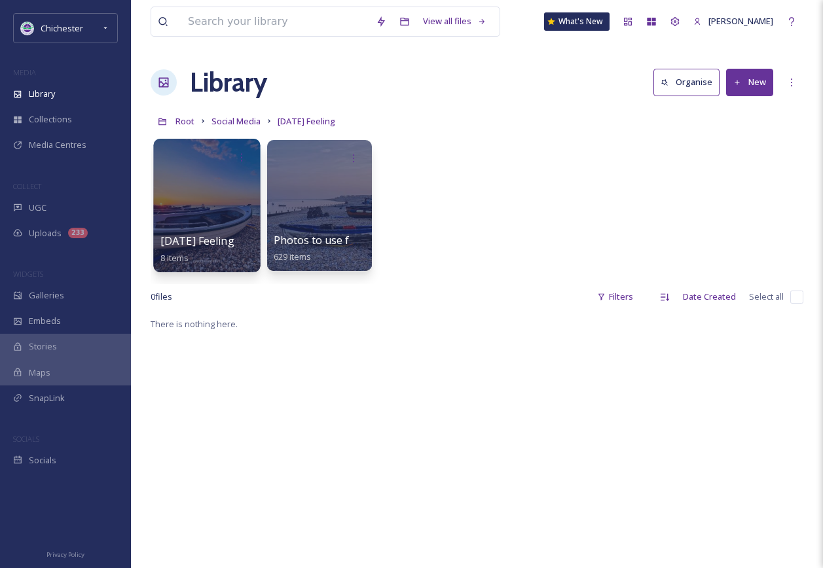
click at [198, 226] on div at bounding box center [206, 206] width 107 height 134
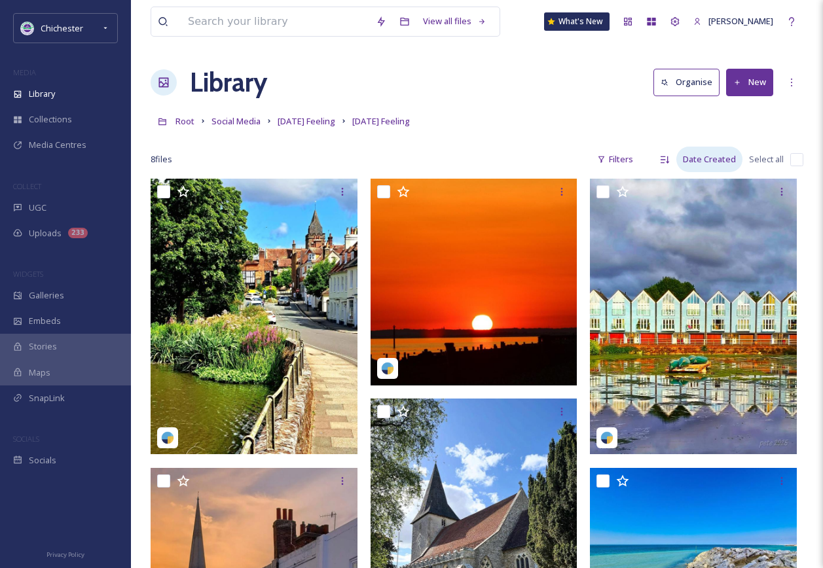
click at [707, 158] on div "Date Created" at bounding box center [710, 160] width 66 height 26
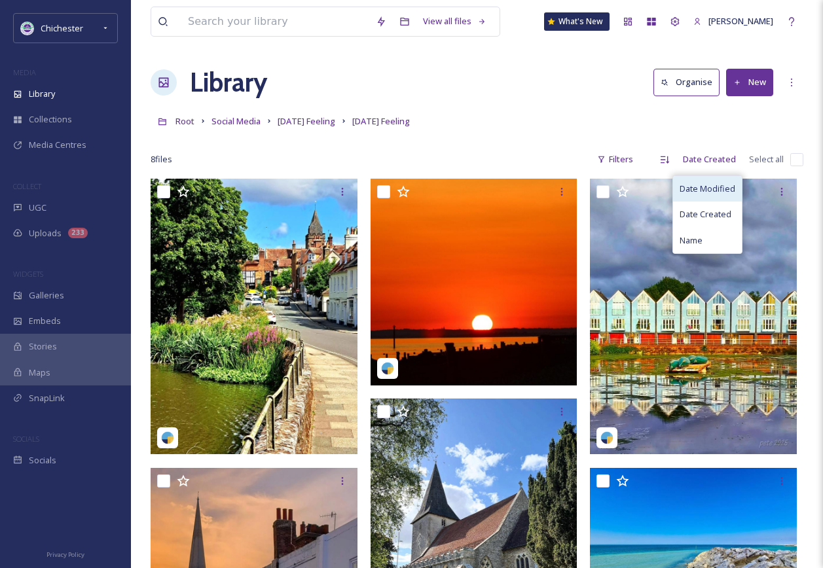
click at [703, 188] on span "Date Modified" at bounding box center [708, 189] width 56 height 12
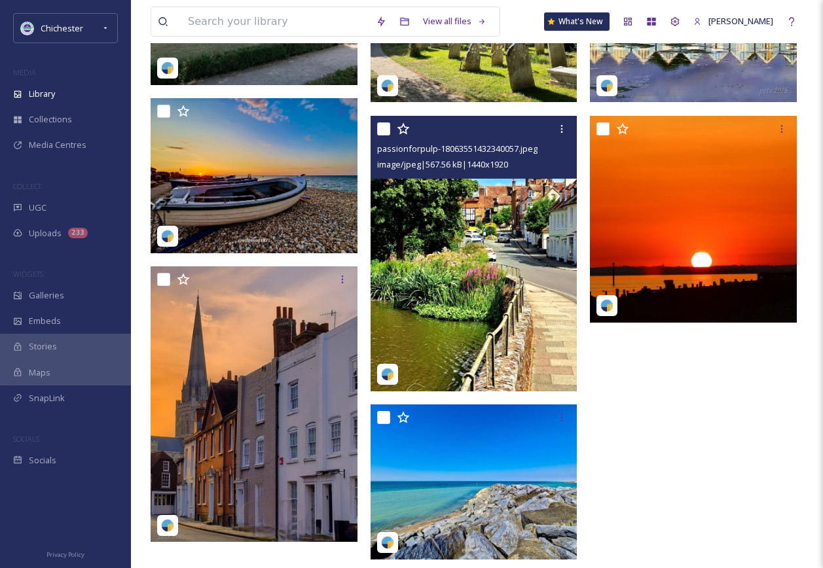
scroll to position [366, 0]
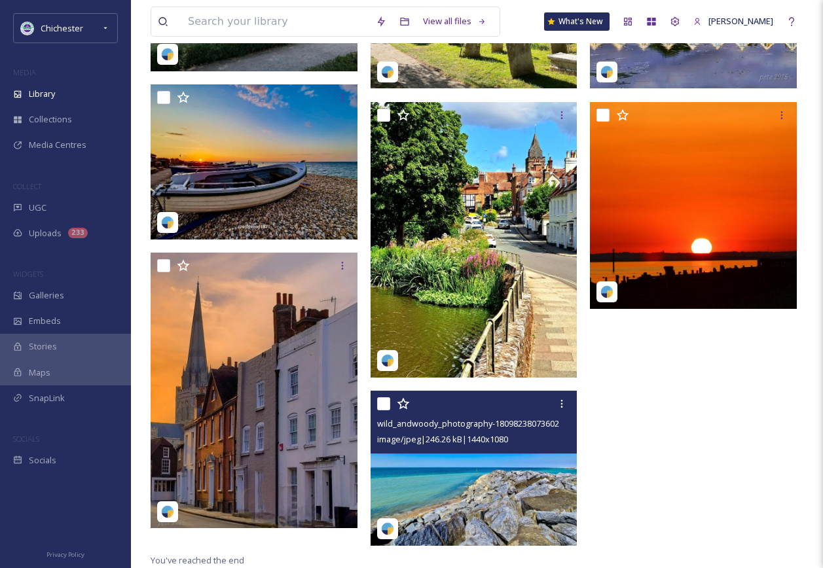
click at [485, 499] on img at bounding box center [474, 468] width 207 height 155
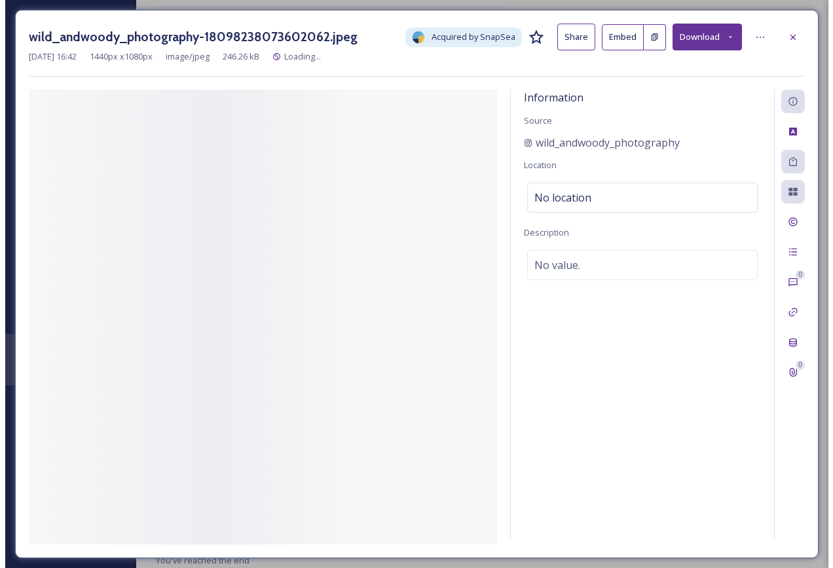
scroll to position [349, 0]
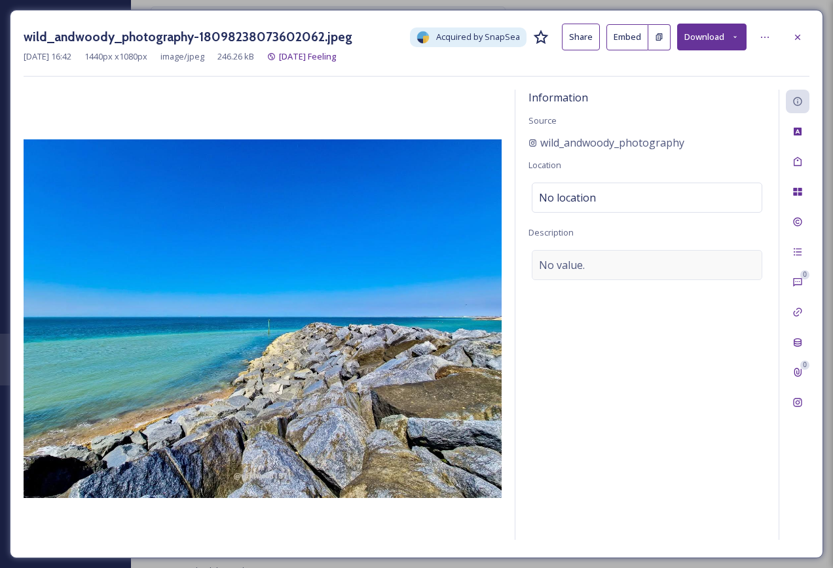
click at [592, 274] on div "No value." at bounding box center [647, 265] width 231 height 30
click at [585, 277] on textarea at bounding box center [647, 304] width 237 height 109
type textarea "[GEOGRAPHIC_DATA]"
click at [793, 167] on icon at bounding box center [797, 162] width 10 height 10
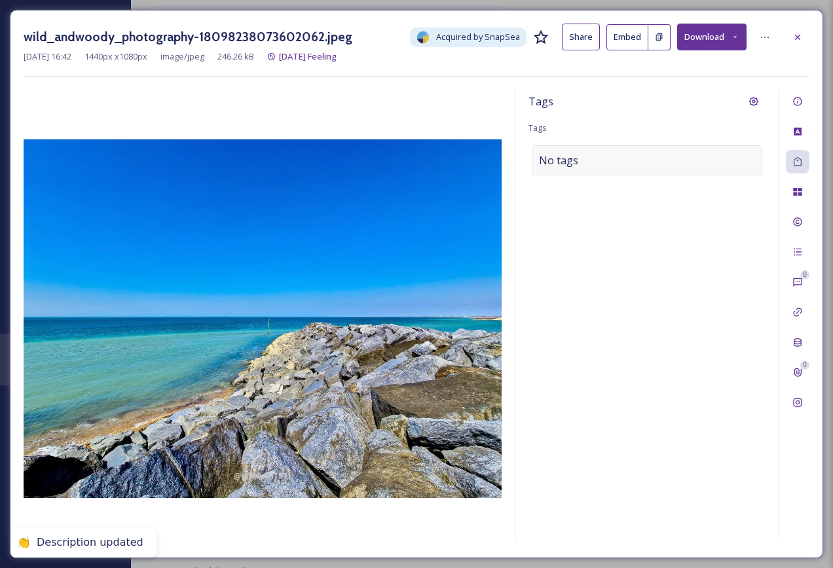
click at [720, 165] on div "No tags" at bounding box center [647, 160] width 231 height 30
click at [702, 160] on div at bounding box center [647, 160] width 231 height 30
click at [701, 159] on div at bounding box center [647, 160] width 231 height 30
click at [552, 162] on input at bounding box center [604, 161] width 131 height 16
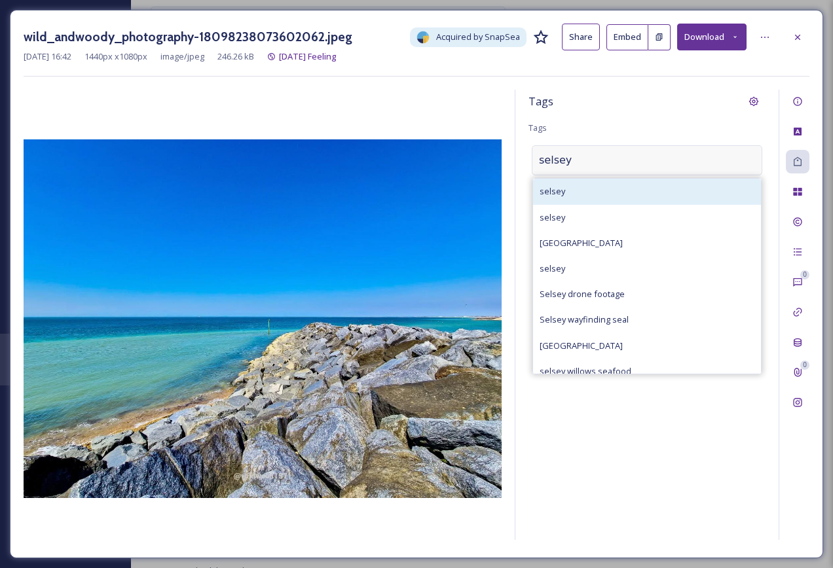
type input "selsey"
click at [578, 181] on div "selsey" at bounding box center [647, 192] width 228 height 26
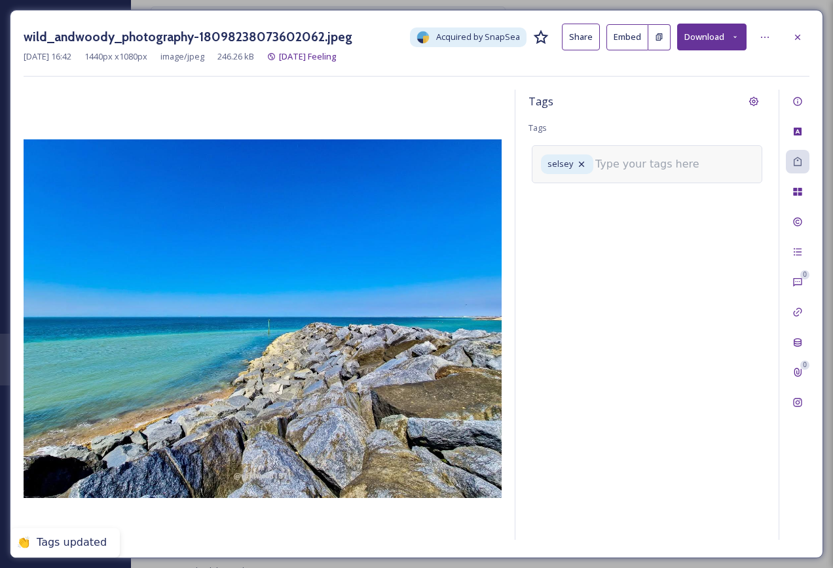
click at [631, 166] on input at bounding box center [660, 165] width 131 height 16
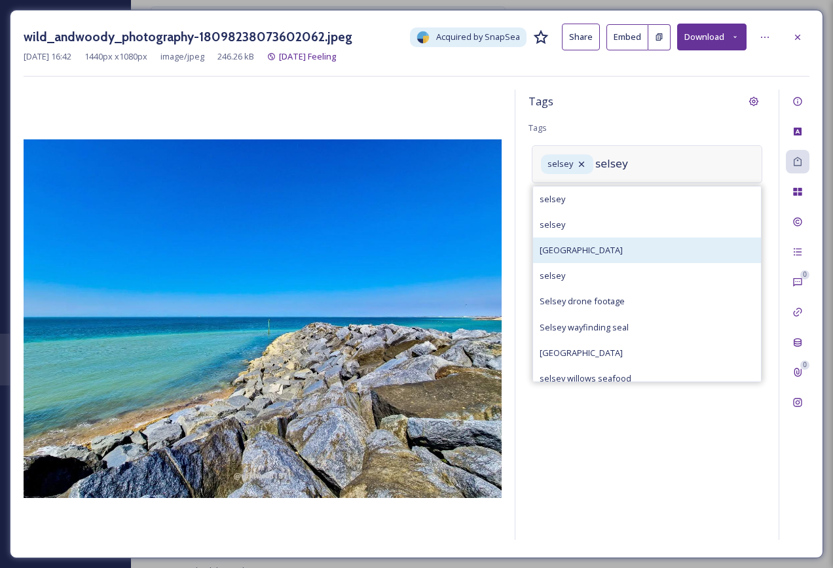
type input "selsey"
click at [645, 244] on div "[GEOGRAPHIC_DATA]" at bounding box center [647, 251] width 228 height 26
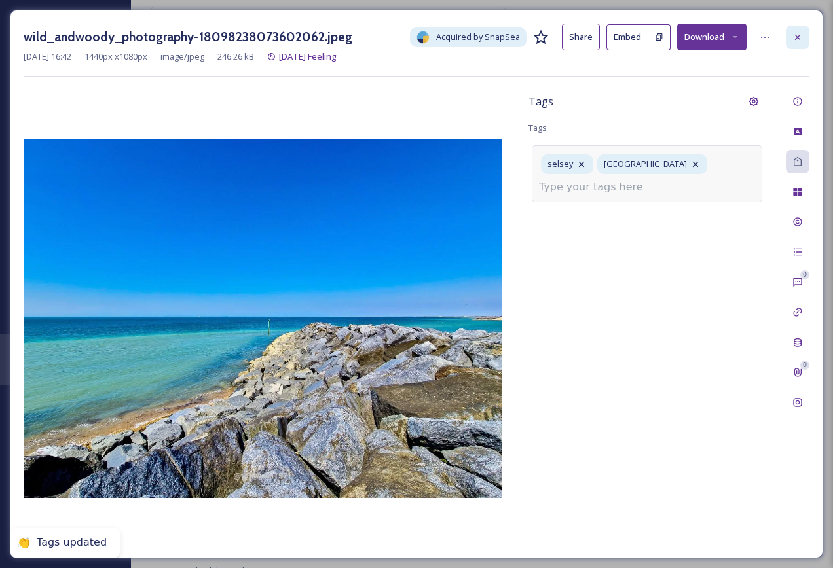
click at [803, 30] on div at bounding box center [798, 38] width 24 height 24
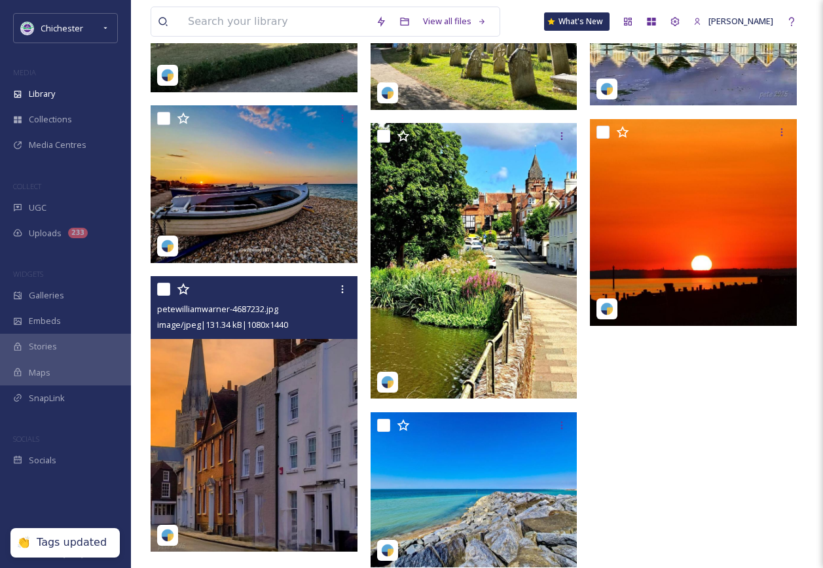
click at [258, 444] on img at bounding box center [254, 414] width 207 height 276
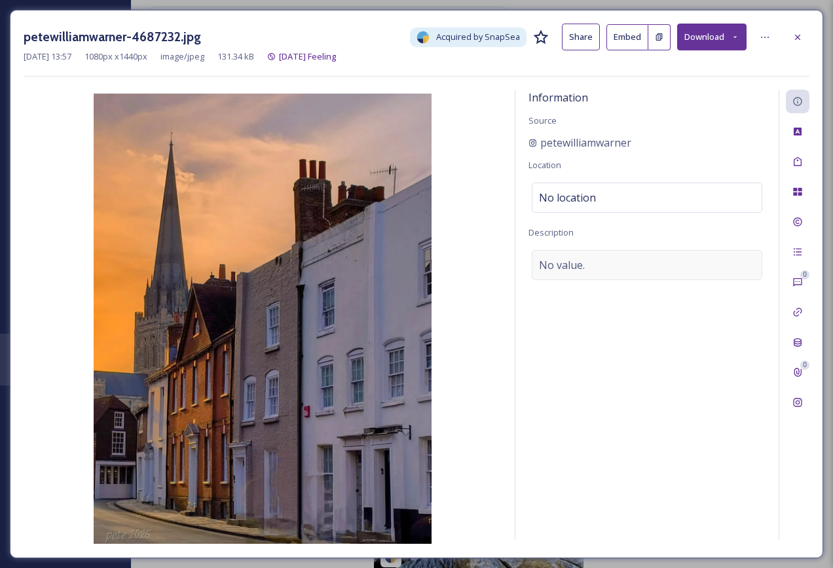
click at [580, 263] on span "No value." at bounding box center [562, 265] width 46 height 16
click at [578, 263] on textarea at bounding box center [647, 304] width 237 height 109
type textarea "C"
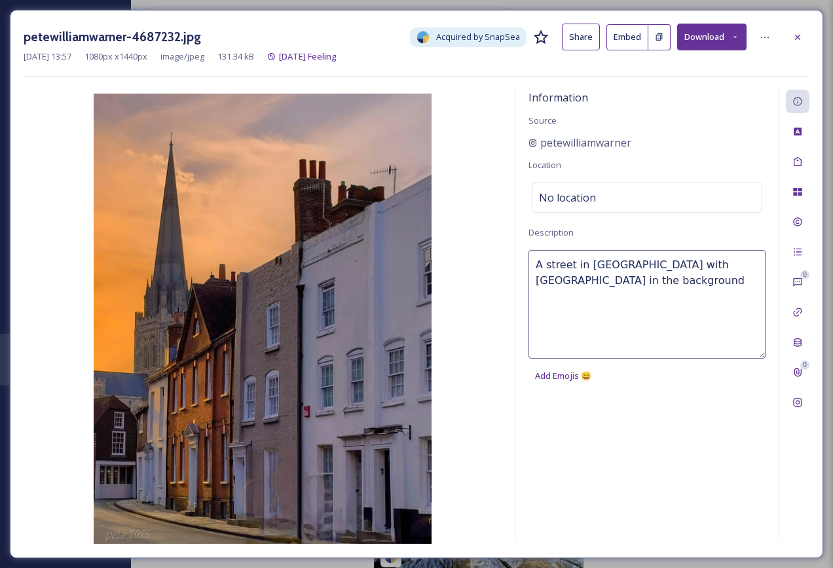
type textarea "A street in [GEOGRAPHIC_DATA] with [GEOGRAPHIC_DATA] in the background"
click at [786, 162] on div "Tags" at bounding box center [798, 162] width 24 height 24
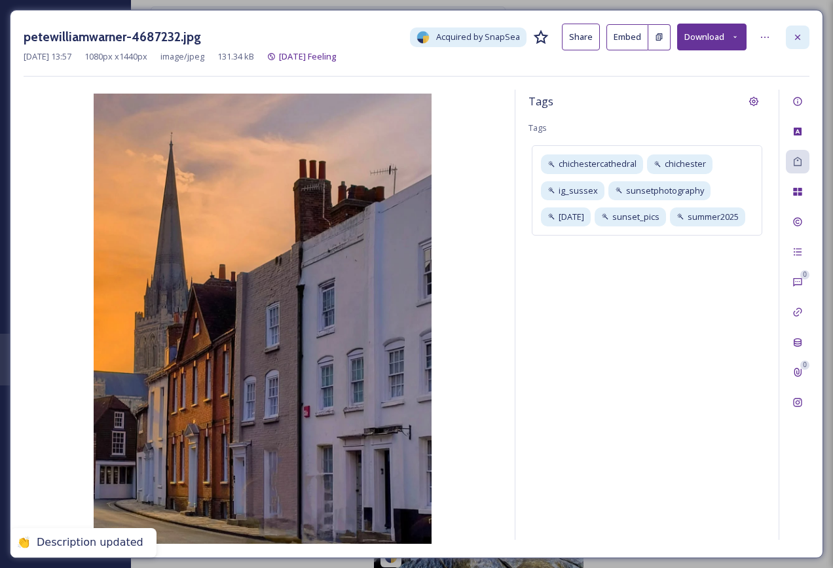
click at [807, 29] on div at bounding box center [798, 38] width 24 height 24
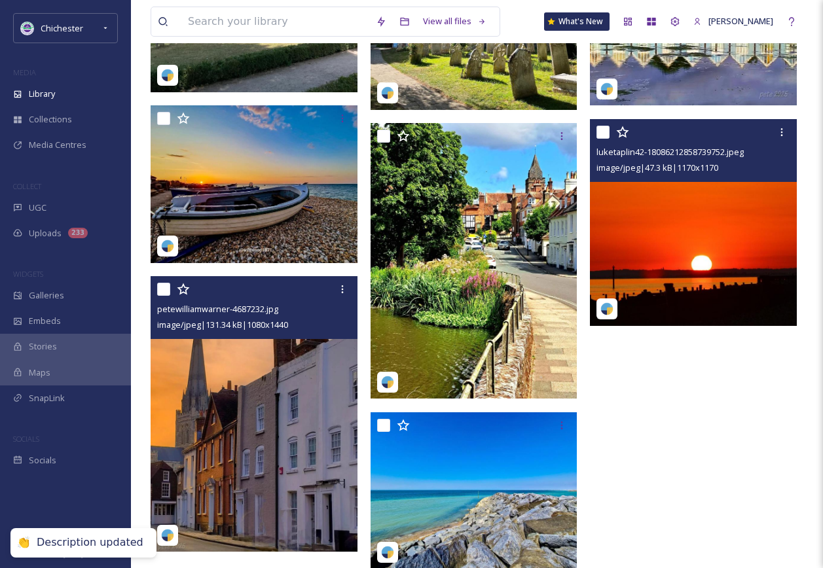
click at [710, 274] on img at bounding box center [693, 222] width 207 height 207
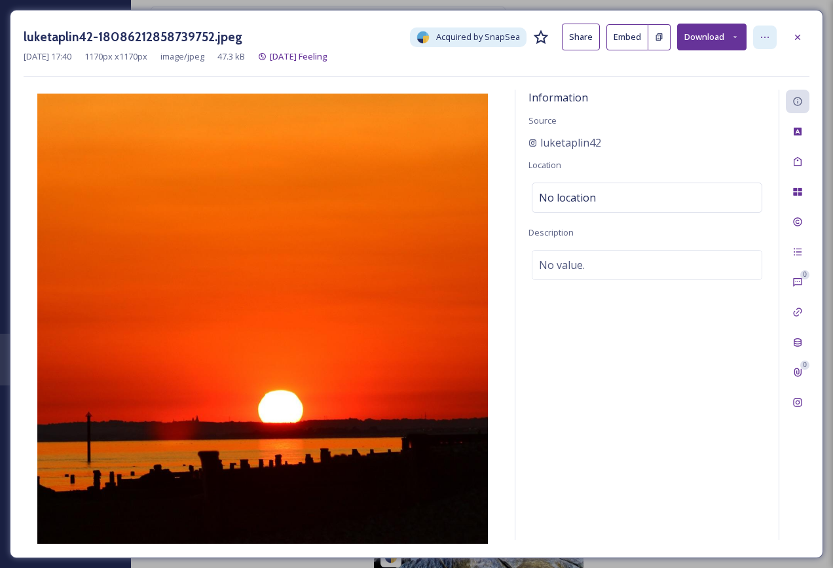
click at [766, 40] on icon at bounding box center [765, 37] width 10 height 10
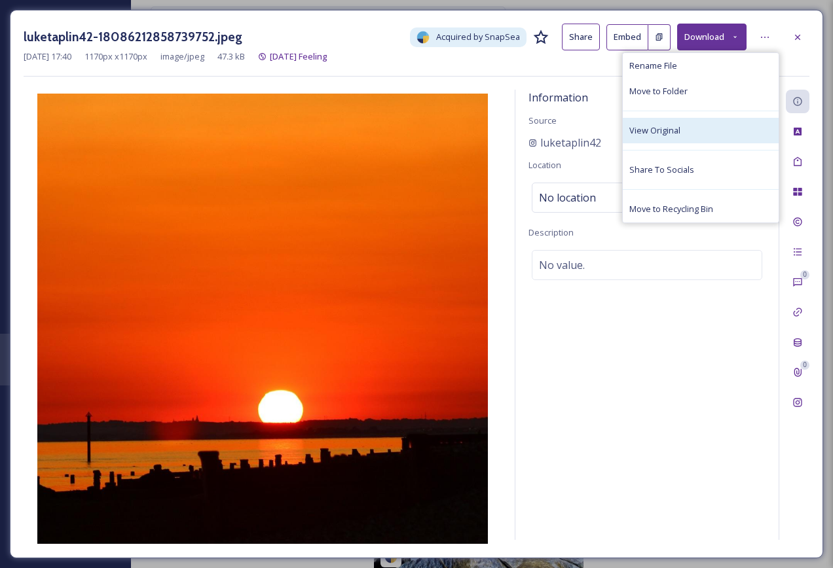
click at [702, 132] on div "View Original" at bounding box center [701, 131] width 156 height 26
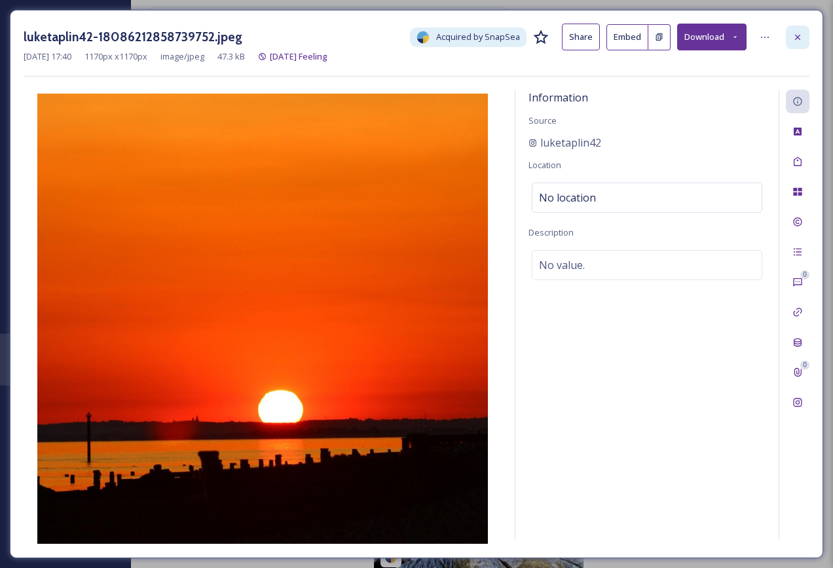
click at [790, 46] on div at bounding box center [798, 38] width 24 height 24
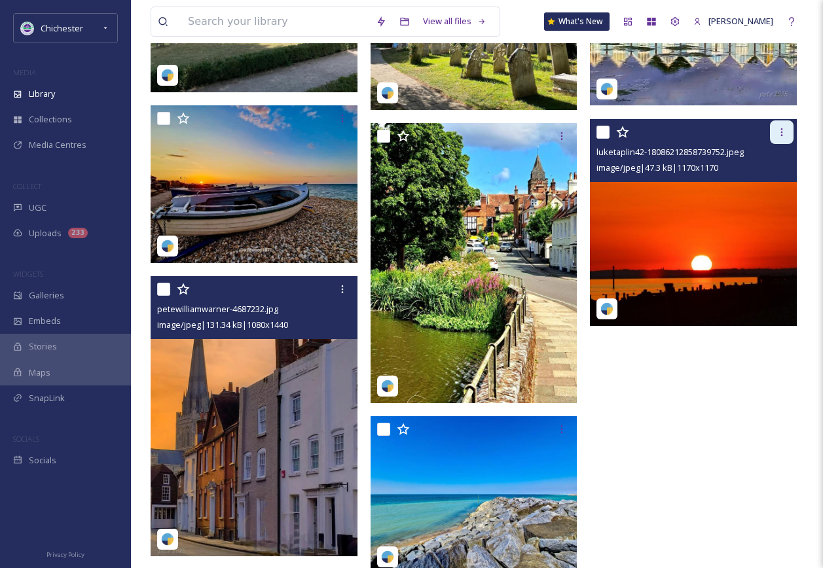
click at [776, 143] on div at bounding box center [782, 133] width 24 height 24
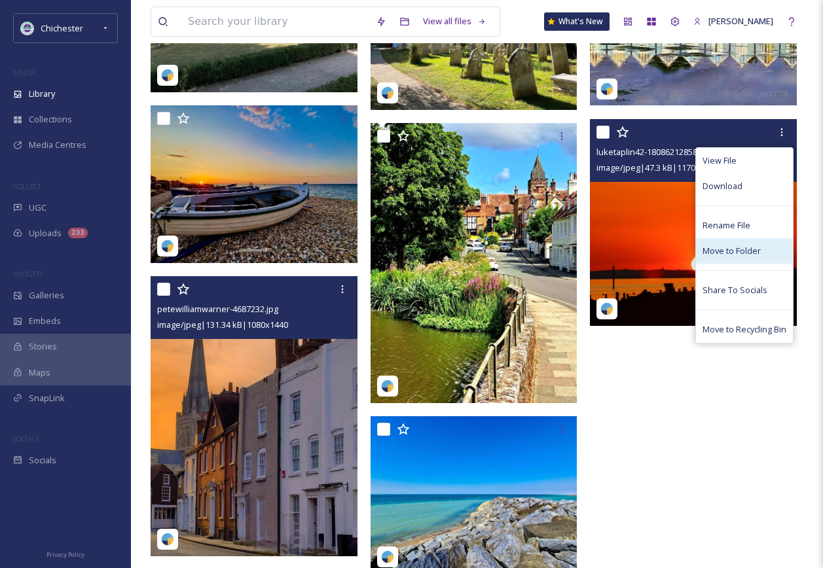
click at [737, 253] on span "Move to Folder" at bounding box center [732, 251] width 58 height 12
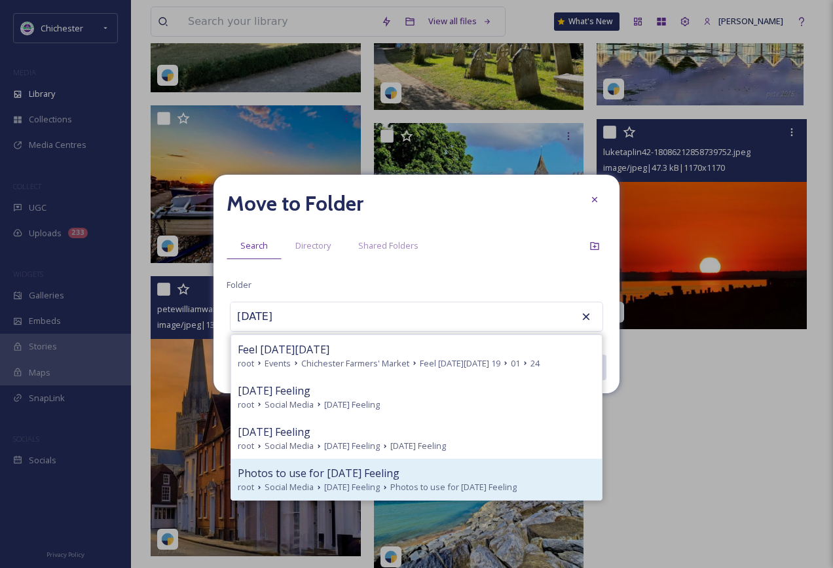
click at [337, 472] on span "Photos to use for [DATE] Feeling" at bounding box center [319, 474] width 162 height 16
type input "Photos to use for [DATE] Feeling"
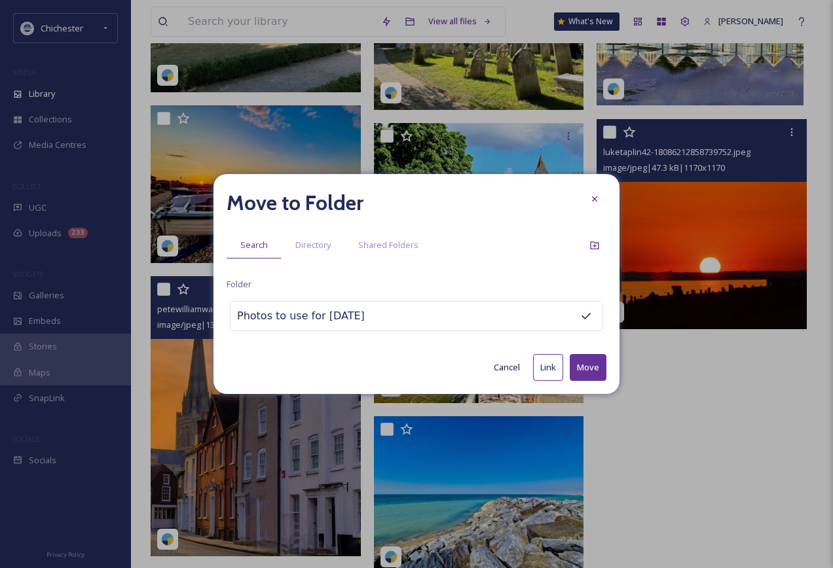
click at [604, 371] on button "Move" at bounding box center [588, 367] width 37 height 27
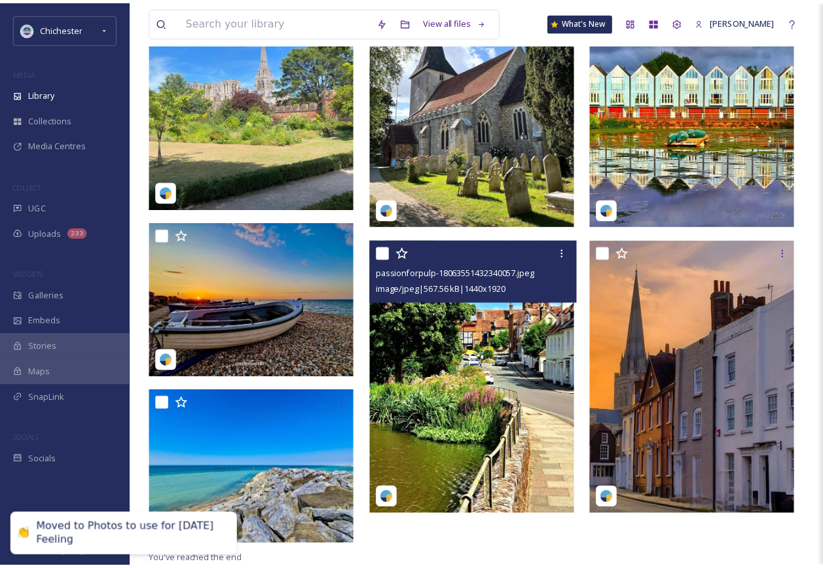
scroll to position [206, 0]
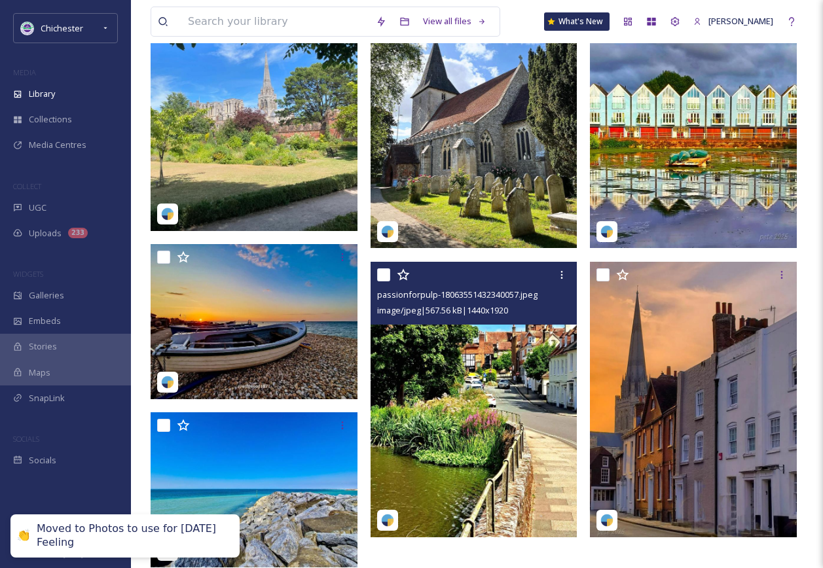
click at [432, 397] on img at bounding box center [474, 400] width 207 height 276
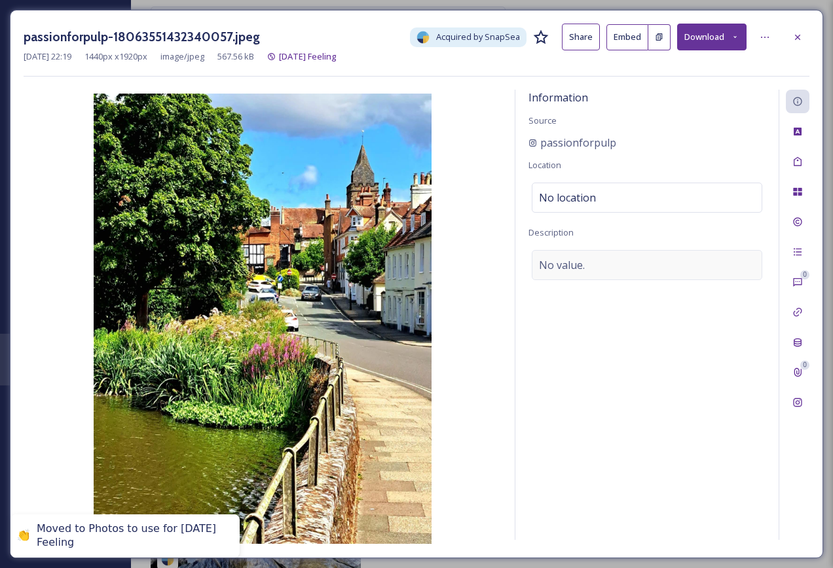
click at [569, 274] on div "No value." at bounding box center [647, 265] width 231 height 30
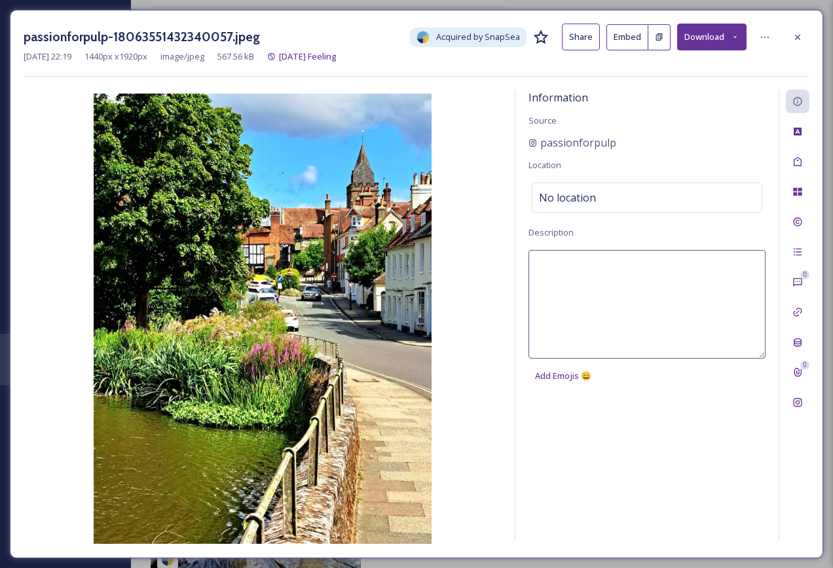
drag, startPoint x: 569, startPoint y: 274, endPoint x: 570, endPoint y: 289, distance: 14.4
click at [569, 288] on textarea at bounding box center [647, 304] width 237 height 109
type textarea "[GEOGRAPHIC_DATA] and a street in [GEOGRAPHIC_DATA]"
click at [784, 160] on div "0 0" at bounding box center [794, 315] width 31 height 451
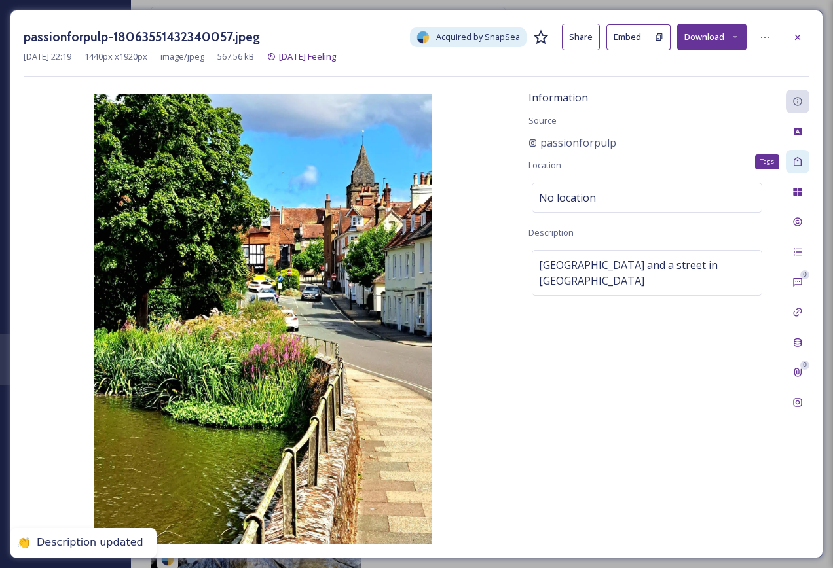
click at [802, 161] on icon at bounding box center [797, 162] width 10 height 10
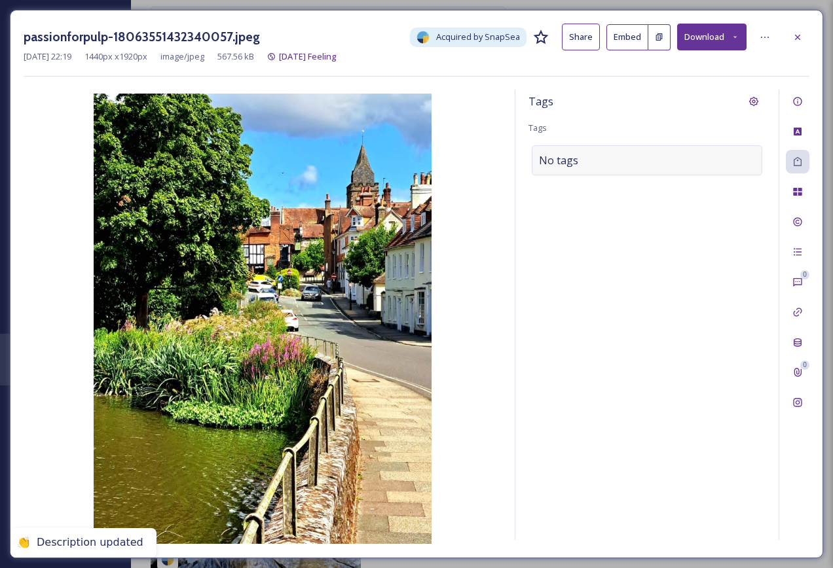
click at [715, 157] on div "No tags" at bounding box center [647, 160] width 231 height 30
drag, startPoint x: 697, startPoint y: 162, endPoint x: 686, endPoint y: 158, distance: 11.8
click at [696, 162] on div at bounding box center [647, 160] width 231 height 30
click at [684, 158] on div at bounding box center [647, 160] width 231 height 30
drag, startPoint x: 674, startPoint y: 155, endPoint x: 653, endPoint y: 153, distance: 21.0
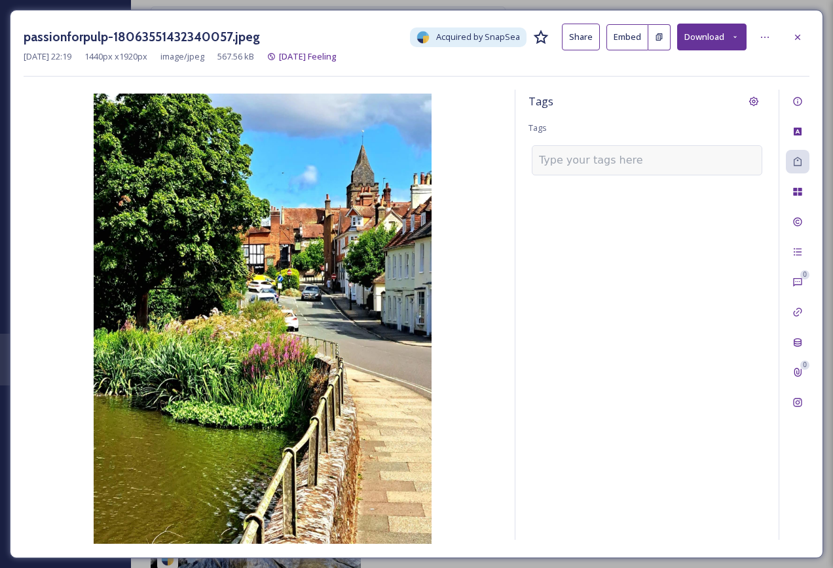
click at [671, 155] on div at bounding box center [647, 160] width 231 height 30
click at [595, 164] on input at bounding box center [604, 161] width 131 height 16
click at [629, 178] on div "Create " midhrust "" at bounding box center [646, 191] width 229 height 27
click at [613, 160] on input "midhrust" at bounding box center [604, 161] width 131 height 16
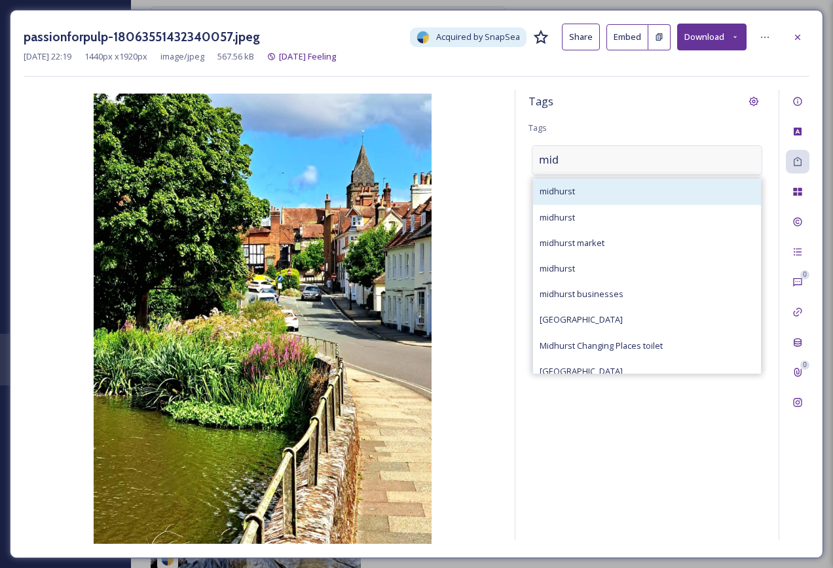
type input "mid"
click at [622, 195] on div "midhurst" at bounding box center [647, 192] width 228 height 26
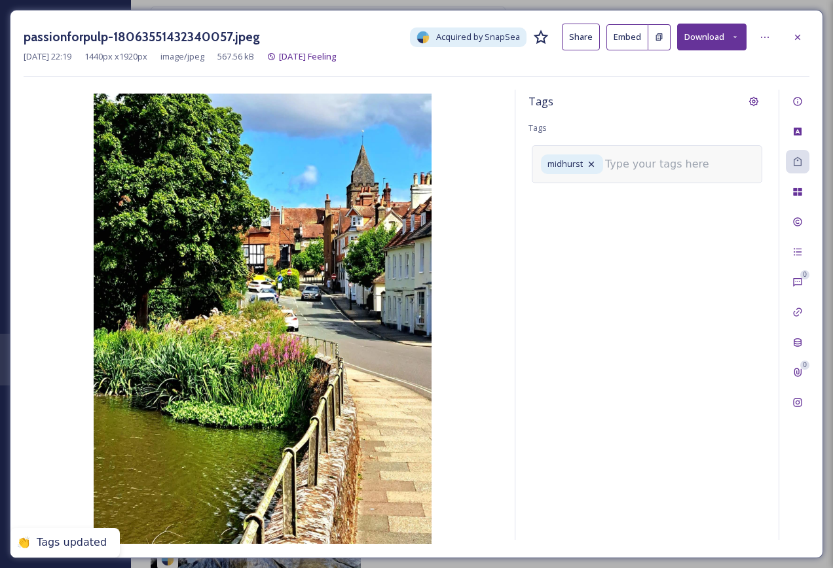
drag, startPoint x: 805, startPoint y: 42, endPoint x: 799, endPoint y: 50, distance: 9.8
click at [805, 42] on div at bounding box center [798, 38] width 24 height 24
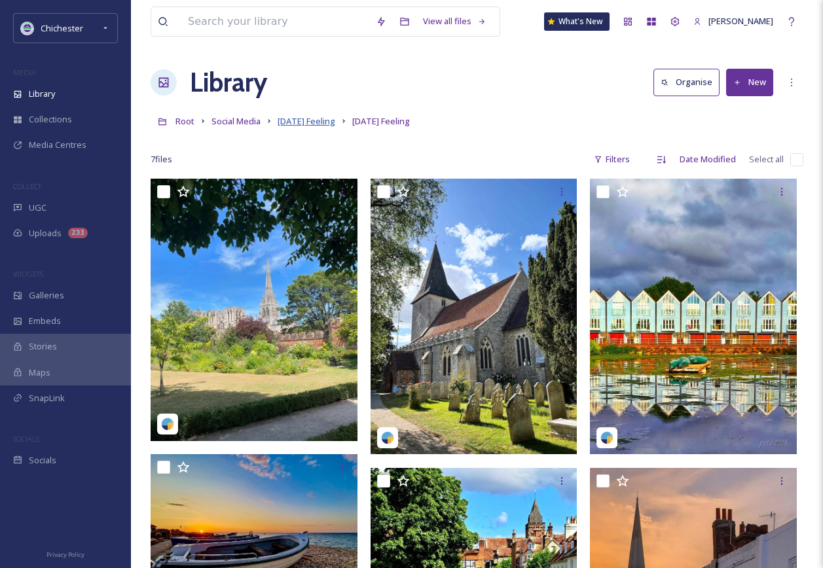
click at [315, 120] on span "[DATE] Feeling" at bounding box center [307, 121] width 58 height 12
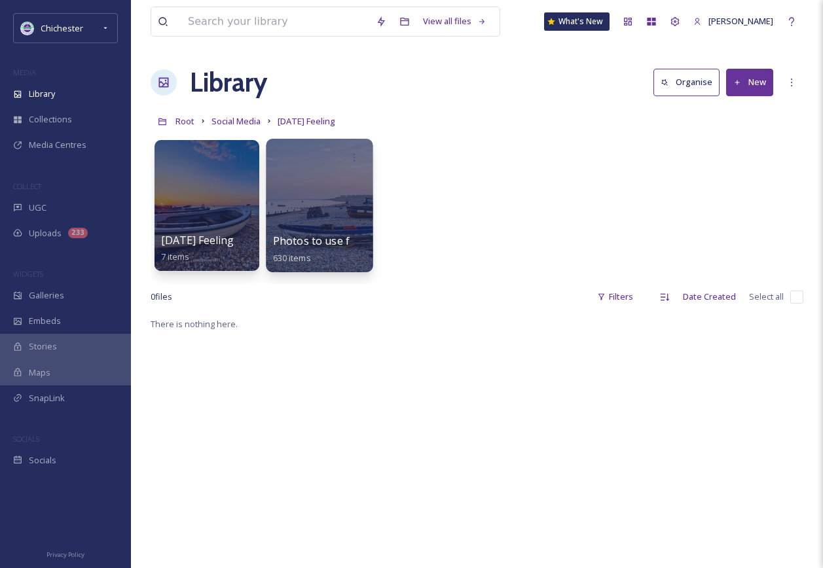
click at [331, 231] on div at bounding box center [319, 206] width 107 height 134
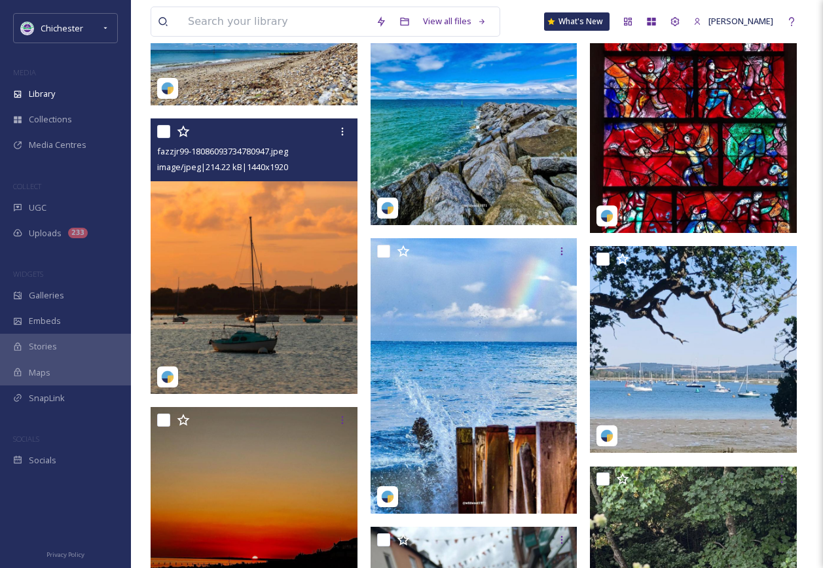
scroll to position [3995, 0]
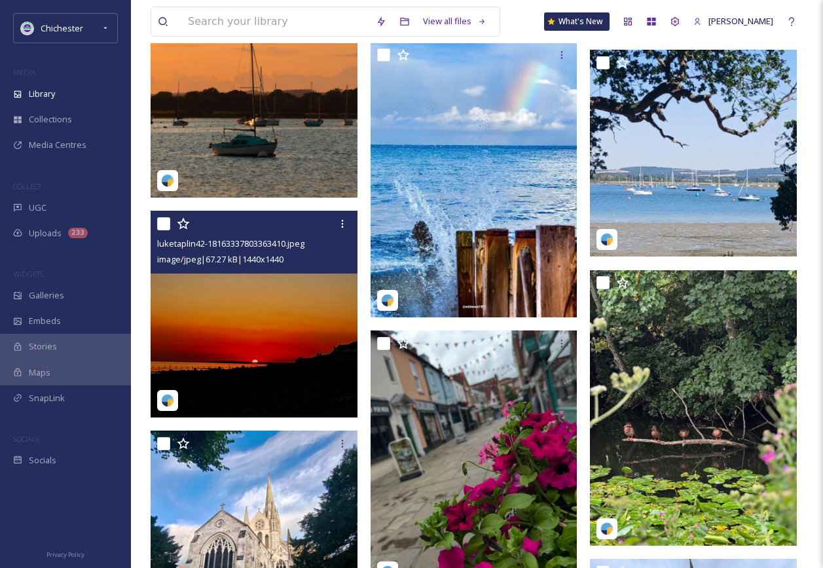
click at [246, 323] on img at bounding box center [254, 314] width 207 height 207
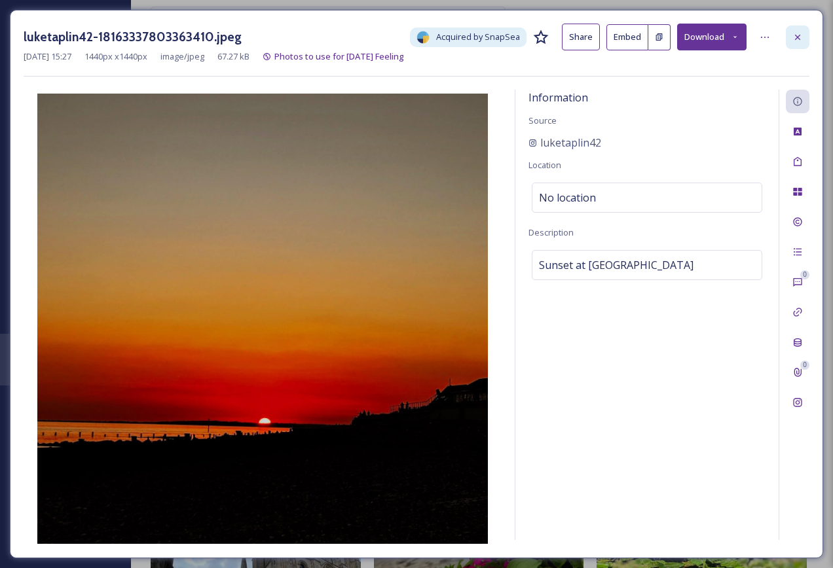
click at [794, 37] on icon at bounding box center [797, 37] width 10 height 10
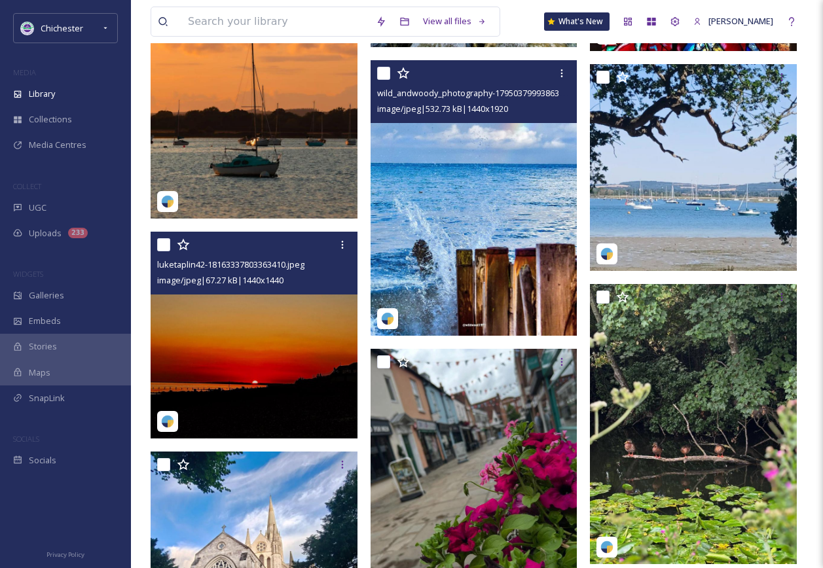
scroll to position [4191, 0]
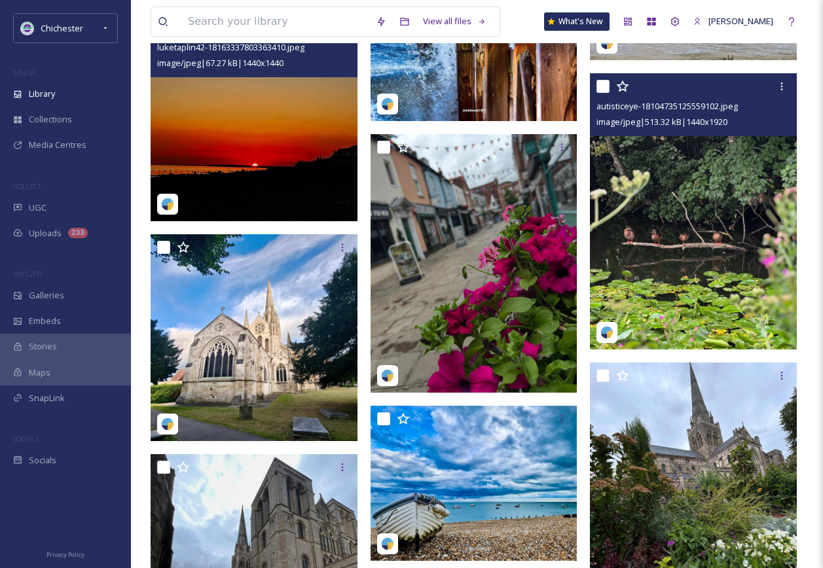
click at [678, 283] on img at bounding box center [693, 212] width 207 height 276
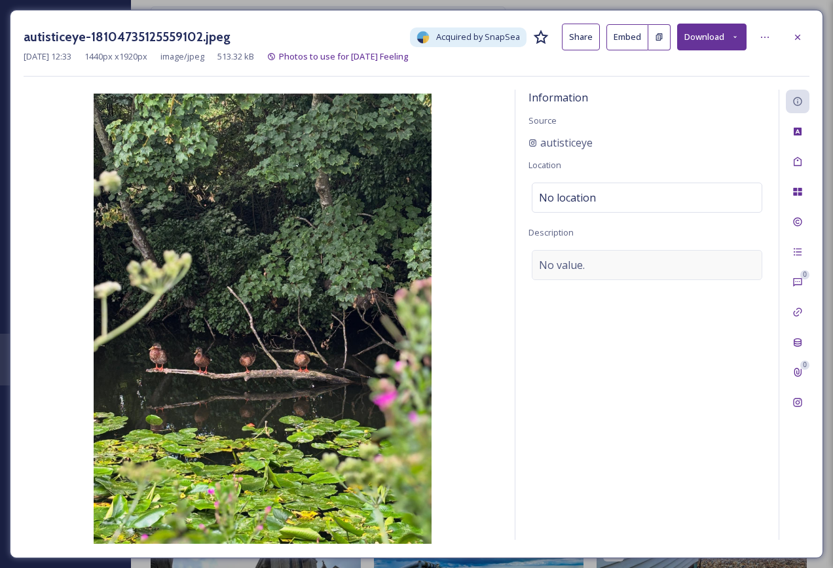
click at [612, 272] on div "No value." at bounding box center [647, 265] width 231 height 30
click at [604, 298] on textarea at bounding box center [647, 304] width 237 height 109
type textarea "Ducks on a branch"
click at [797, 151] on div "Tags" at bounding box center [798, 162] width 24 height 24
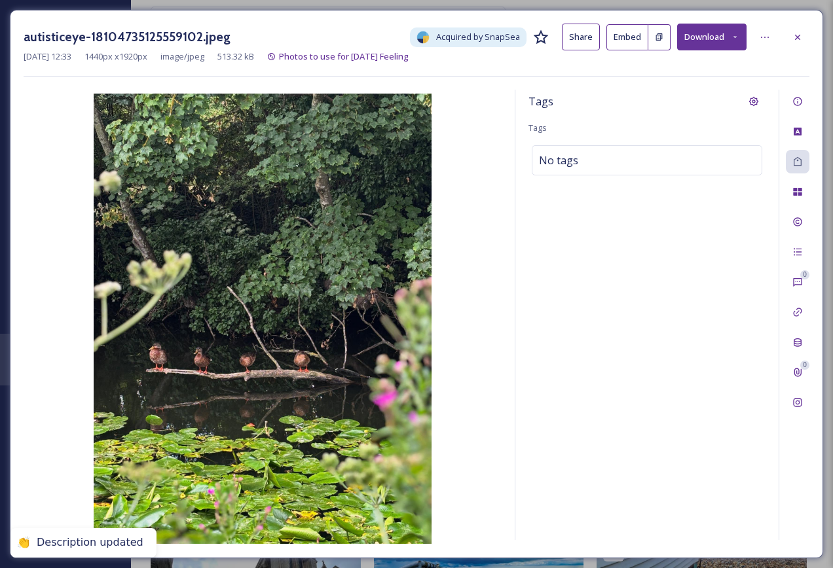
click at [686, 143] on div "Tags Tags No tags" at bounding box center [646, 315] width 263 height 451
click at [601, 155] on div "No tags" at bounding box center [647, 160] width 231 height 30
click at [595, 160] on input at bounding box center [604, 161] width 131 height 16
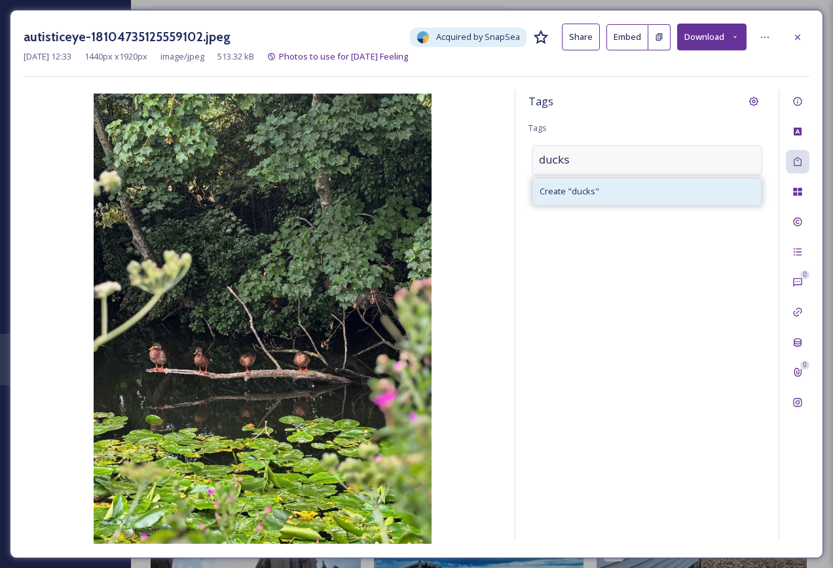
type input "ducks"
click at [633, 187] on div "Create " ducks "" at bounding box center [647, 192] width 228 height 26
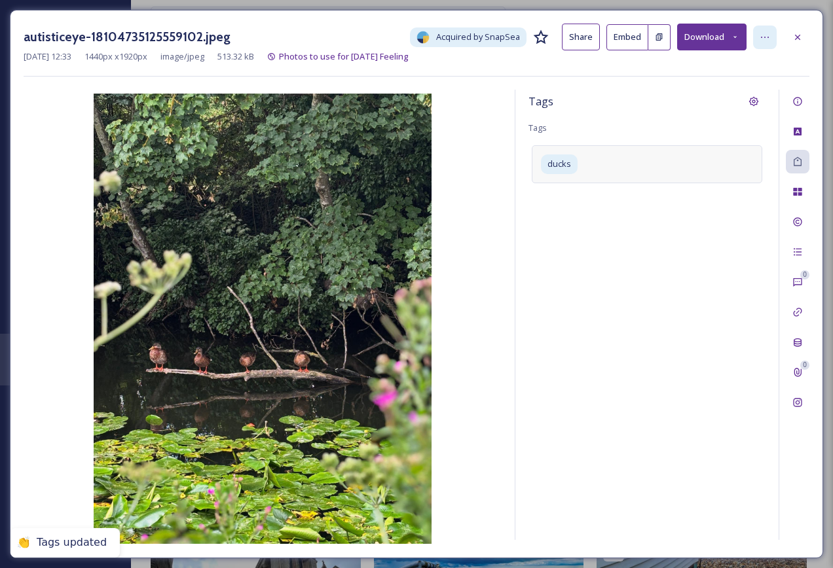
click at [769, 38] on icon at bounding box center [765, 37] width 10 height 10
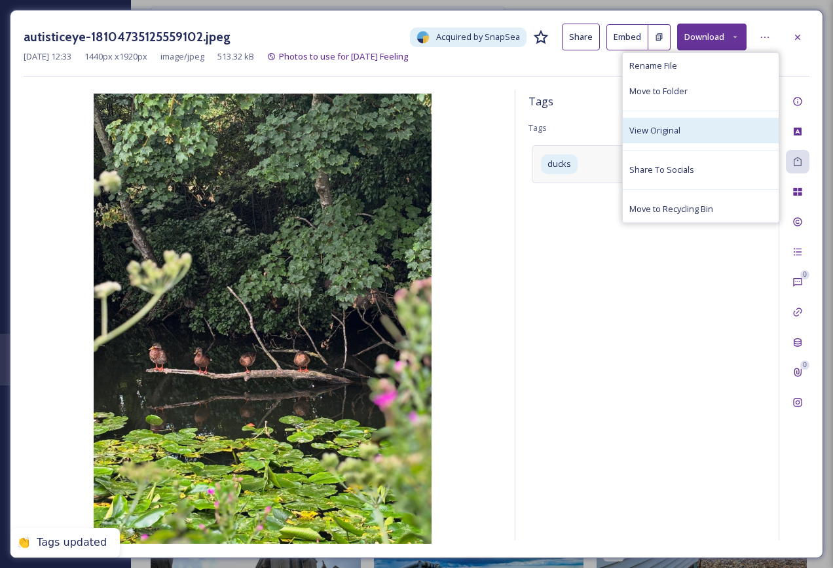
click at [703, 126] on div "View Original" at bounding box center [701, 131] width 156 height 26
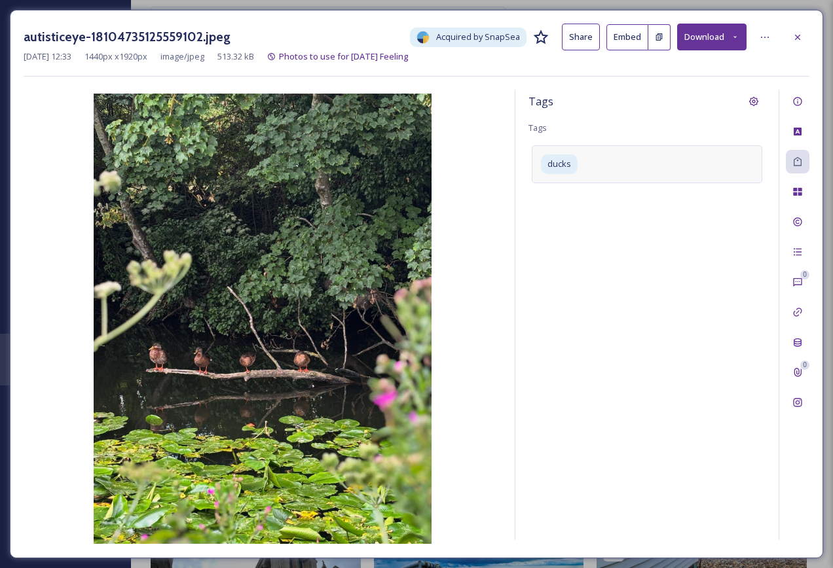
click at [640, 169] on div "ducks" at bounding box center [647, 163] width 231 height 37
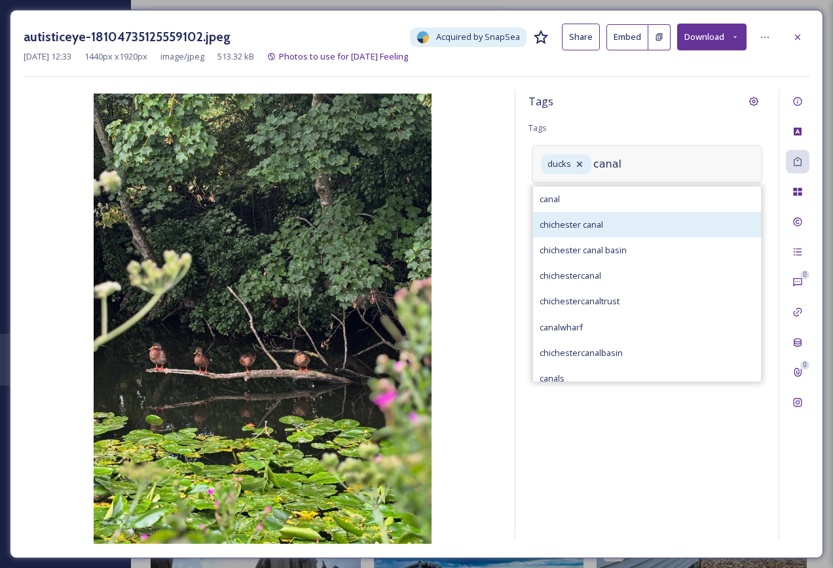
type input "canal"
click at [620, 226] on div "chichester canal" at bounding box center [647, 225] width 228 height 26
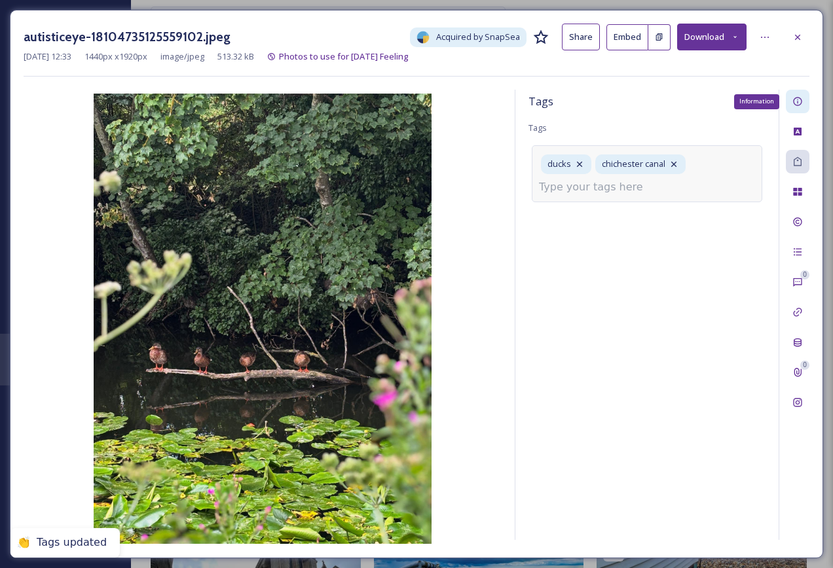
click at [804, 98] on div "Information" at bounding box center [798, 102] width 24 height 24
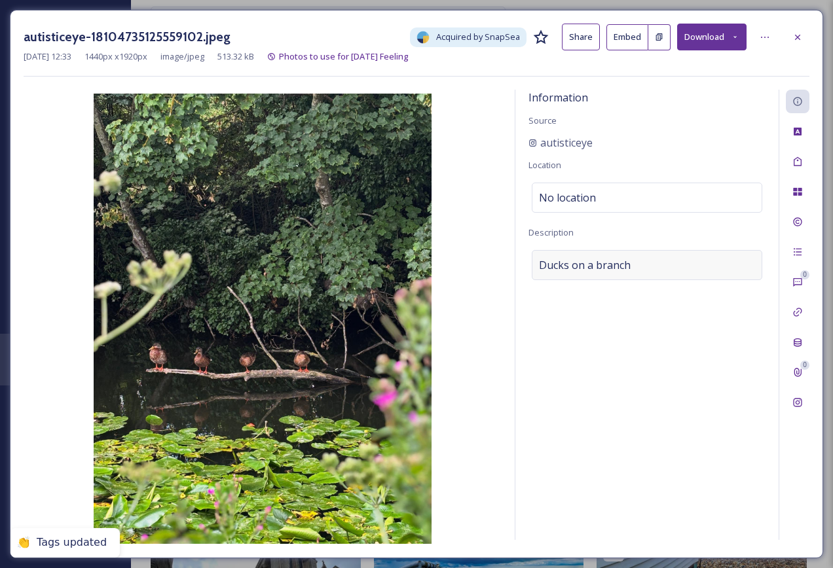
click at [639, 263] on div "Ducks on a branch" at bounding box center [647, 265] width 231 height 30
click at [647, 264] on textarea "Ducks on a branch" at bounding box center [647, 304] width 237 height 109
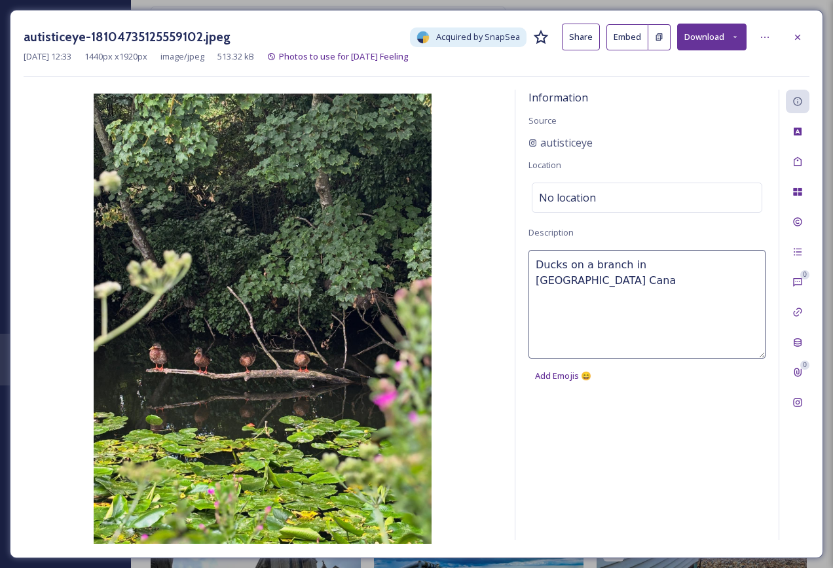
type textarea "Ducks on a branch in [GEOGRAPHIC_DATA]"
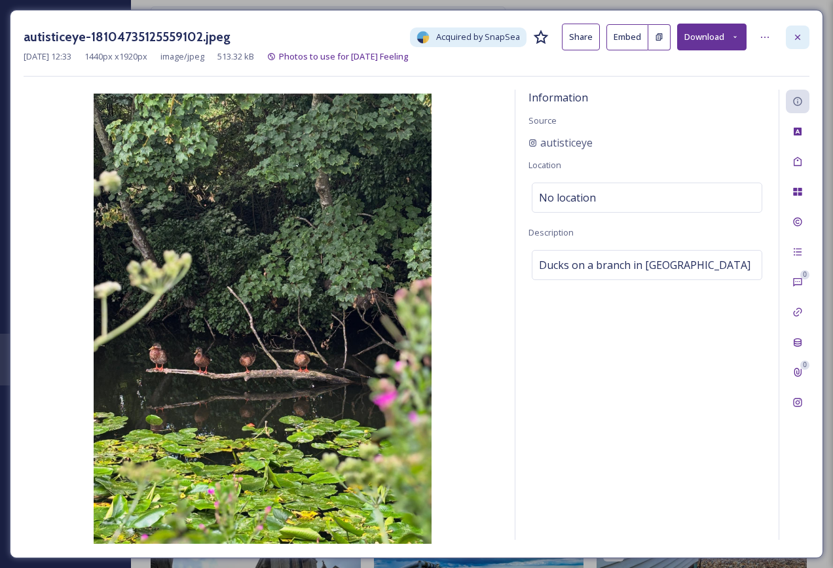
click at [800, 33] on icon at bounding box center [797, 37] width 10 height 10
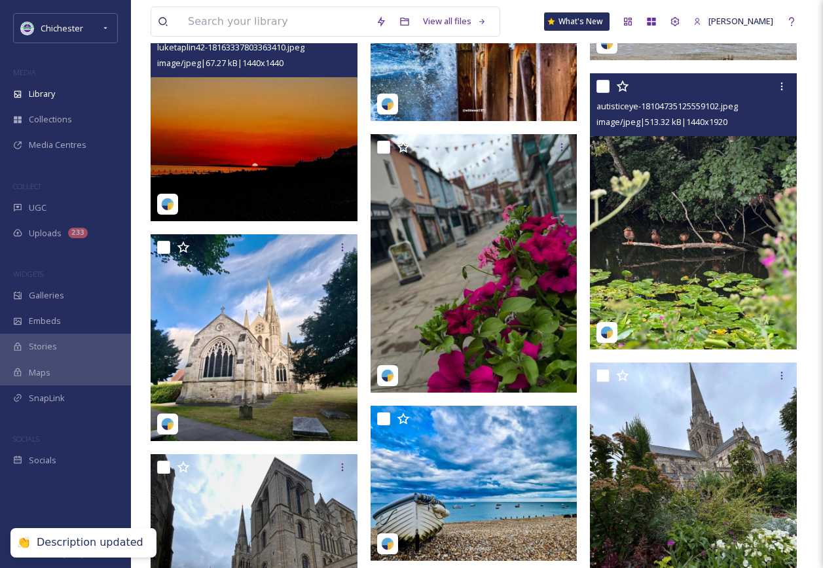
drag, startPoint x: 777, startPoint y: 88, endPoint x: 767, endPoint y: 99, distance: 14.8
click at [777, 88] on icon at bounding box center [782, 86] width 10 height 10
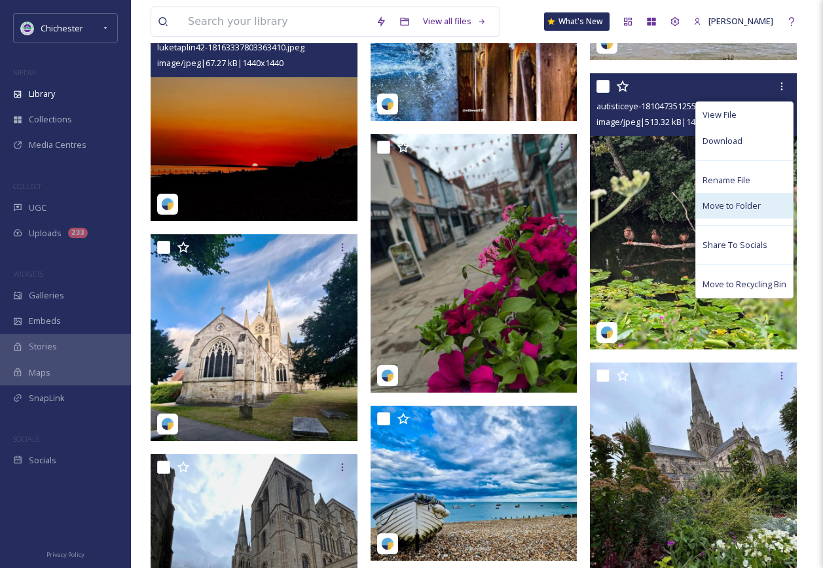
click at [731, 205] on span "Move to Folder" at bounding box center [732, 206] width 58 height 12
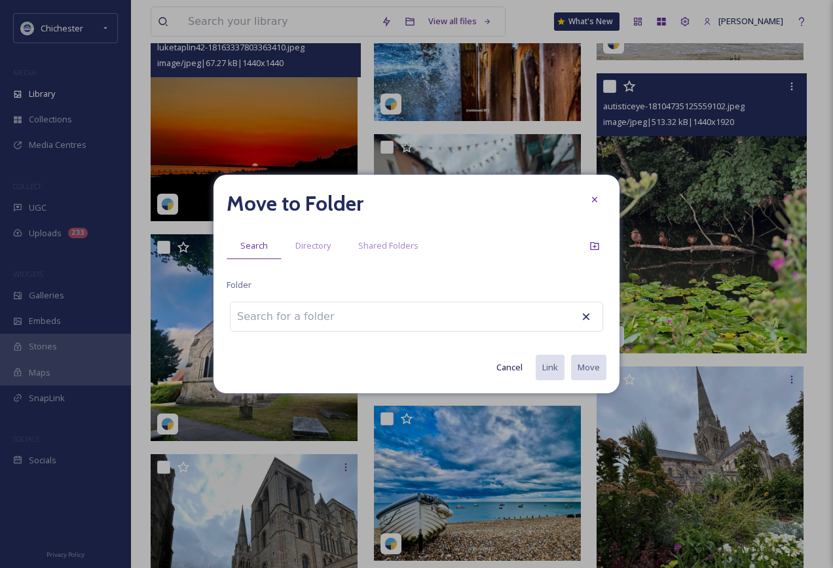
click at [394, 319] on div at bounding box center [416, 317] width 373 height 30
click at [390, 313] on div at bounding box center [416, 317] width 373 height 30
click at [295, 318] on input at bounding box center [303, 317] width 144 height 29
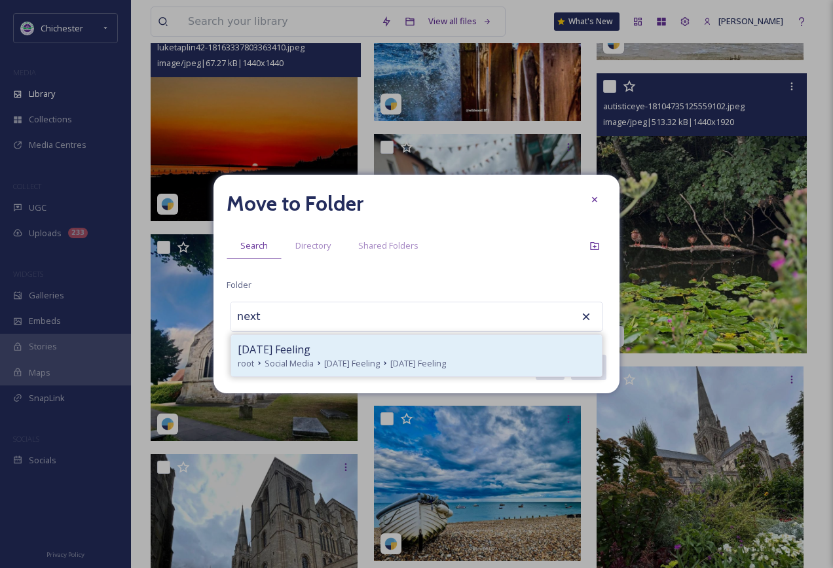
click at [310, 352] on span "[DATE] Feeling" at bounding box center [274, 350] width 73 height 16
type input "[DATE] Feeling"
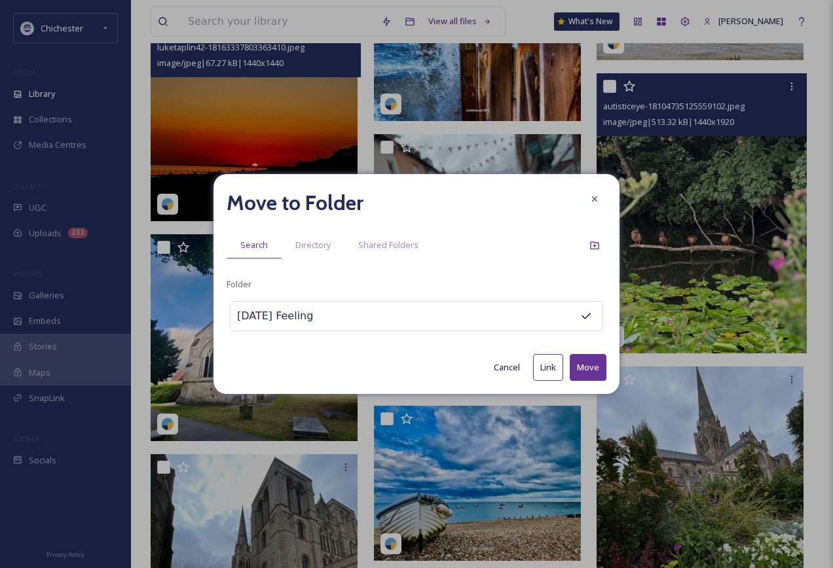
click at [592, 365] on button "Move" at bounding box center [588, 367] width 37 height 27
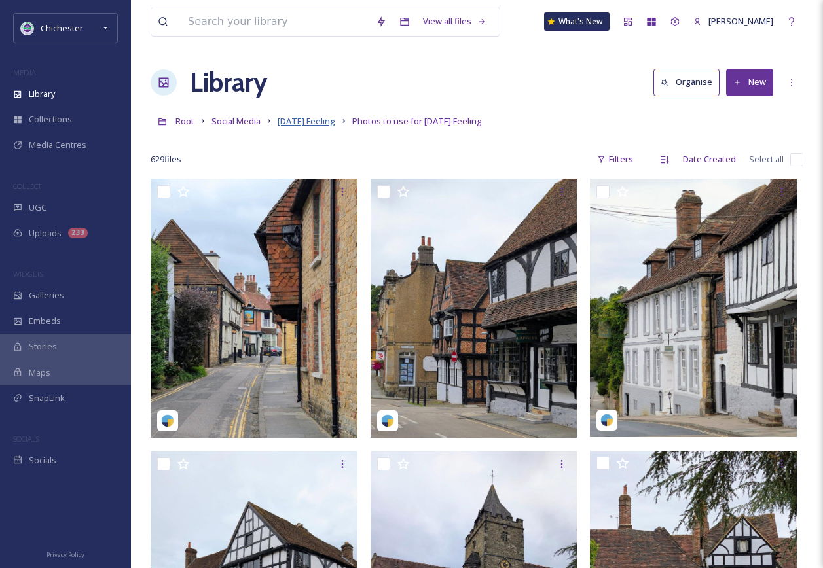
click at [308, 125] on span "[DATE] Feeling" at bounding box center [307, 121] width 58 height 12
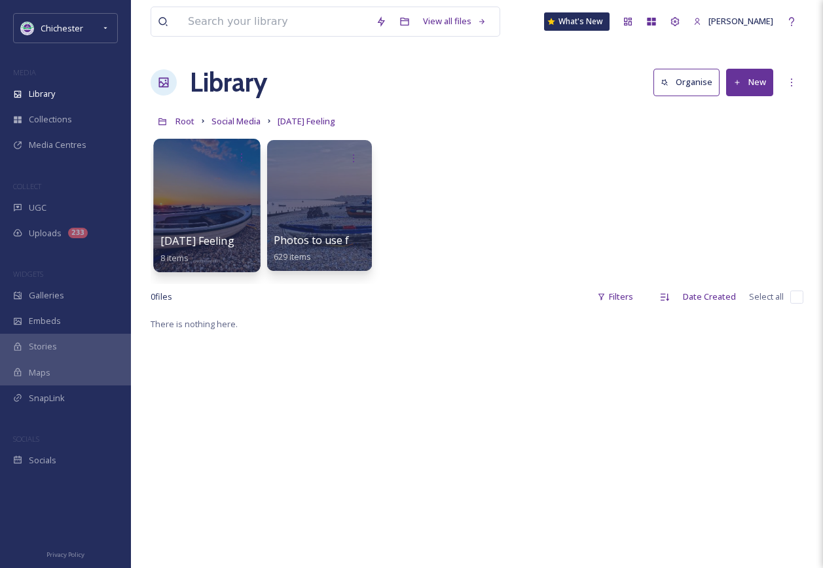
click at [232, 230] on div at bounding box center [206, 206] width 107 height 134
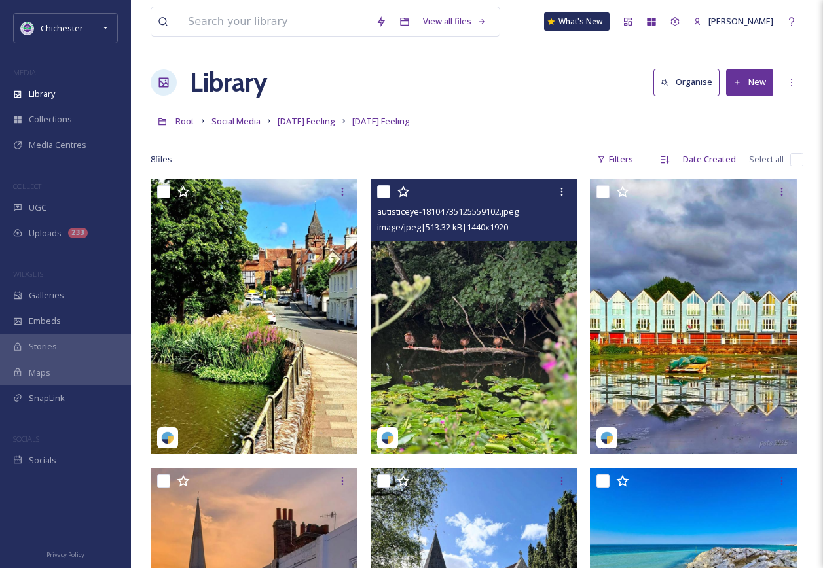
click at [472, 311] on img at bounding box center [474, 317] width 207 height 276
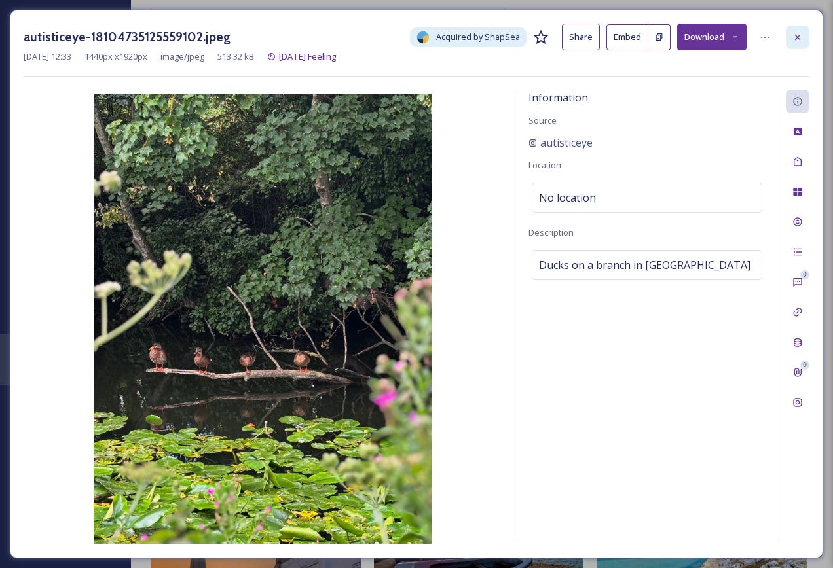
click at [795, 38] on icon at bounding box center [797, 37] width 10 height 10
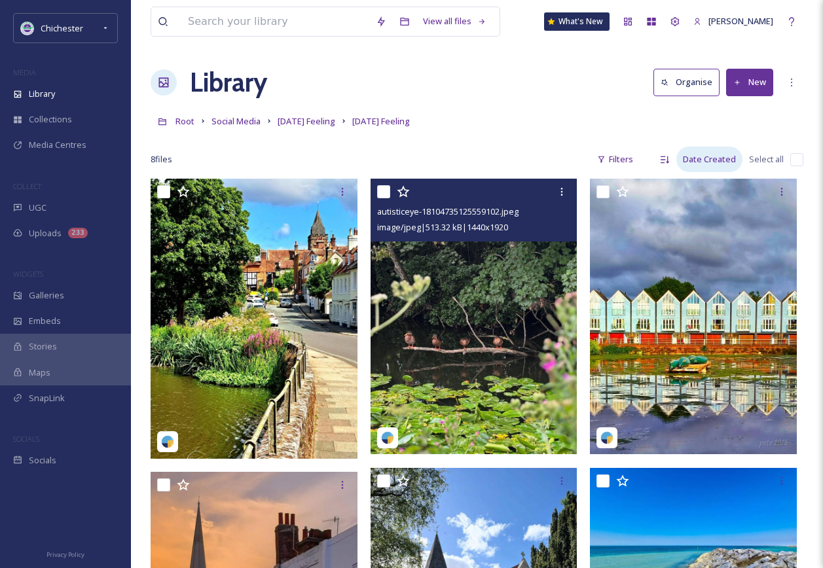
click at [702, 163] on div "Date Created" at bounding box center [710, 160] width 66 height 26
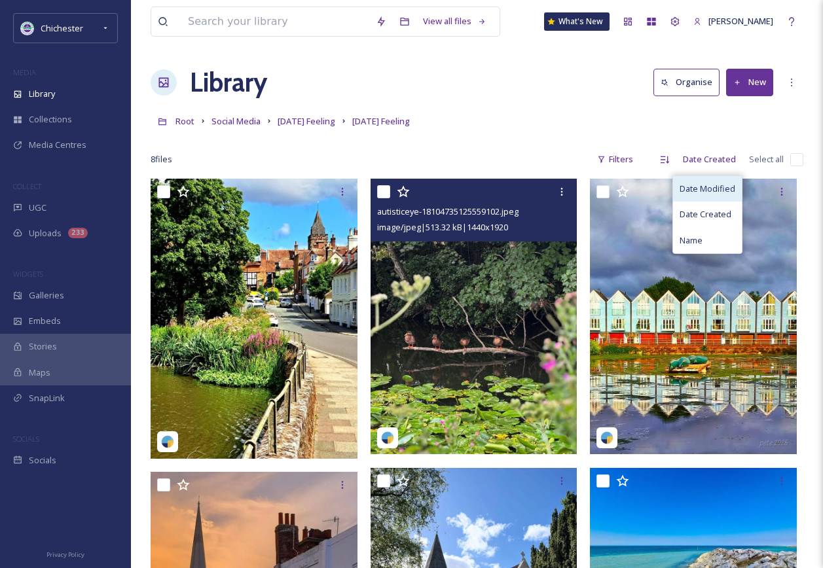
click at [701, 181] on div "Date Modified" at bounding box center [707, 189] width 69 height 26
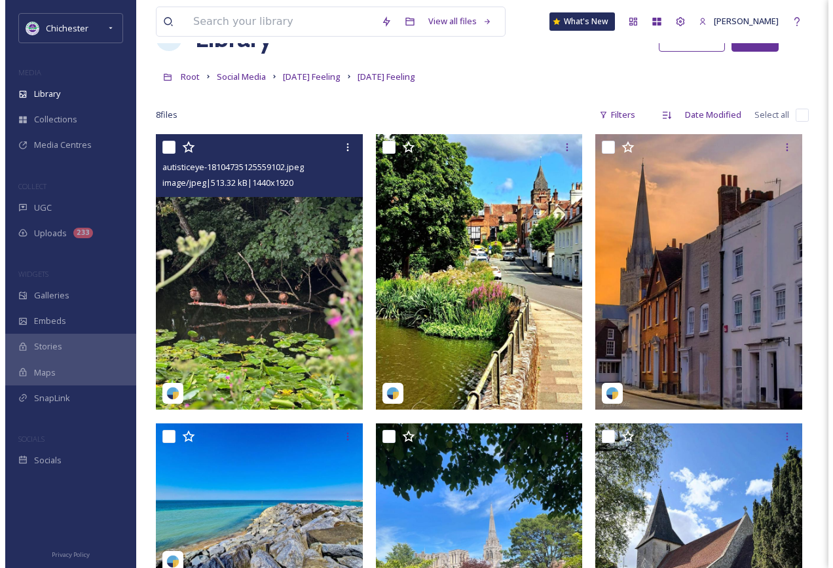
scroll to position [65, 0]
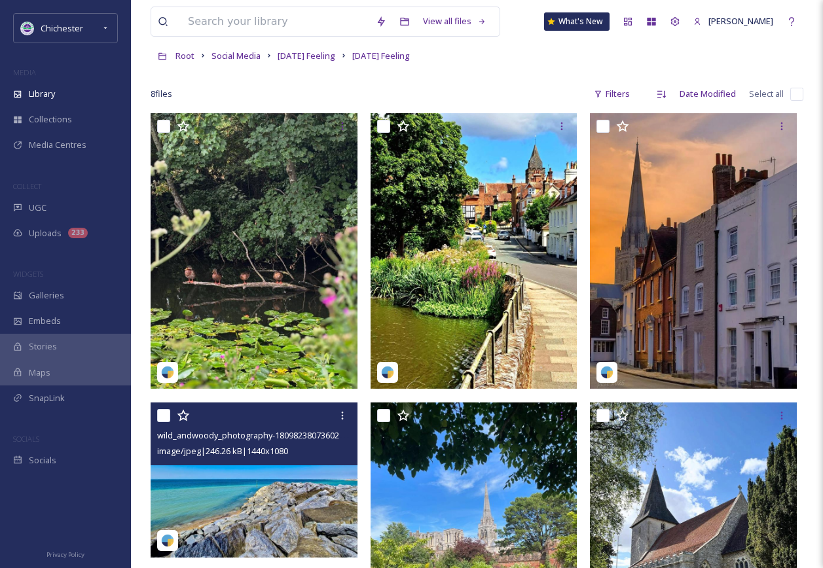
click at [163, 417] on input "checkbox" at bounding box center [163, 415] width 13 height 13
checkbox input "true"
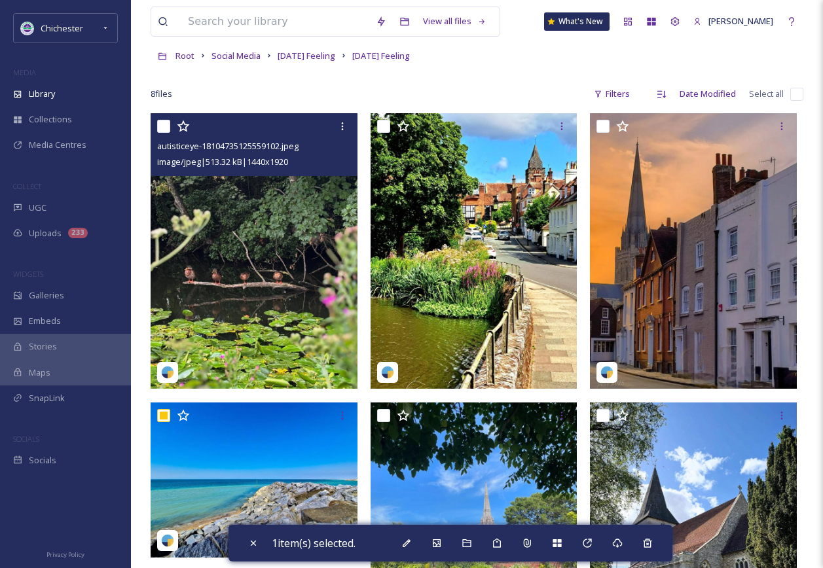
click at [155, 121] on div "autisticeye-18104735125559102.jpeg image/jpeg | 513.32 kB | 1440 x 1920" at bounding box center [254, 144] width 207 height 63
click at [163, 122] on input "checkbox" at bounding box center [163, 126] width 13 height 13
checkbox input "true"
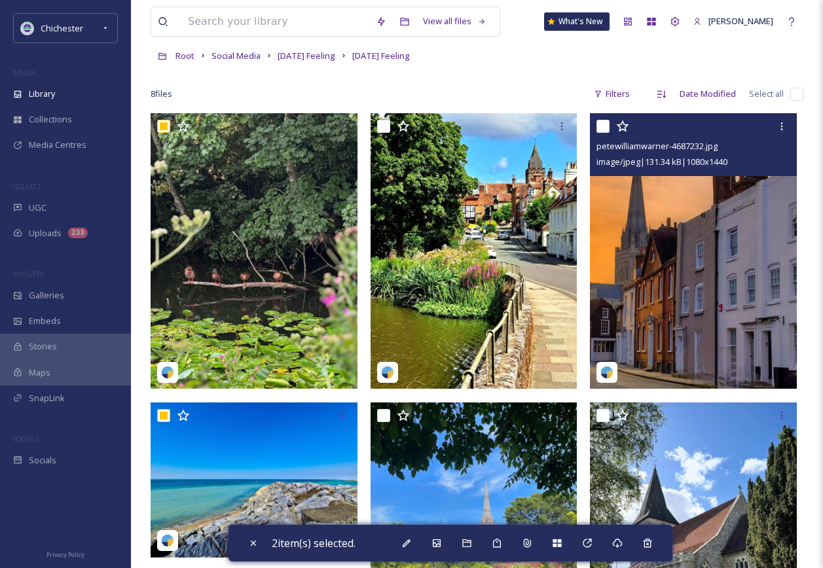
click at [608, 121] on input "checkbox" at bounding box center [603, 126] width 13 height 13
checkbox input "true"
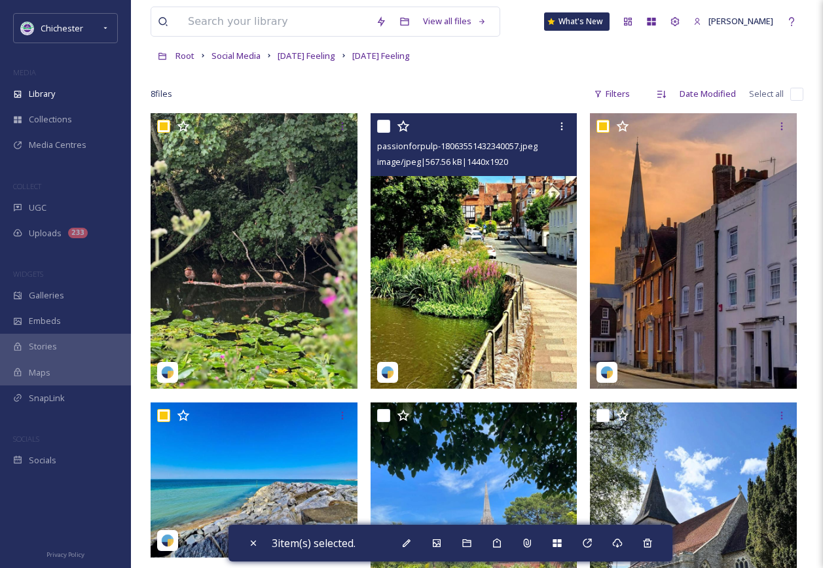
click at [380, 122] on input "checkbox" at bounding box center [383, 126] width 13 height 13
checkbox input "true"
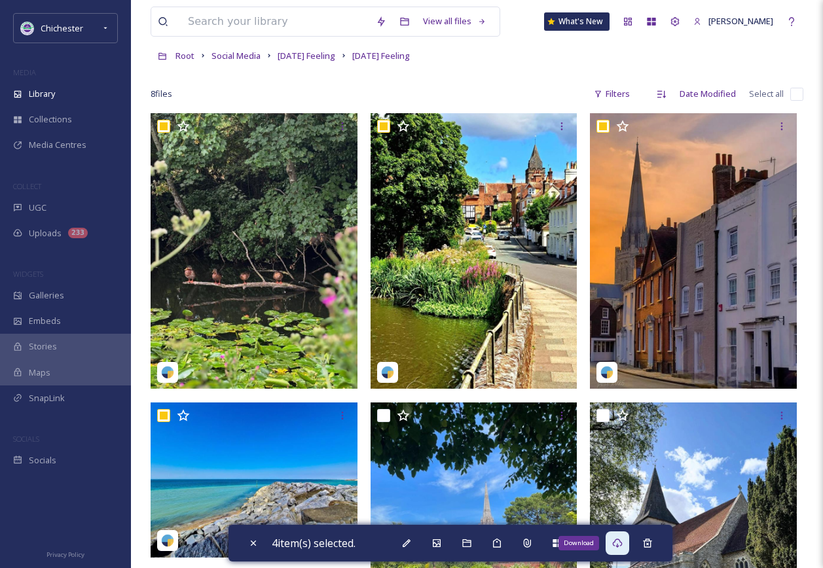
click at [622, 535] on div "Download" at bounding box center [618, 544] width 24 height 24
click at [254, 545] on icon at bounding box center [252, 543] width 5 height 5
checkbox input "false"
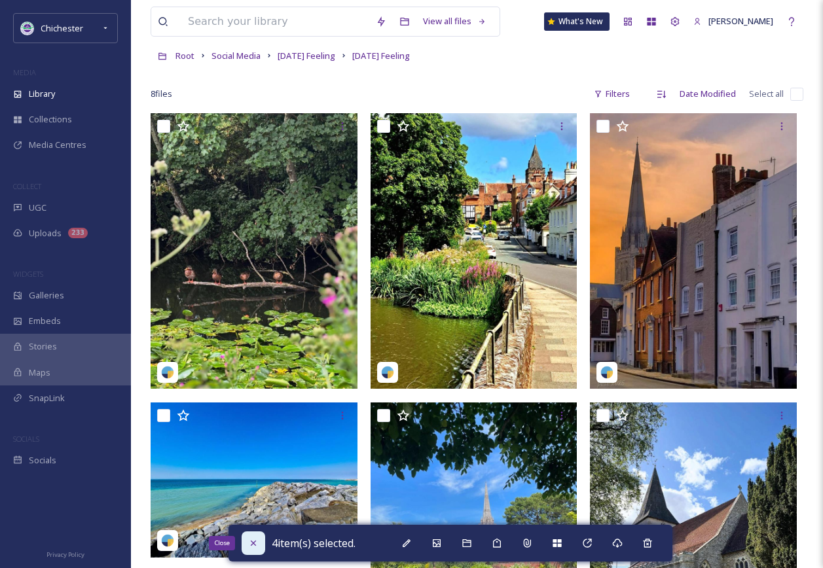
checkbox input "false"
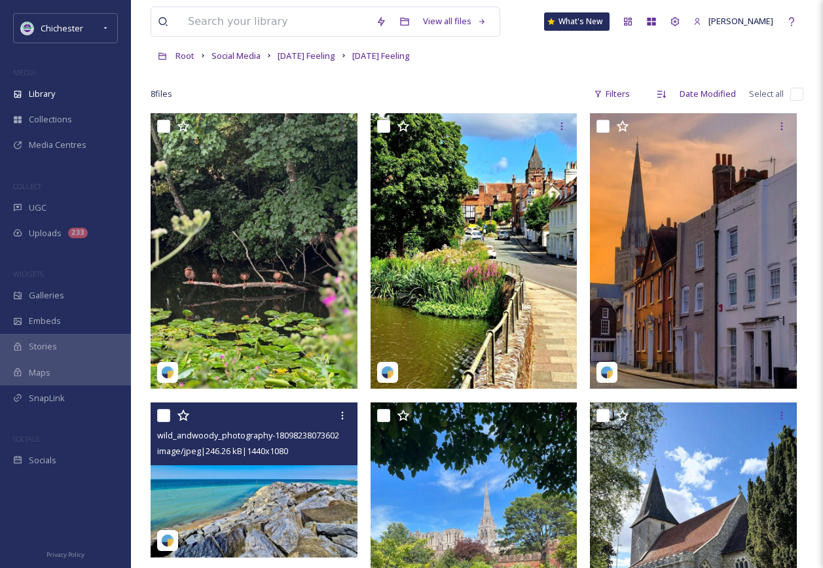
click at [221, 486] on img at bounding box center [254, 480] width 207 height 155
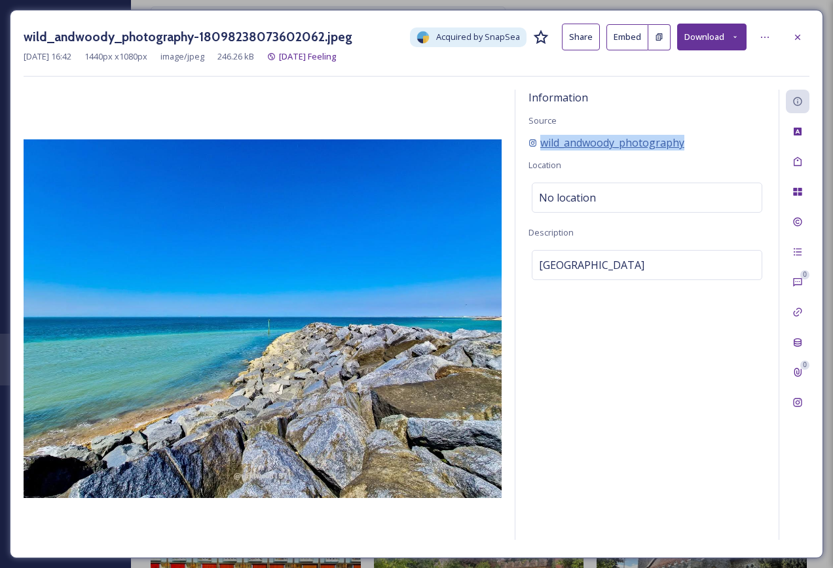
drag, startPoint x: 688, startPoint y: 147, endPoint x: 538, endPoint y: 149, distance: 150.0
click at [538, 149] on div "wild_andwoody_photography" at bounding box center [647, 143] width 237 height 16
copy span "wild_andwoody_photography"
click at [794, 36] on icon at bounding box center [797, 37] width 10 height 10
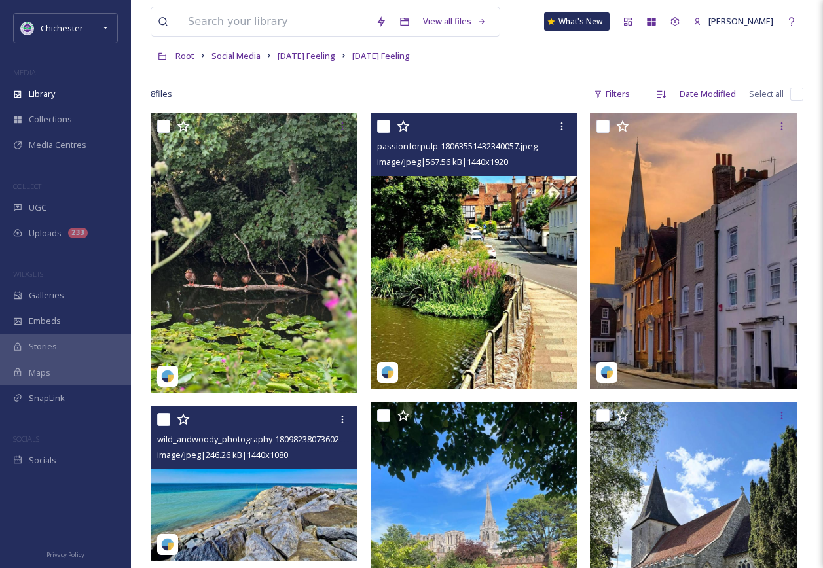
click at [475, 255] on img at bounding box center [474, 251] width 207 height 276
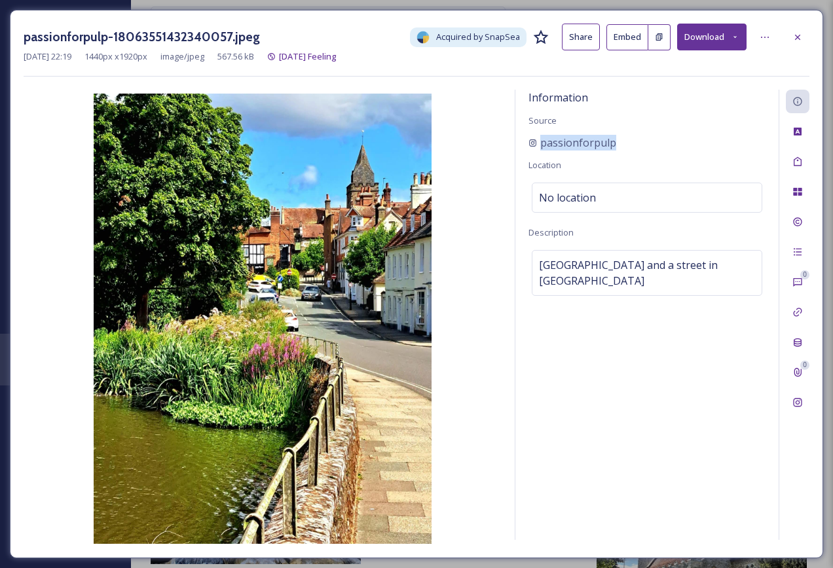
drag, startPoint x: 584, startPoint y: 145, endPoint x: 526, endPoint y: 149, distance: 57.7
click at [526, 149] on div "Information Source passionforpulp Location No location Description [GEOGRAPHIC_…" at bounding box center [646, 315] width 263 height 451
copy span "passionforpulp"
click at [794, 29] on div at bounding box center [798, 38] width 24 height 24
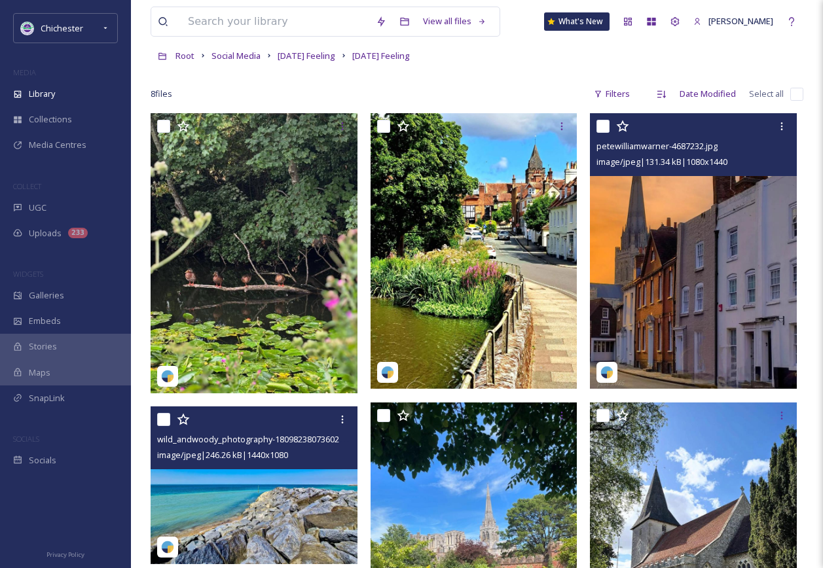
click at [718, 246] on img at bounding box center [693, 251] width 207 height 276
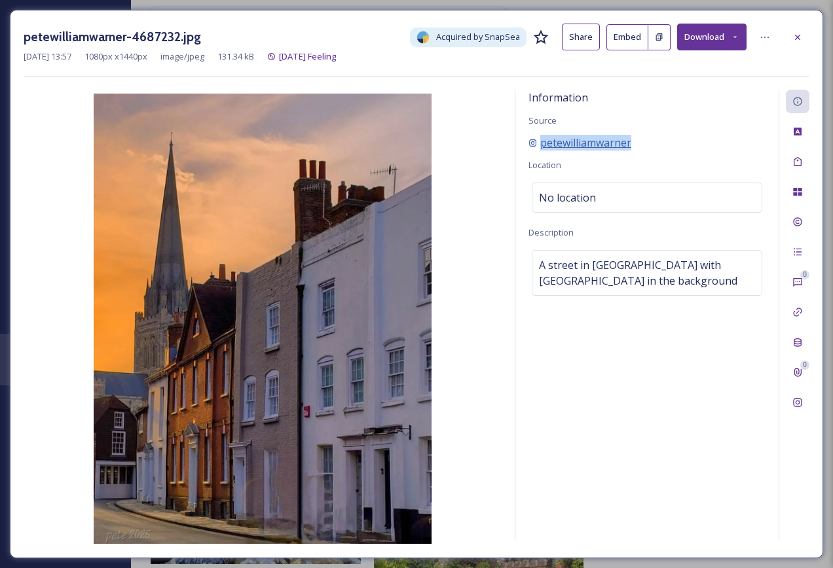
drag, startPoint x: 639, startPoint y: 146, endPoint x: 536, endPoint y: 143, distance: 102.9
click at [536, 143] on div "petewilliamwarner" at bounding box center [647, 143] width 237 height 16
copy span "petewilliamwarner"
click at [787, 31] on div at bounding box center [798, 38] width 24 height 24
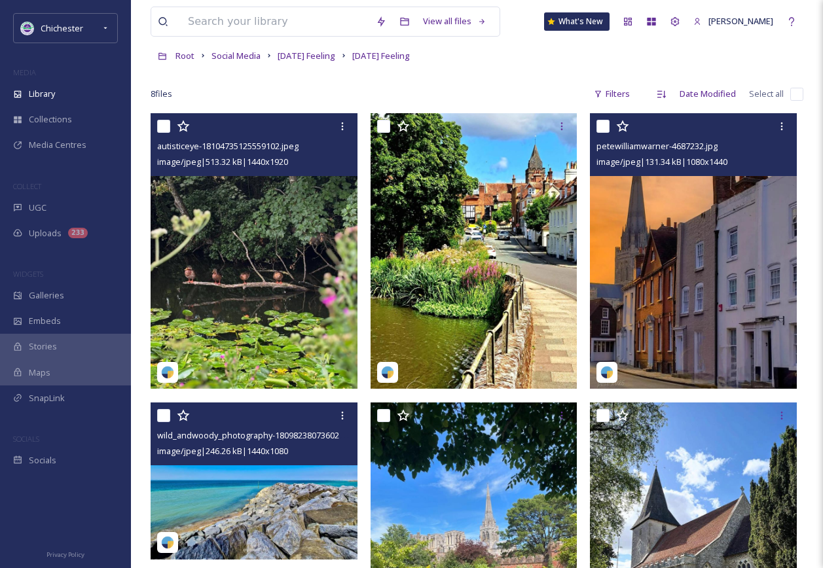
click at [267, 291] on img at bounding box center [254, 251] width 207 height 276
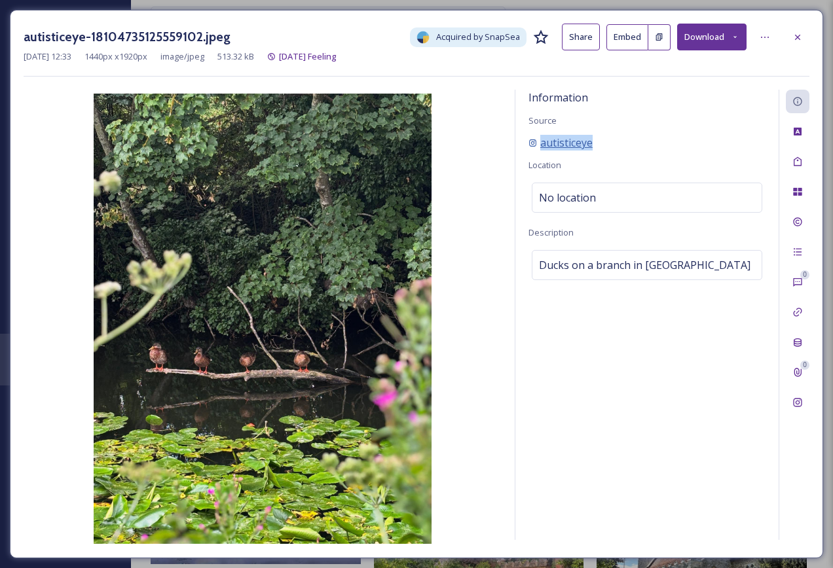
drag, startPoint x: 620, startPoint y: 143, endPoint x: 534, endPoint y: 147, distance: 86.5
click at [534, 147] on div "autisticeye" at bounding box center [647, 143] width 237 height 16
copy span "autisticeye"
